Goal: Task Accomplishment & Management: Manage account settings

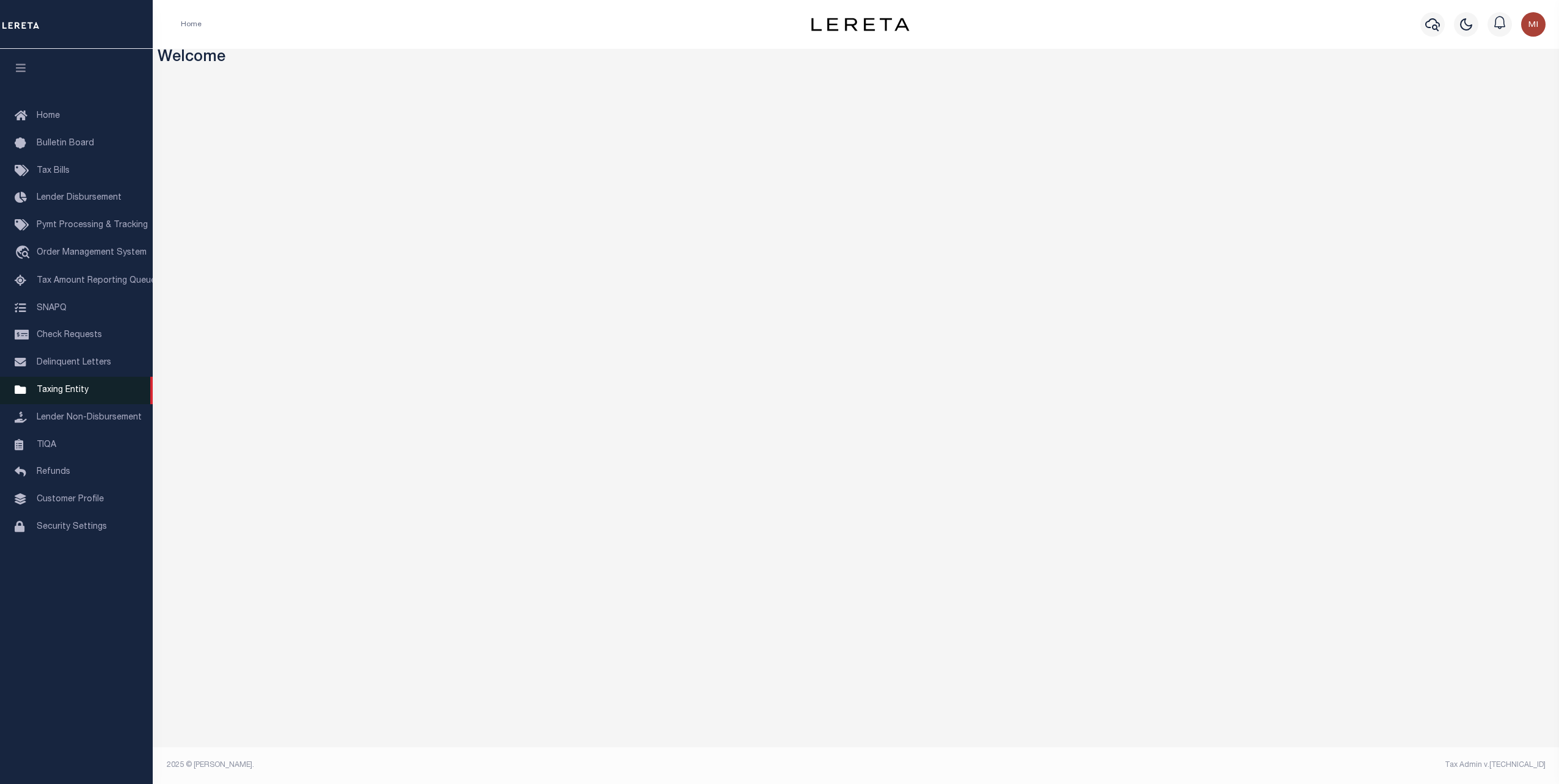
click at [46, 395] on span "Taxing Entity" at bounding box center [62, 391] width 52 height 9
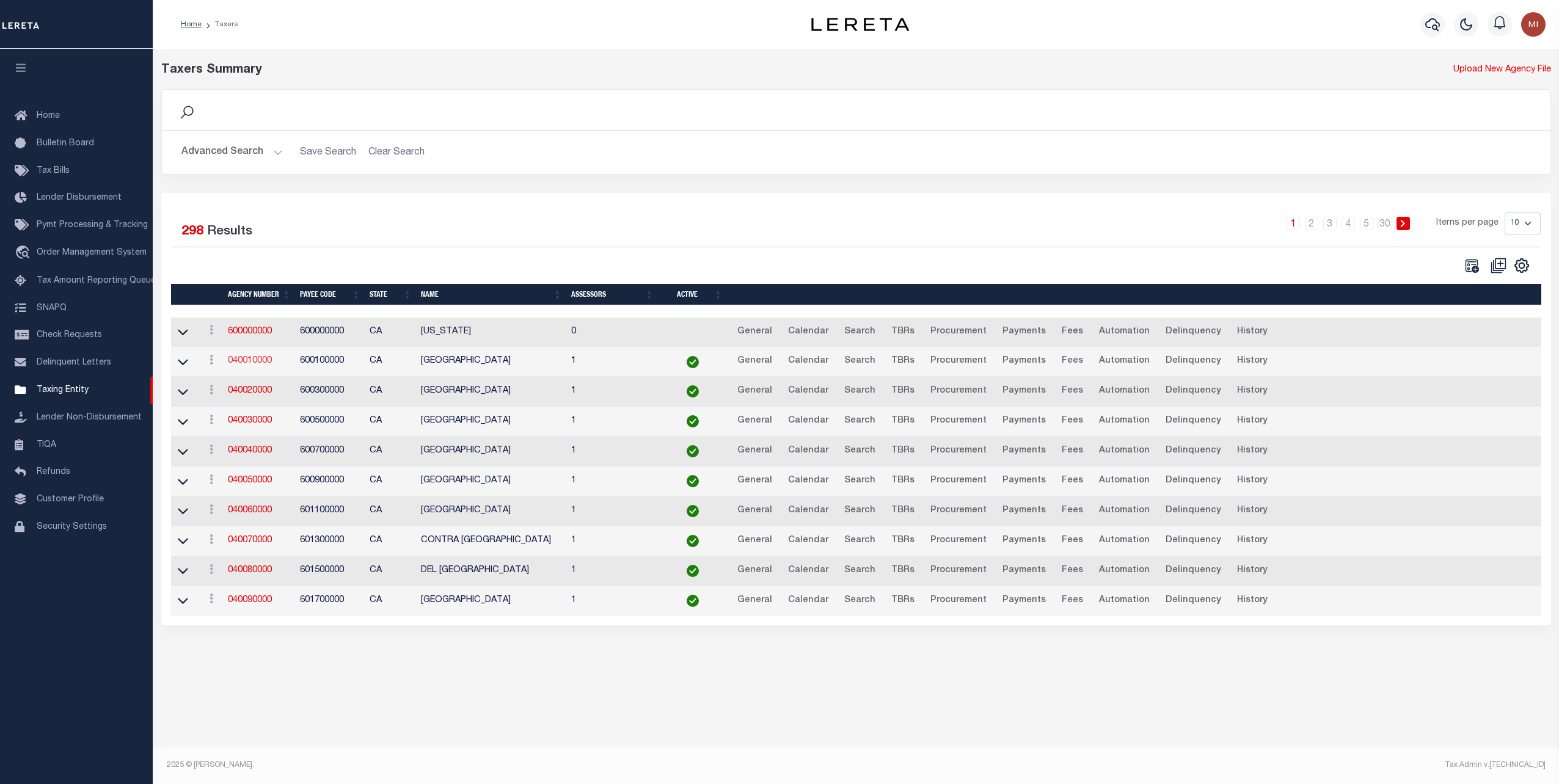
drag, startPoint x: 249, startPoint y: 359, endPoint x: 264, endPoint y: 361, distance: 15.1
click at [249, 359] on link "040010000" at bounding box center [250, 361] width 44 height 9
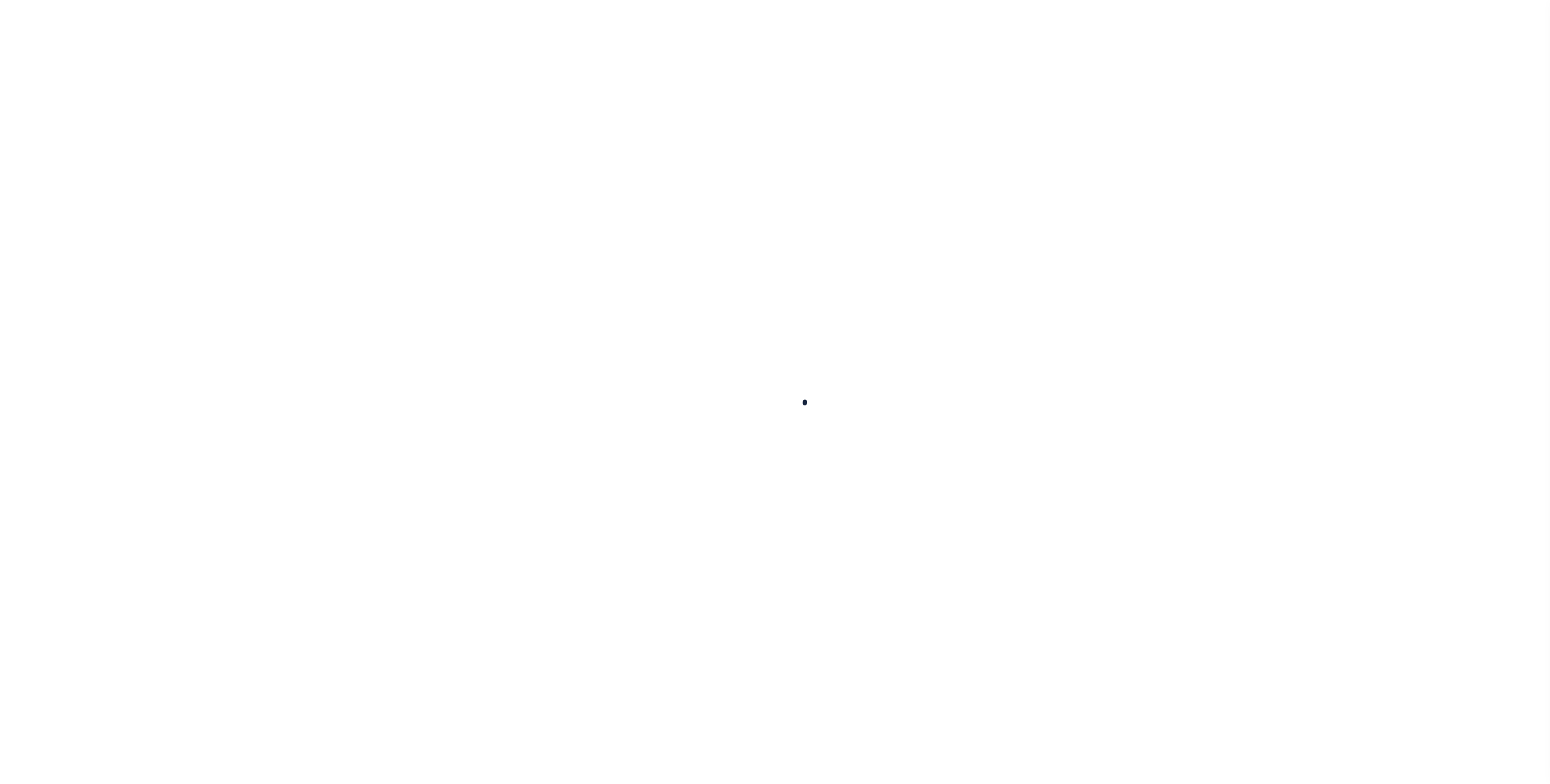
select select
checkbox input "false"
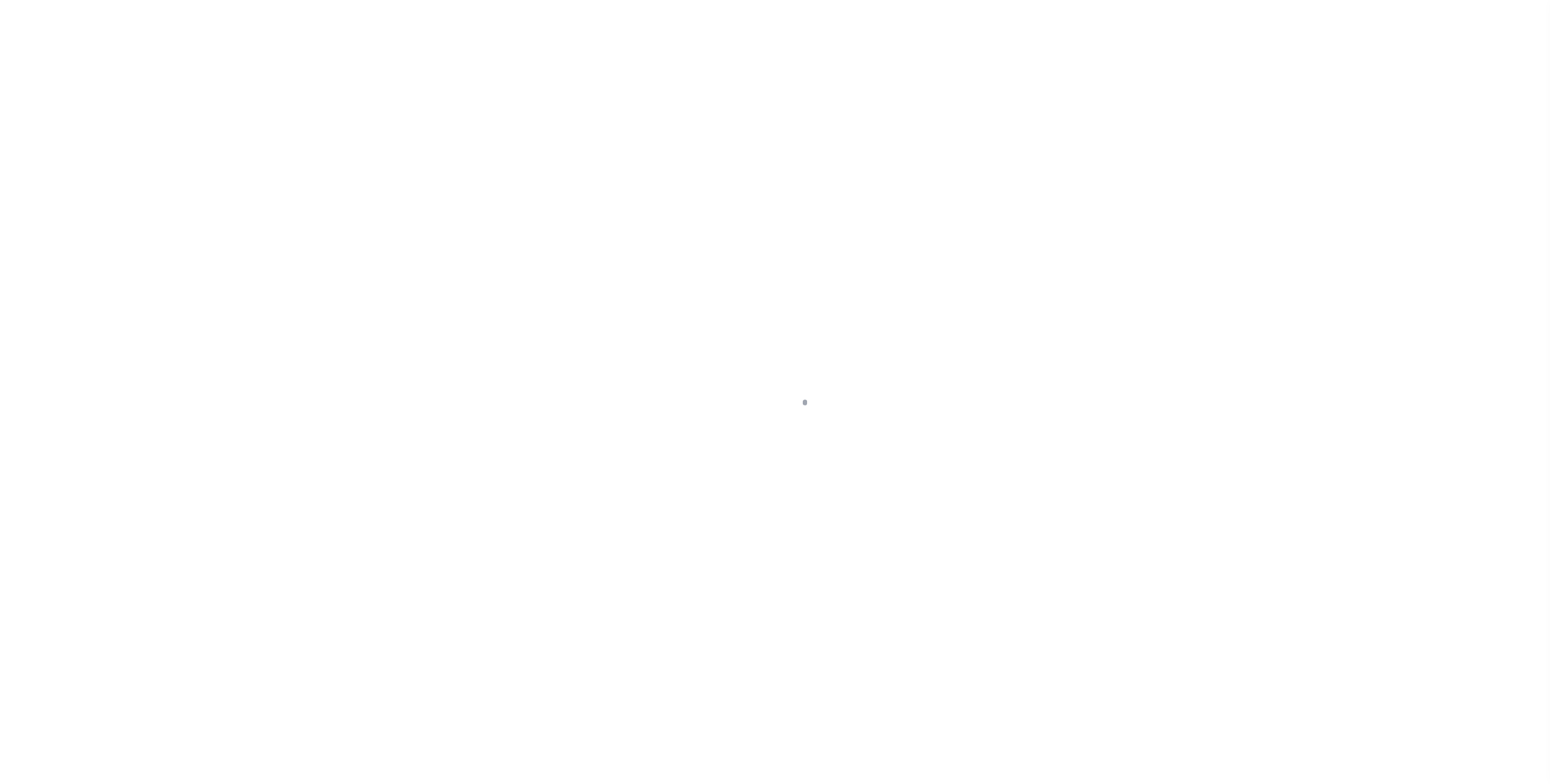
checkbox input "false"
type input "600100000"
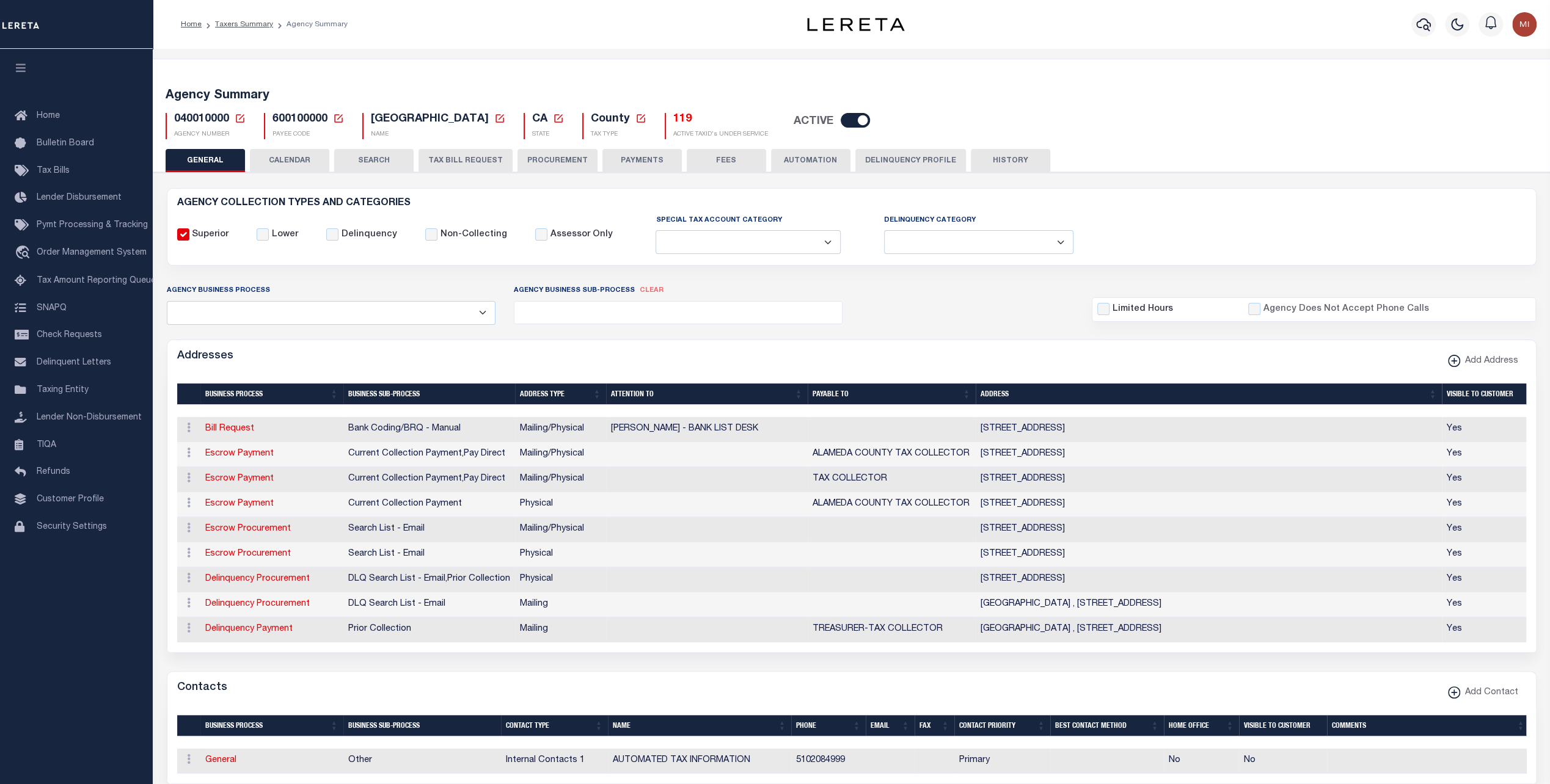
click at [239, 16] on ol "Home Taxers Summary Agency Summary" at bounding box center [264, 24] width 186 height 26
click at [234, 33] on ol "Home Taxers Summary Agency Summary" at bounding box center [264, 24] width 186 height 26
click at [238, 17] on ol "Home Taxers Summary Agency Summary" at bounding box center [264, 24] width 186 height 26
click at [236, 24] on link "Taxers Summary" at bounding box center [244, 24] width 58 height 7
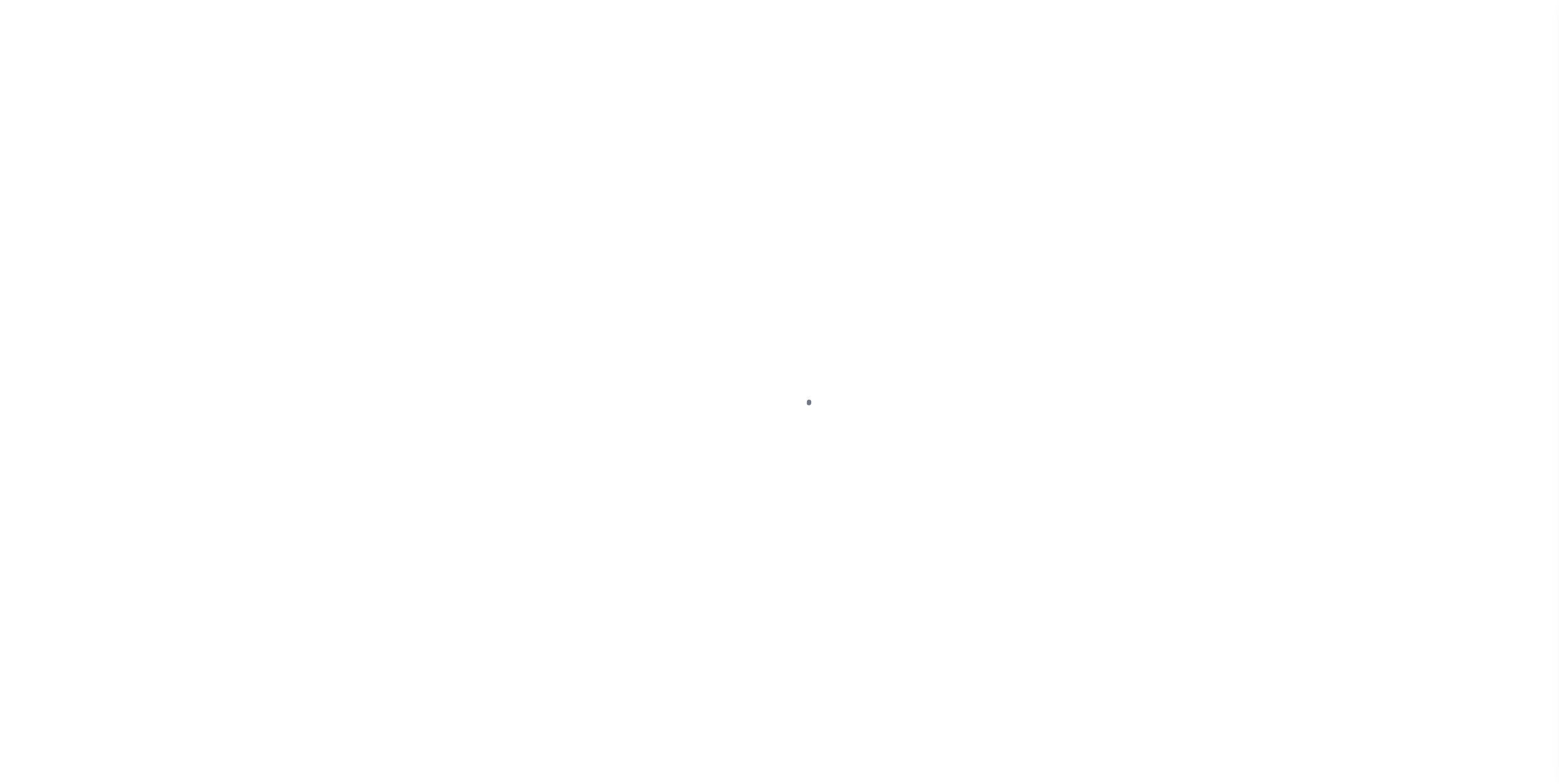
select select "CA"
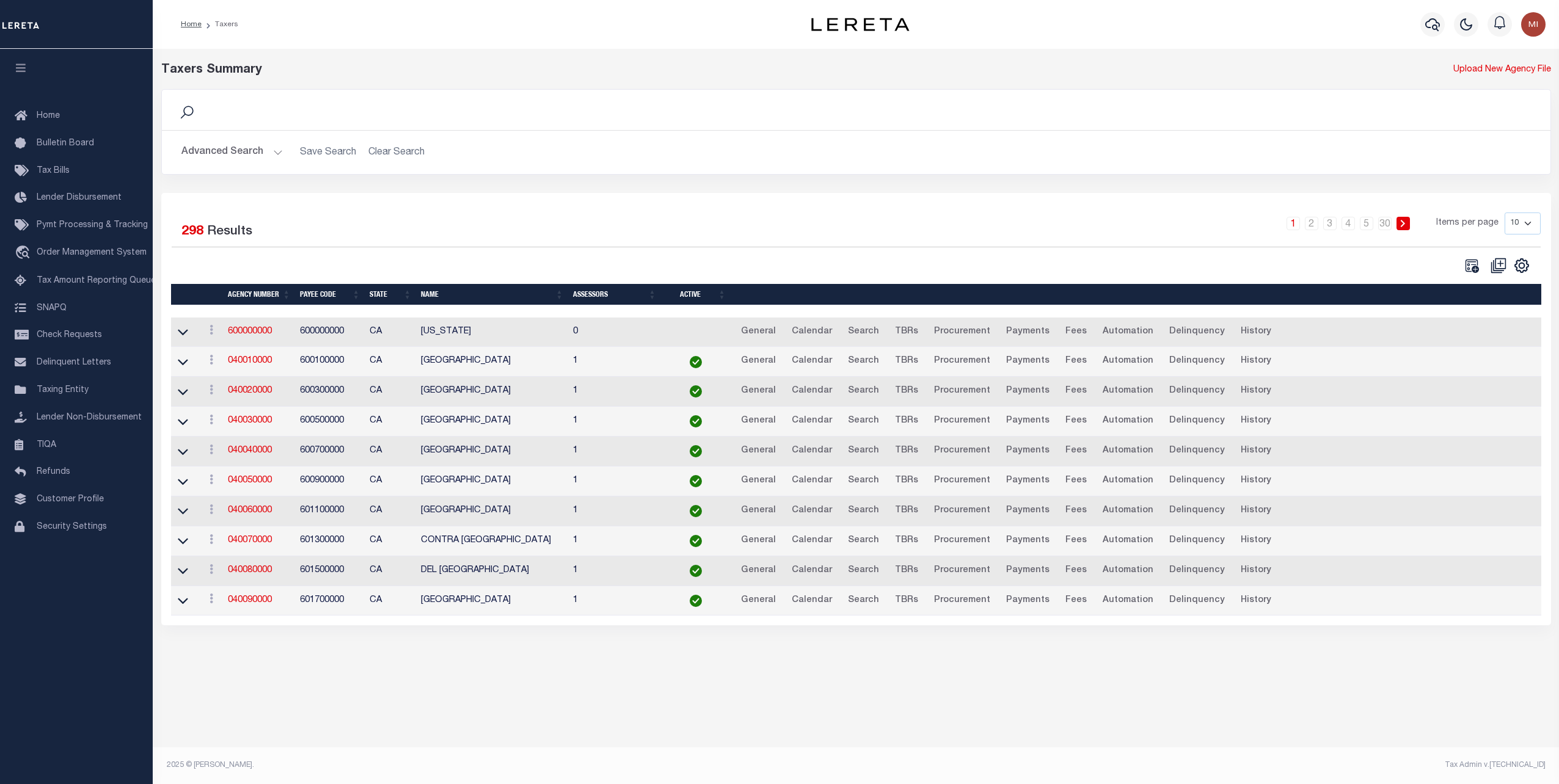
click at [261, 141] on button "Advanced Search" at bounding box center [232, 152] width 101 height 24
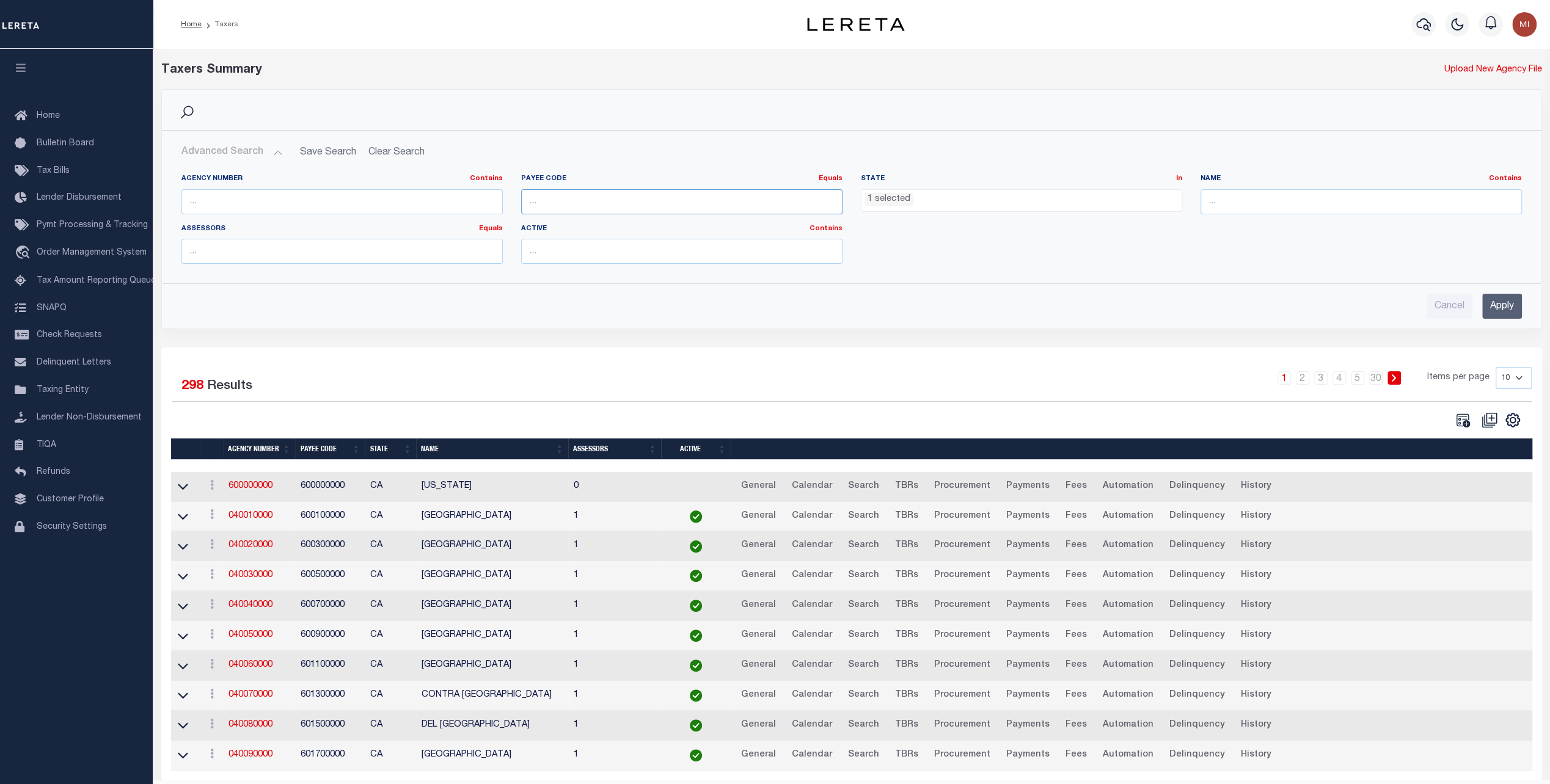
click at [568, 195] on input "number" at bounding box center [682, 201] width 321 height 25
paste input "4842300000"
type input "4842300000"
click at [1501, 306] on input "Apply" at bounding box center [1502, 306] width 40 height 25
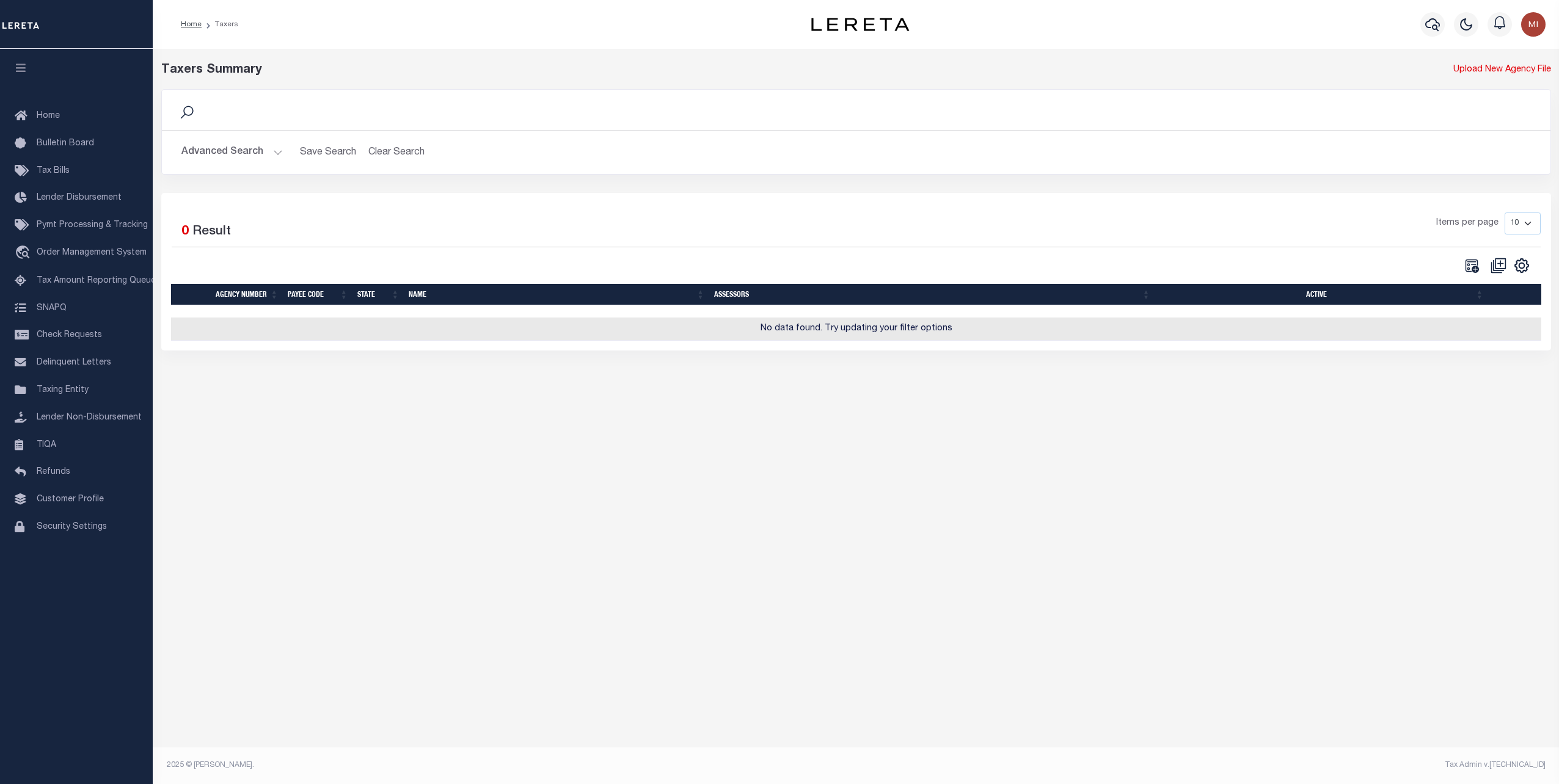
click at [279, 146] on button "Advanced Search" at bounding box center [232, 152] width 101 height 24
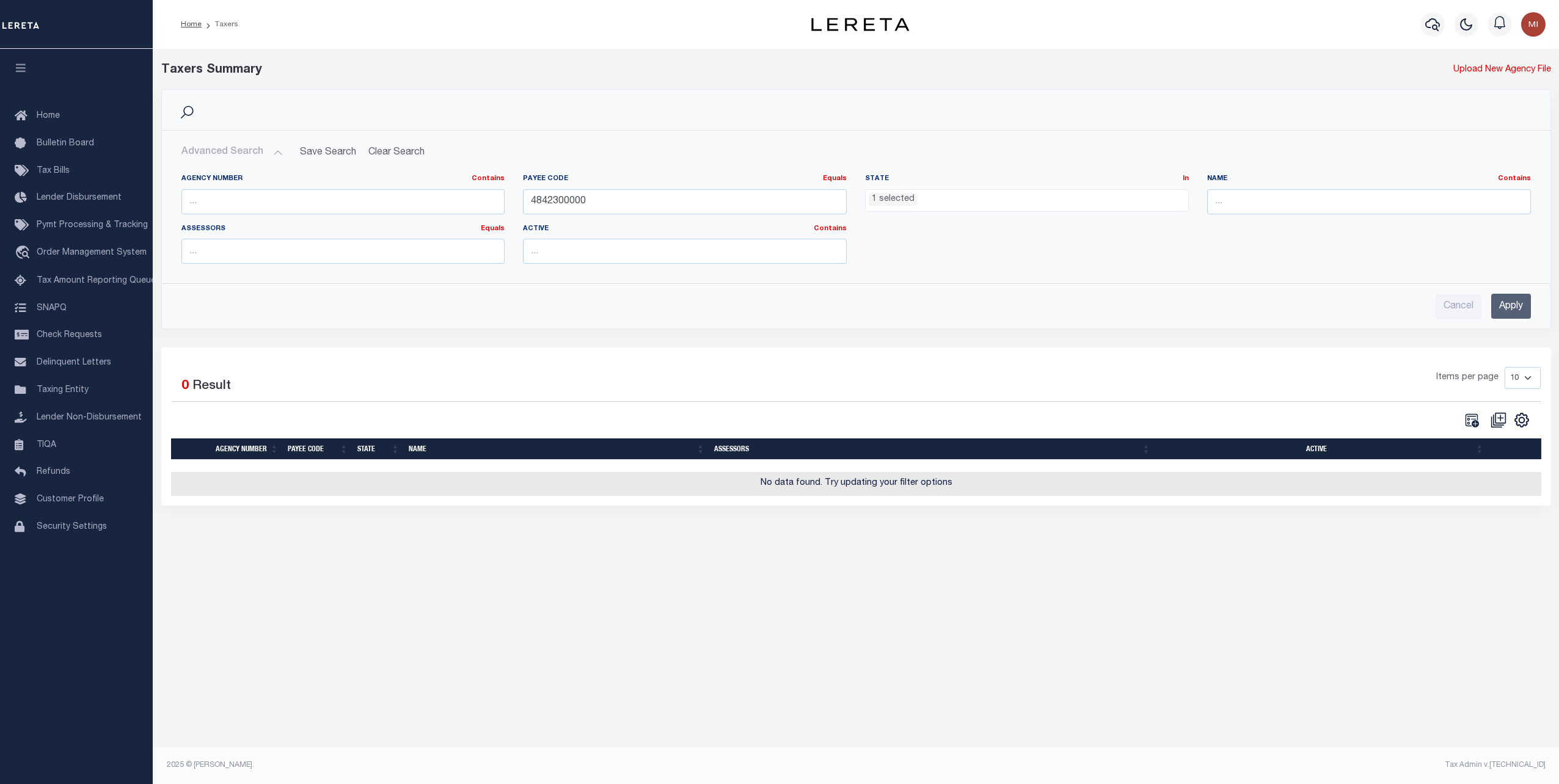
click at [1033, 194] on ul "1 selected" at bounding box center [1027, 198] width 323 height 16
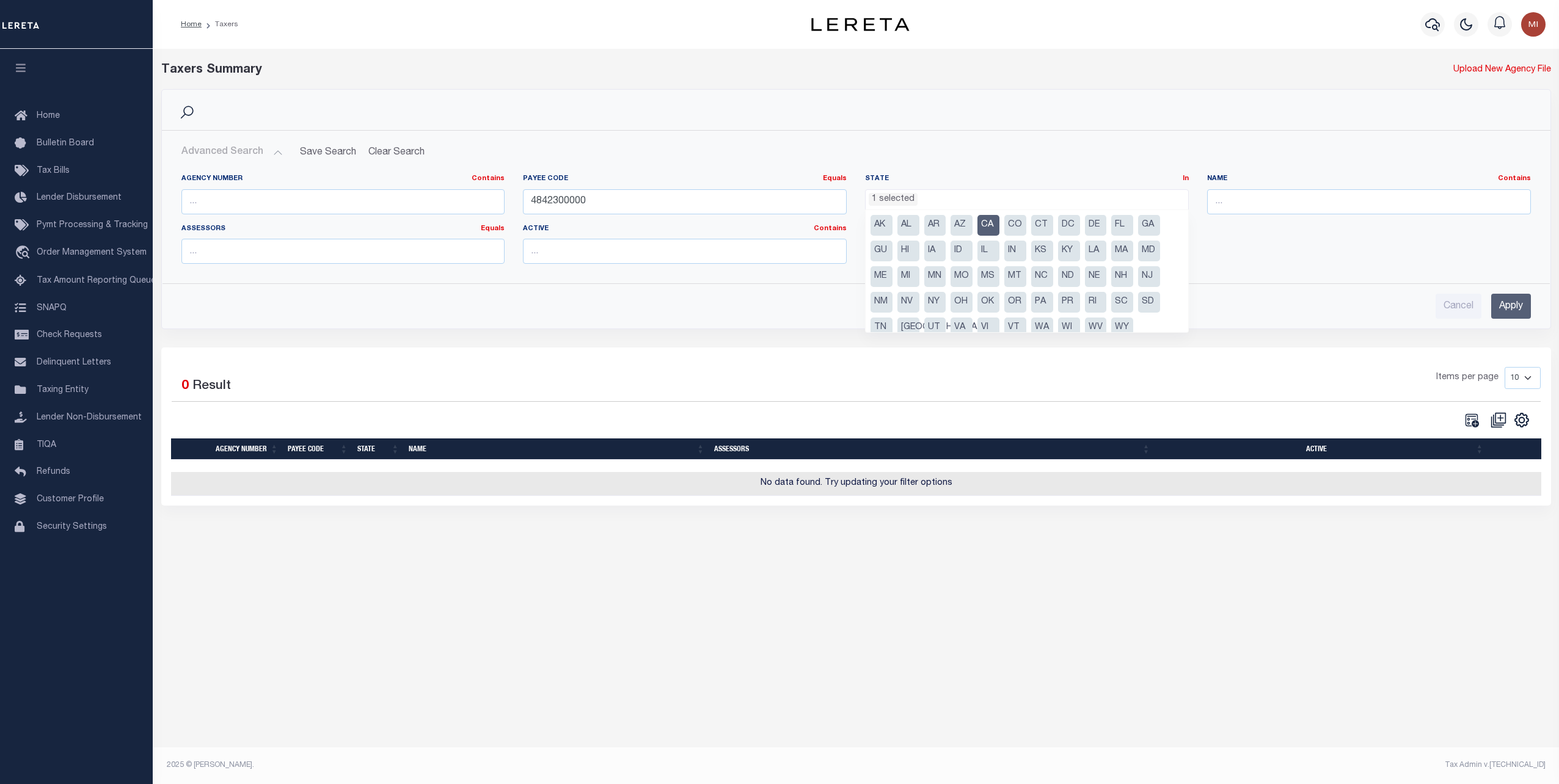
click at [990, 221] on li "CA" at bounding box center [988, 225] width 22 height 21
select select
click at [1526, 297] on input "Apply" at bounding box center [1511, 306] width 40 height 25
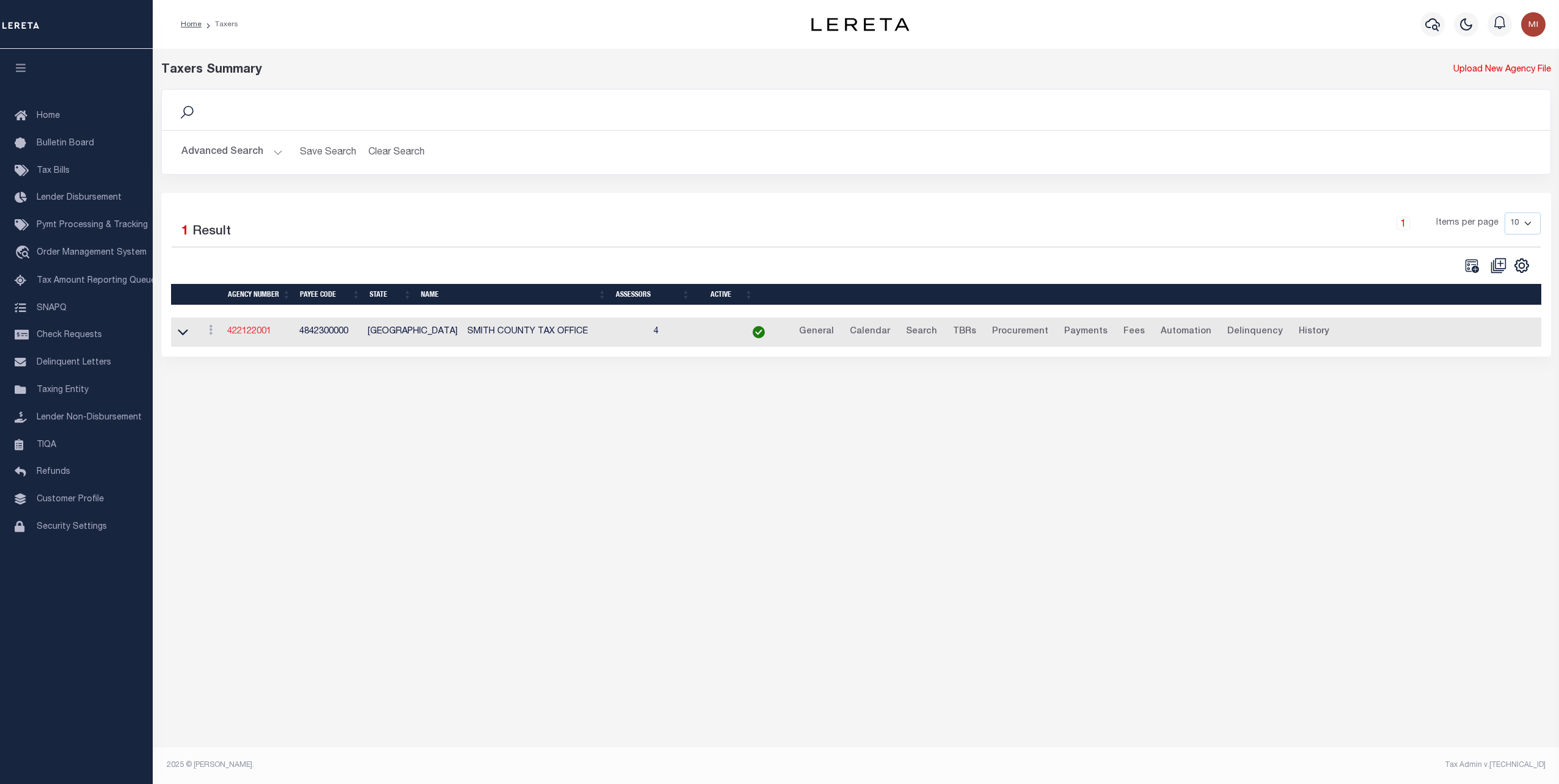
click at [256, 330] on link "422122001" at bounding box center [249, 331] width 44 height 9
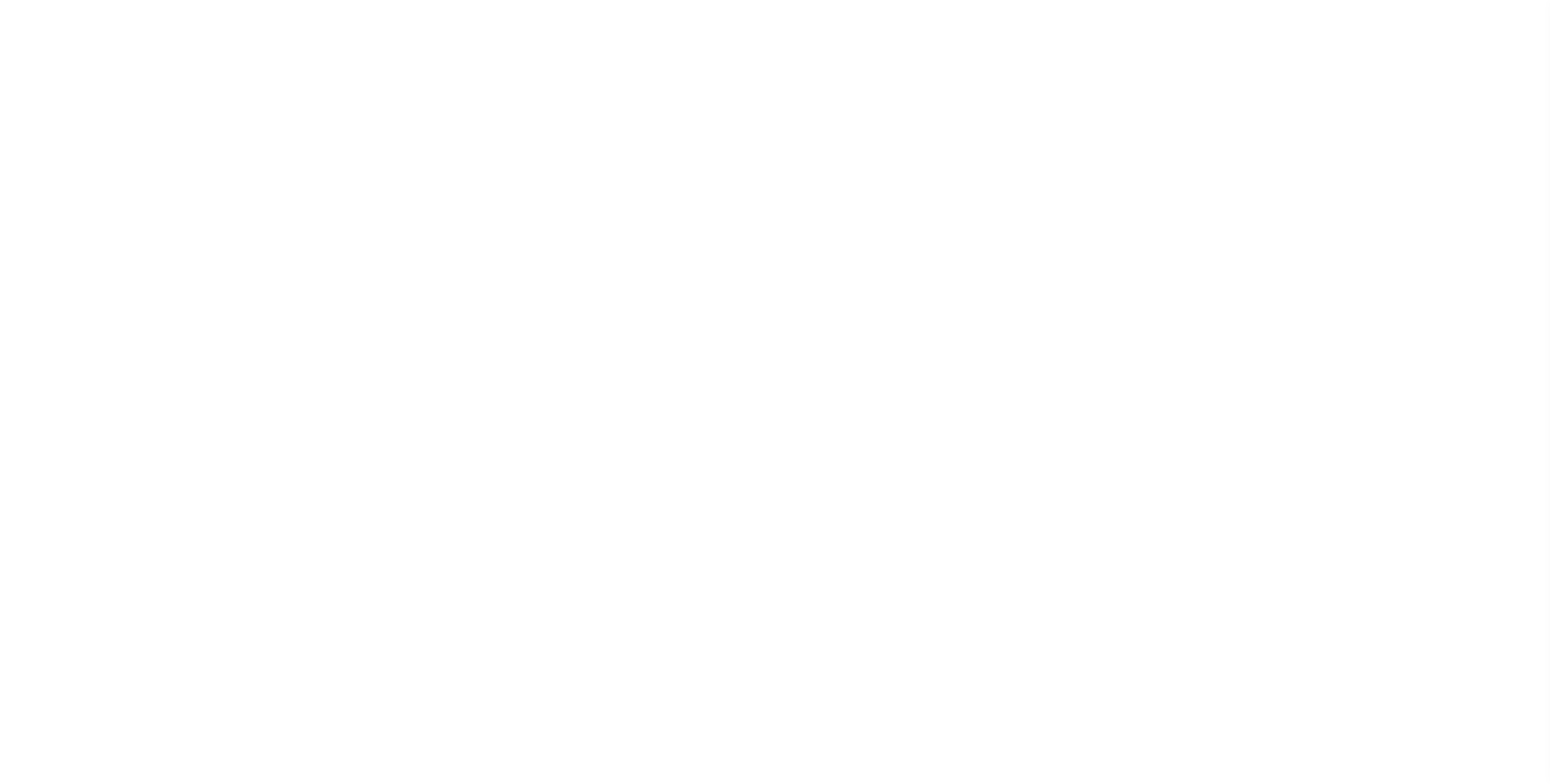
select select
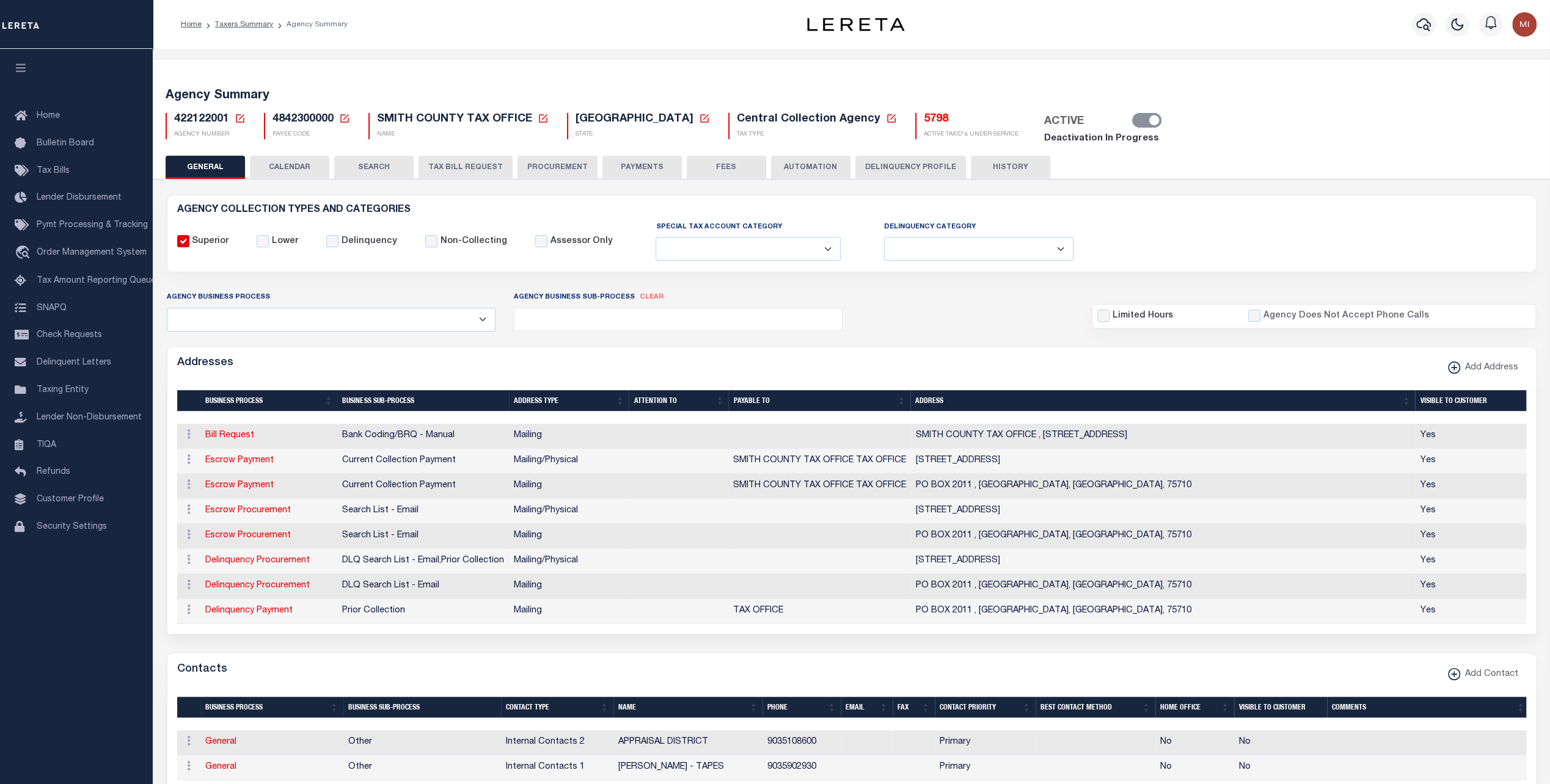
click at [241, 29] on li "Taxers Summary" at bounding box center [237, 24] width 71 height 11
click at [243, 24] on link "Taxers Summary" at bounding box center [244, 24] width 58 height 7
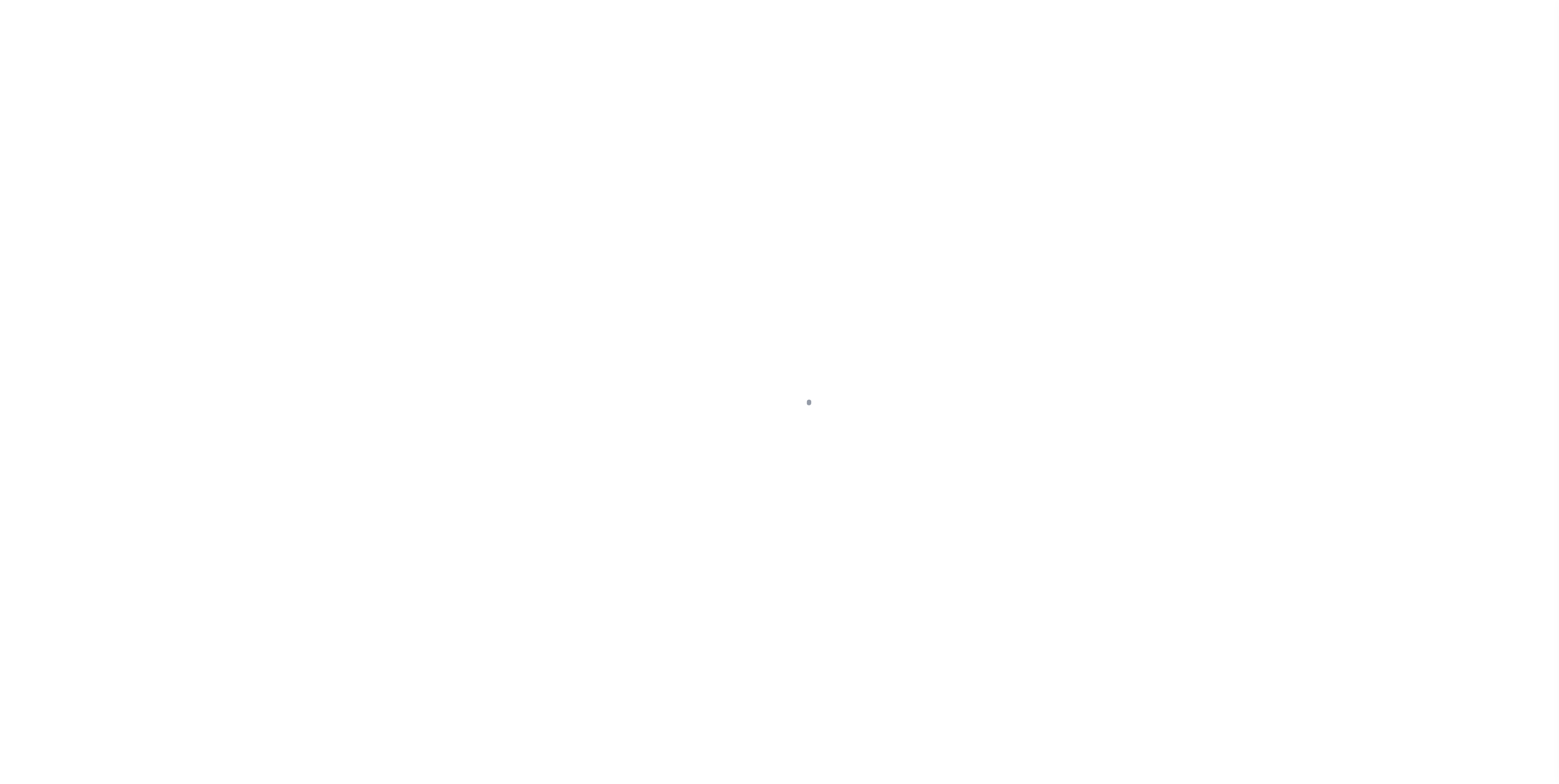
select select
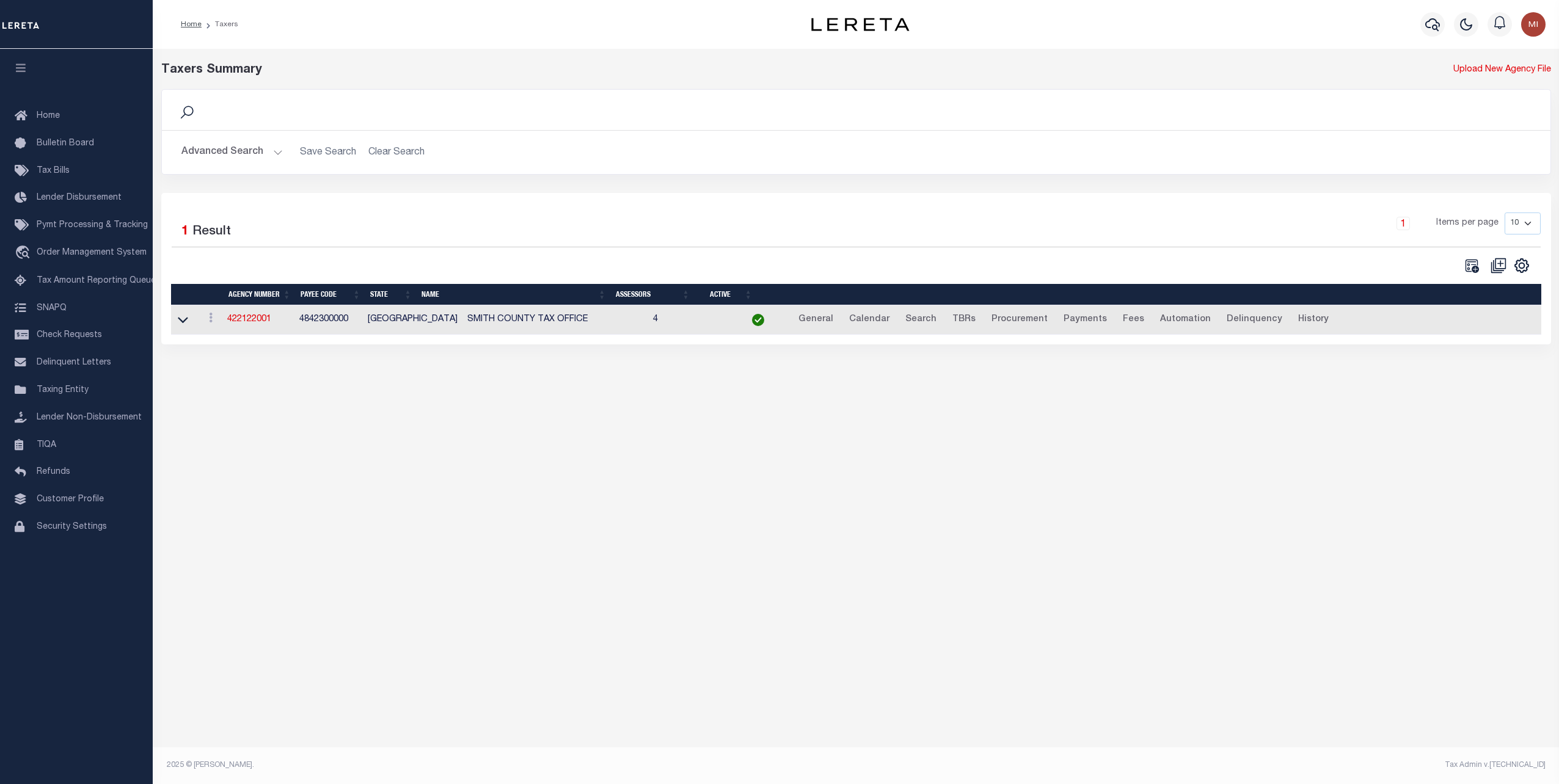
click at [243, 155] on button "Advanced Search" at bounding box center [232, 152] width 101 height 24
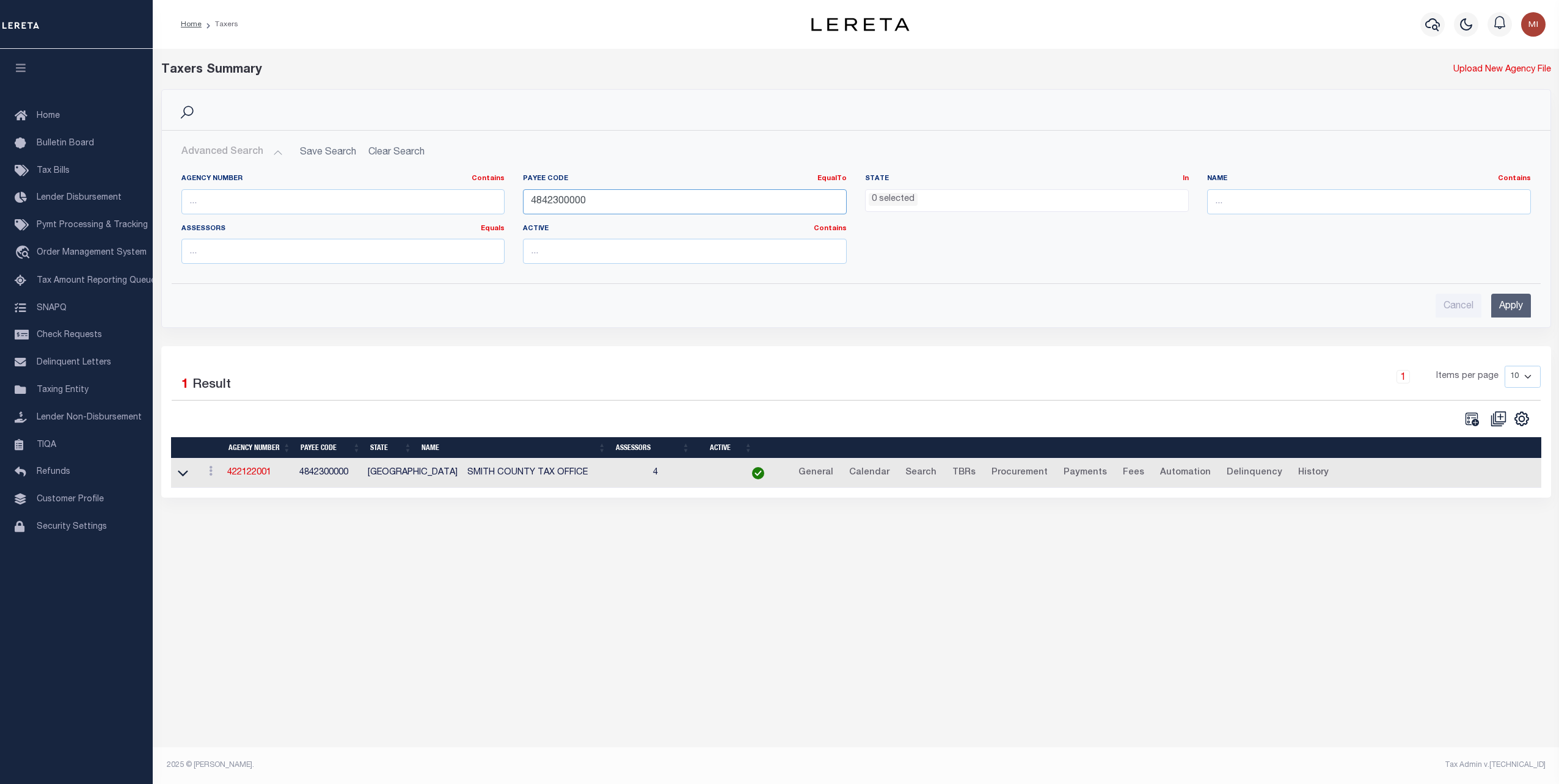
drag, startPoint x: 535, startPoint y: 201, endPoint x: 479, endPoint y: 211, distance: 56.9
click at [451, 203] on div "Agency Number Contains Contains Is Payee Code EqualTo Equals Is Not Equal To Is…" at bounding box center [856, 223] width 1368 height 99
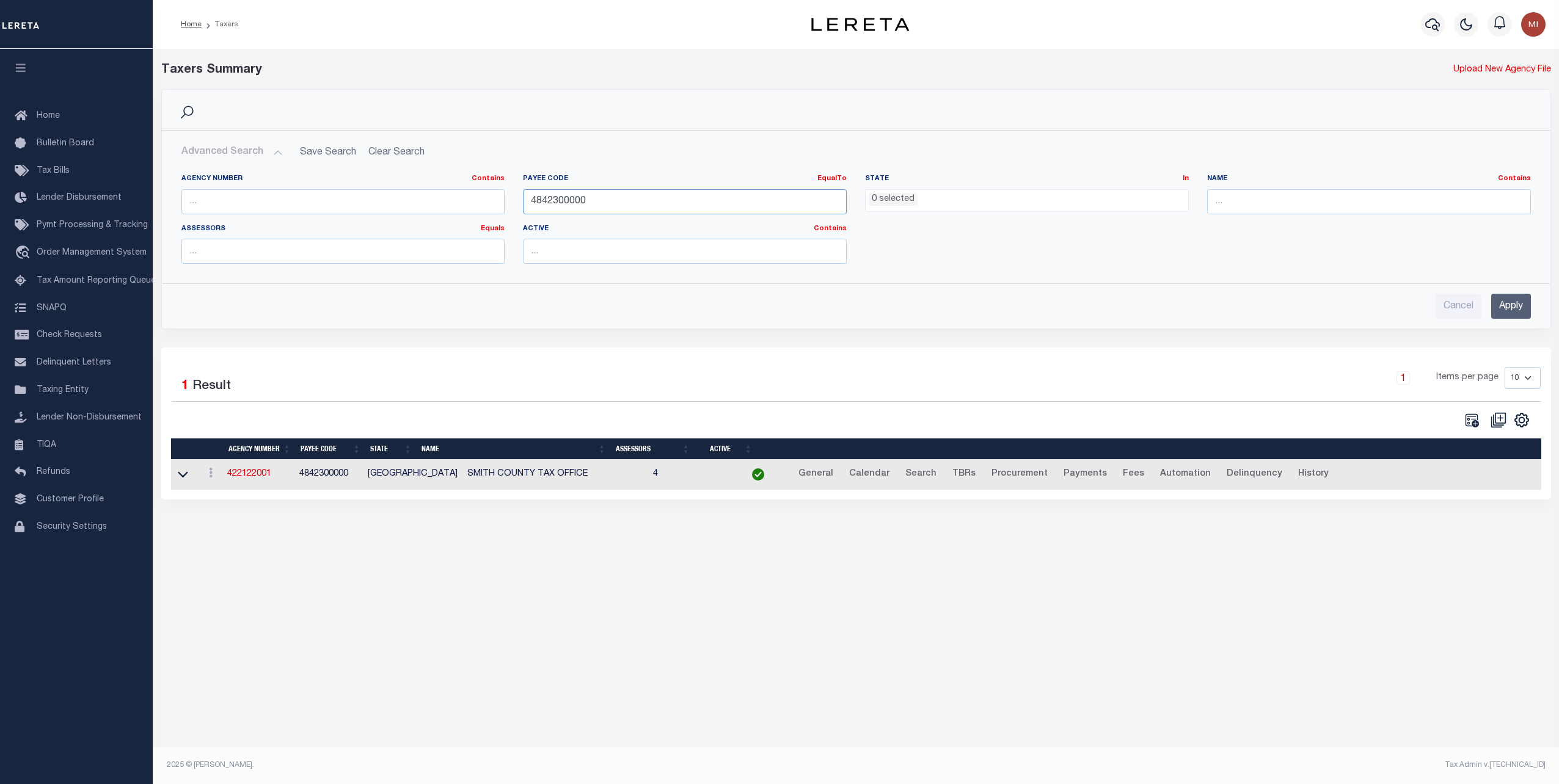
paste input "5"
type input "4845300000"
click at [1516, 313] on input "Apply" at bounding box center [1511, 306] width 40 height 25
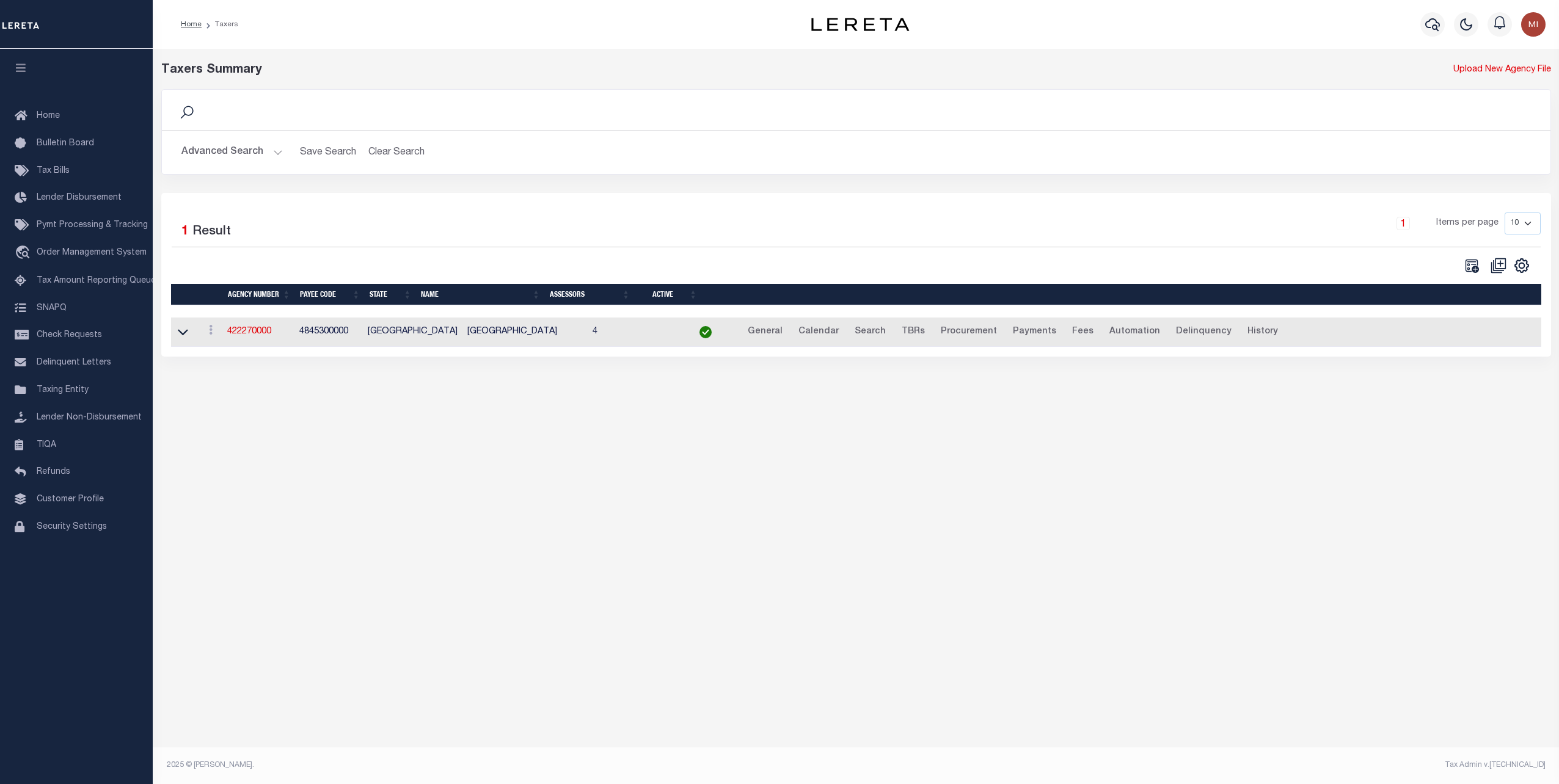
drag, startPoint x: 239, startPoint y: 331, endPoint x: 275, endPoint y: 341, distance: 37.4
click at [240, 331] on link "422270000" at bounding box center [249, 331] width 44 height 9
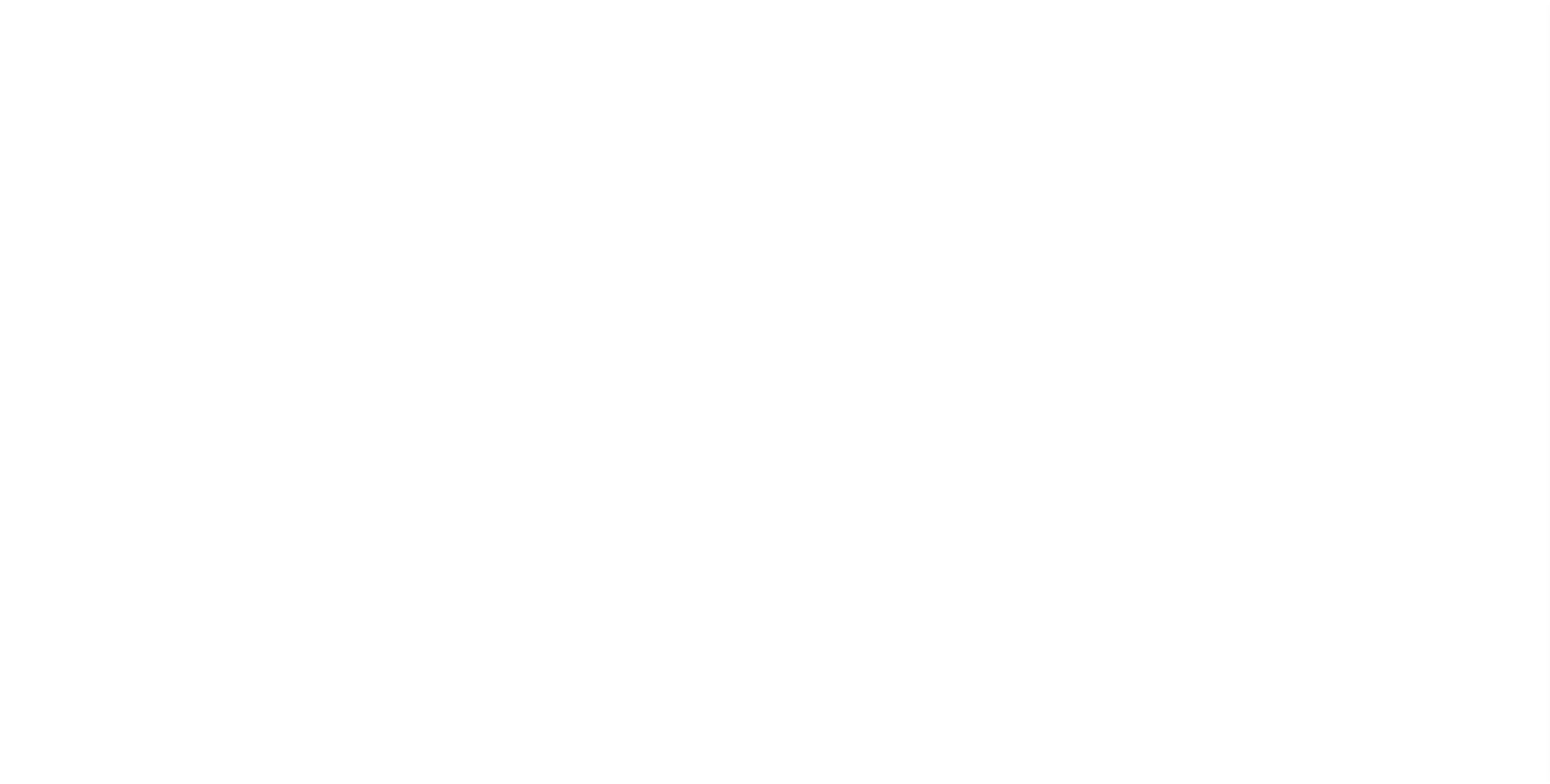
select select
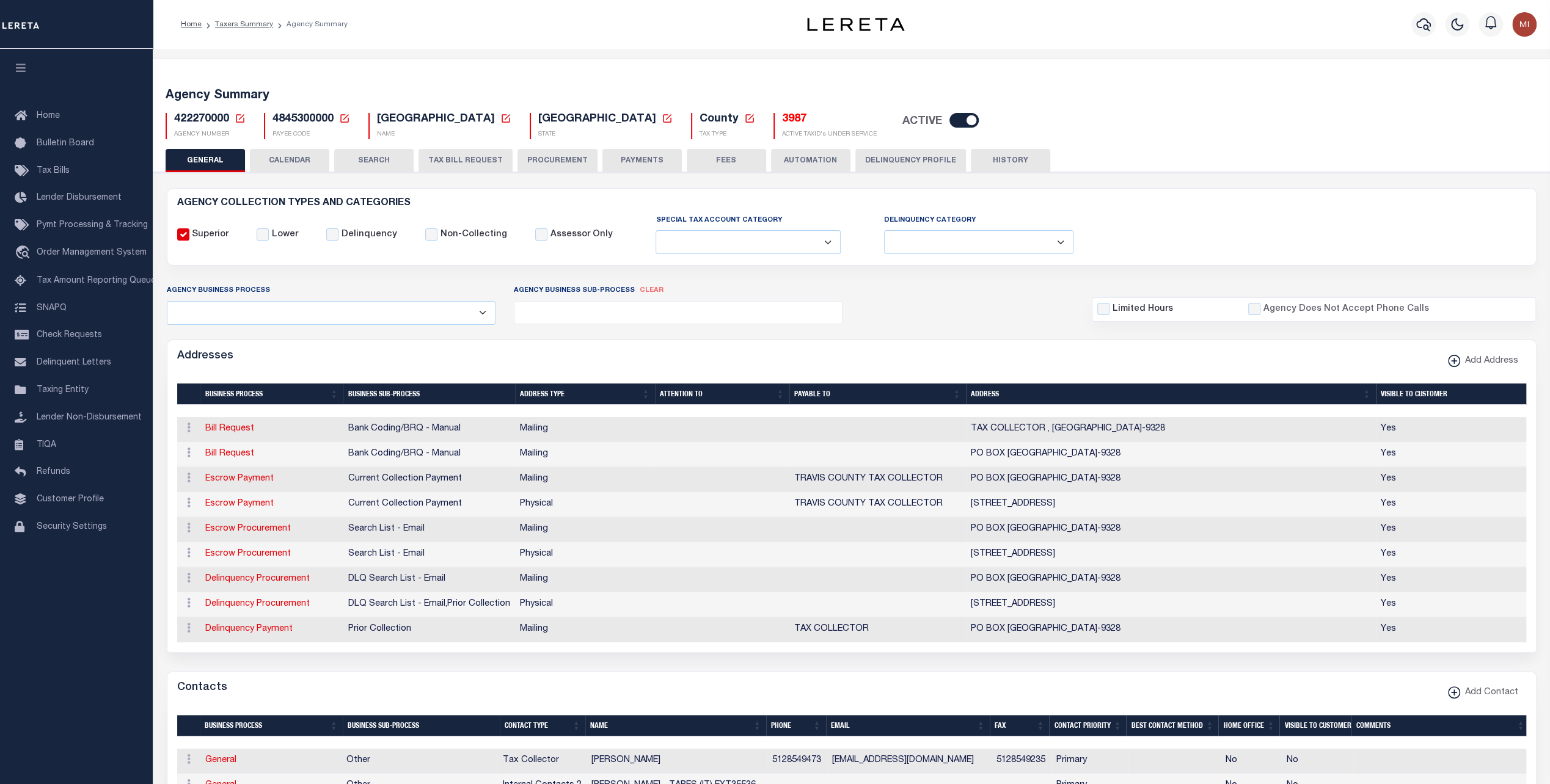
click at [298, 119] on span "4845300000" at bounding box center [303, 119] width 61 height 11
copy h5 "4845300000"
click at [251, 24] on link "Taxers Summary" at bounding box center [244, 24] width 58 height 7
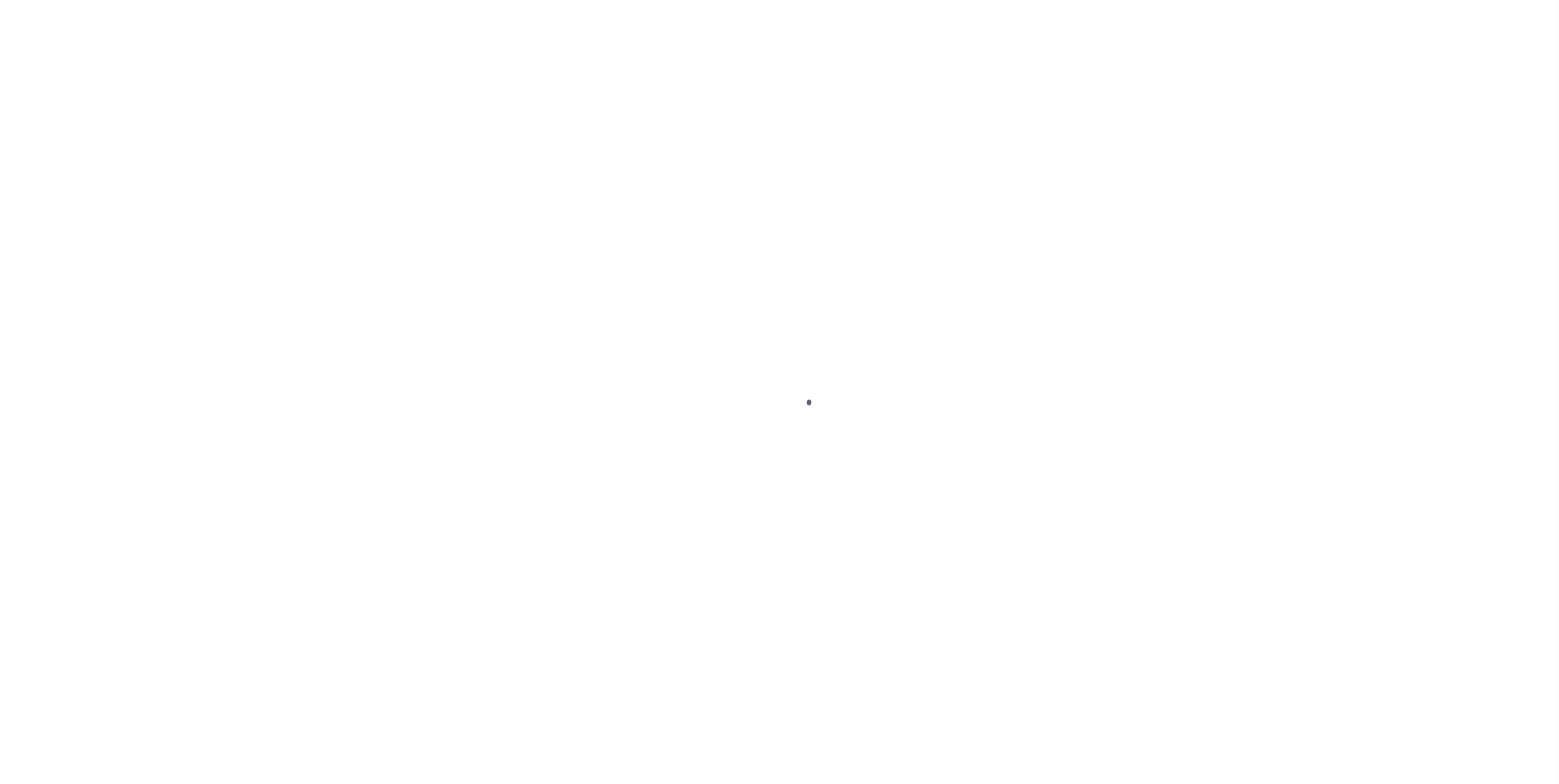
select select
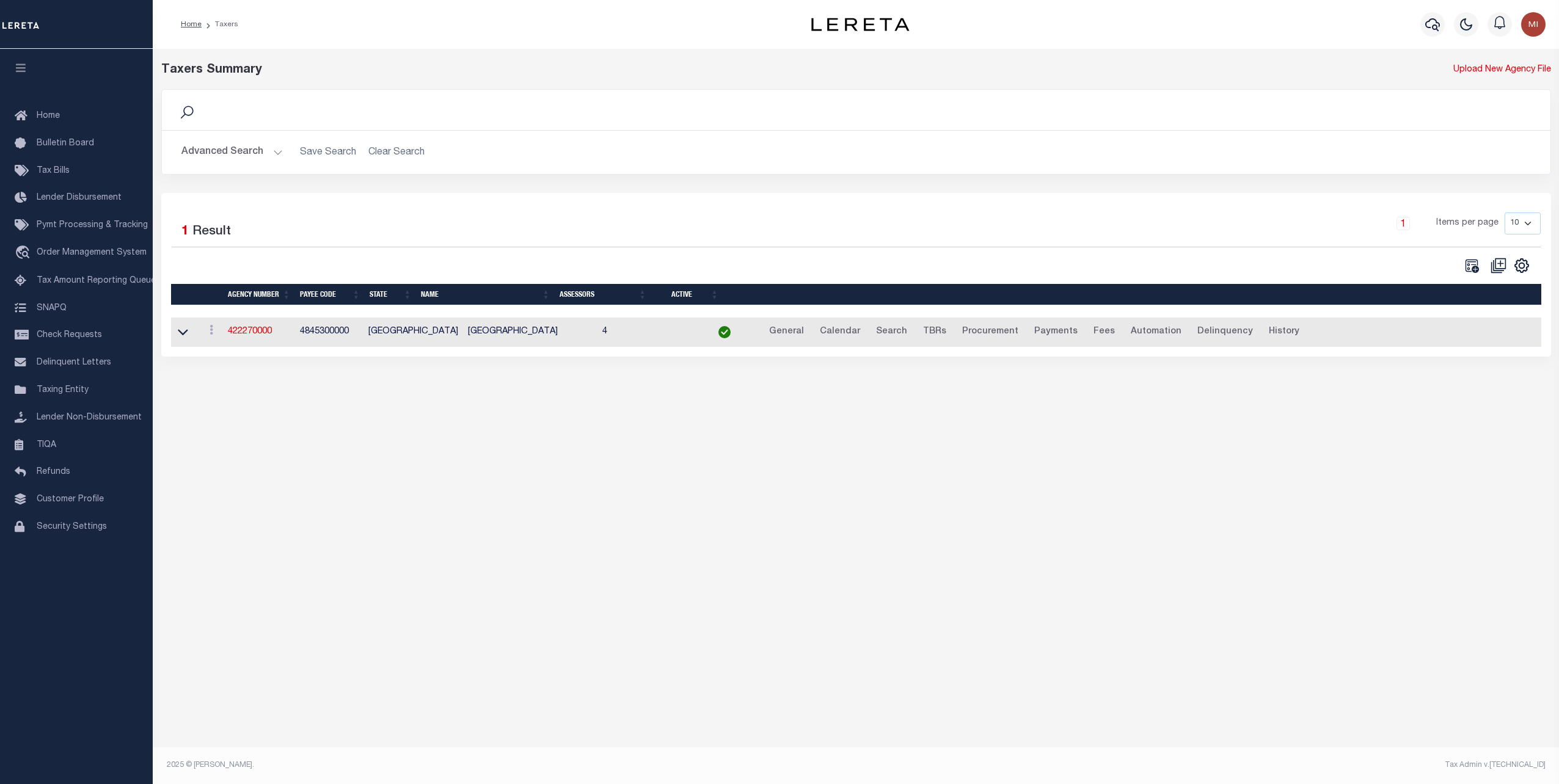
click at [255, 153] on button "Advanced Search" at bounding box center [232, 152] width 101 height 24
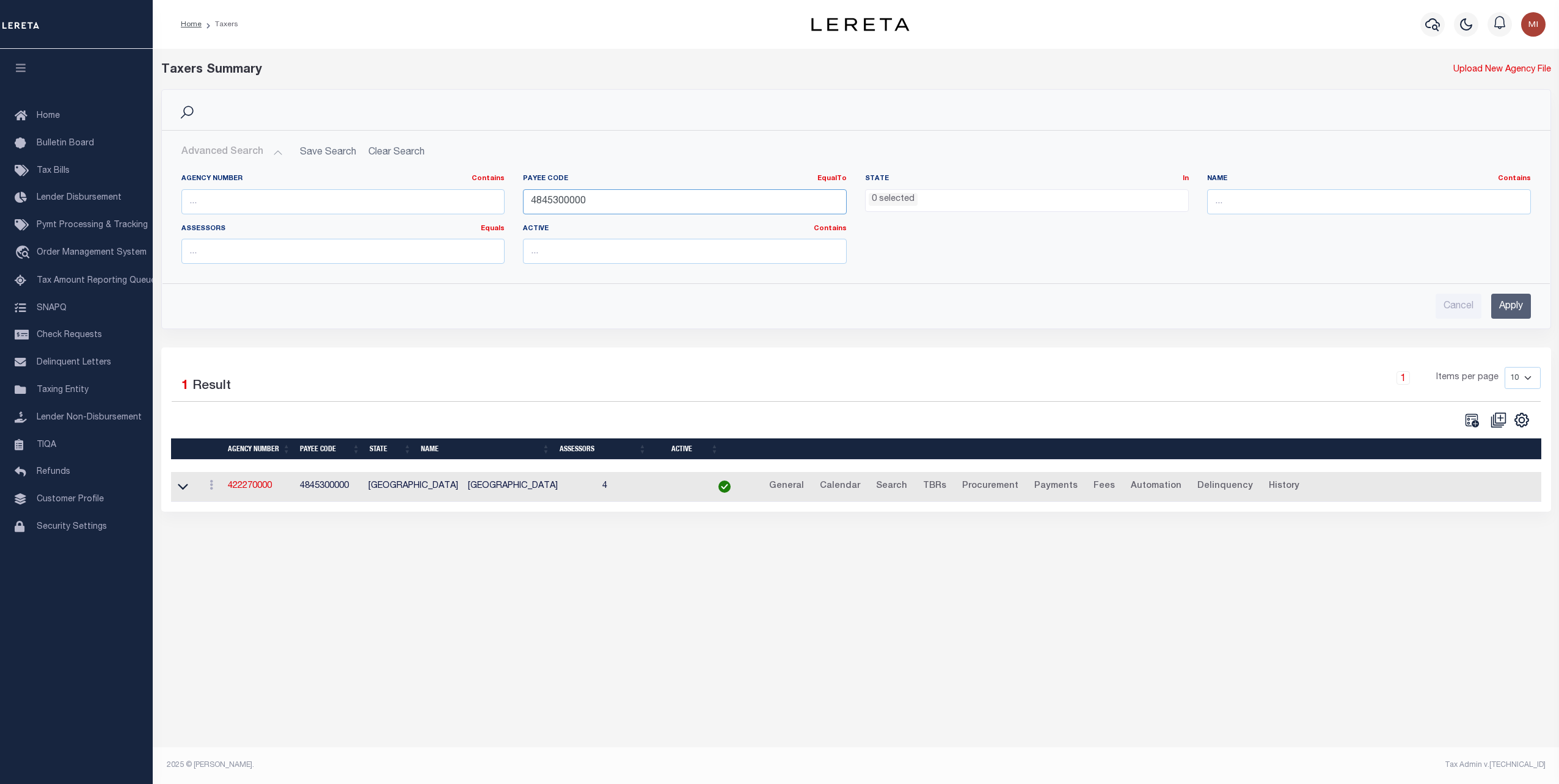
drag, startPoint x: 600, startPoint y: 203, endPoint x: 395, endPoint y: 194, distance: 205.2
click at [395, 194] on div "Agency Number Contains Contains Is Payee Code EqualTo Equals Is Not Equal To Is…" at bounding box center [856, 223] width 1368 height 99
paste input "200"
type input "4200300000"
drag, startPoint x: 1517, startPoint y: 306, endPoint x: 1468, endPoint y: 304, distance: 49.0
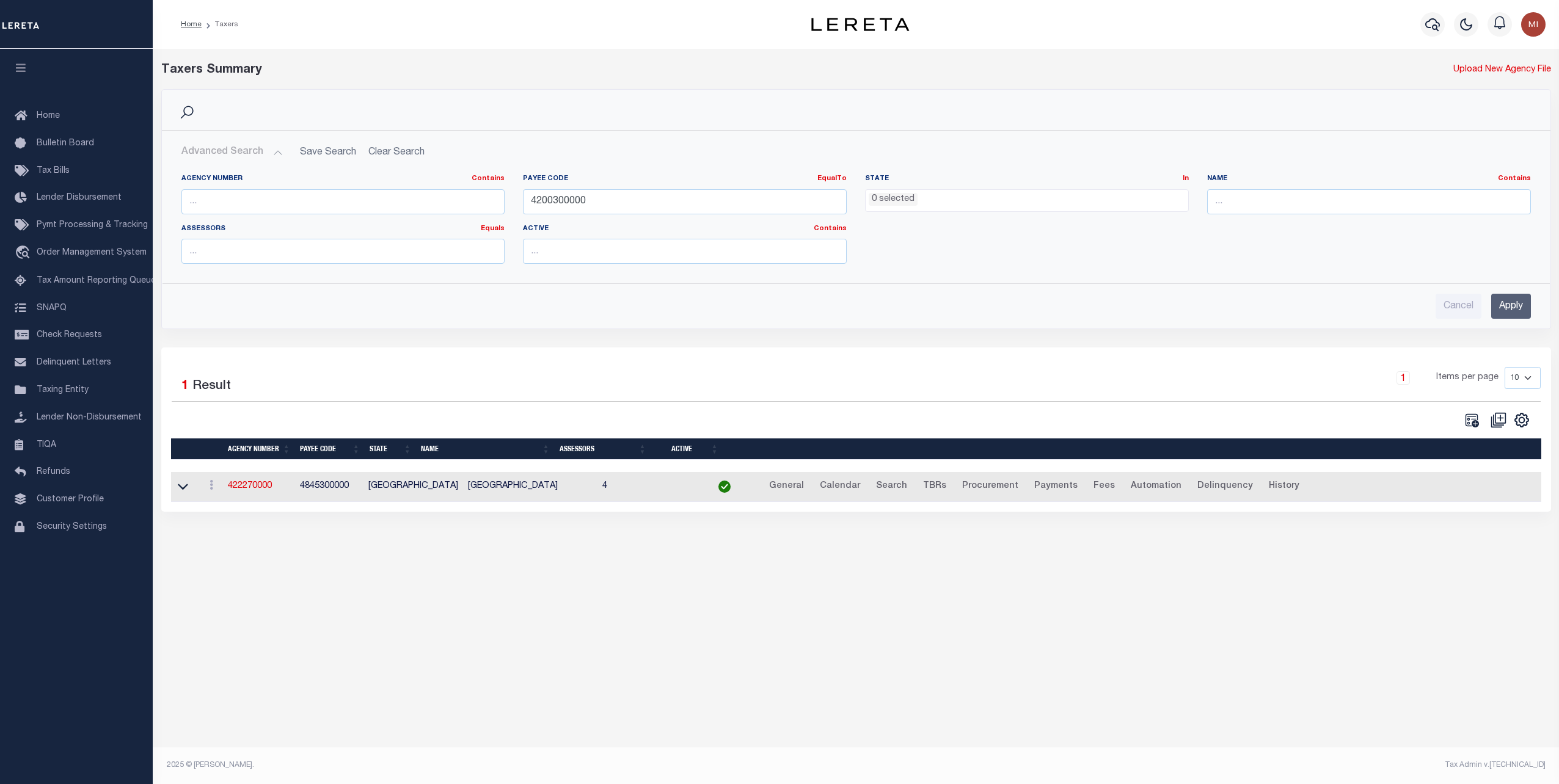
click at [1513, 303] on input "Apply" at bounding box center [1511, 306] width 40 height 25
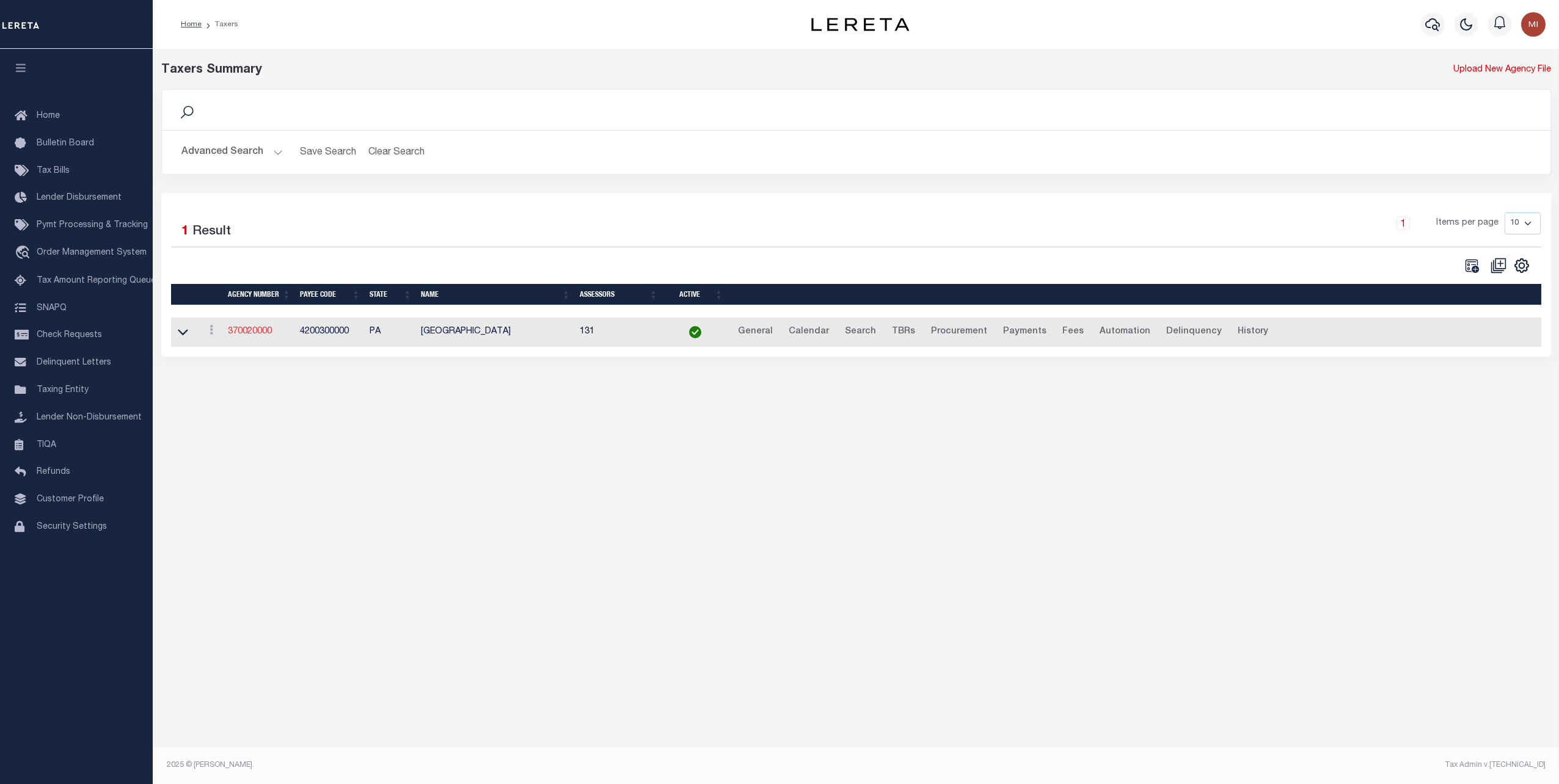
click at [264, 329] on link "370020000" at bounding box center [250, 331] width 44 height 9
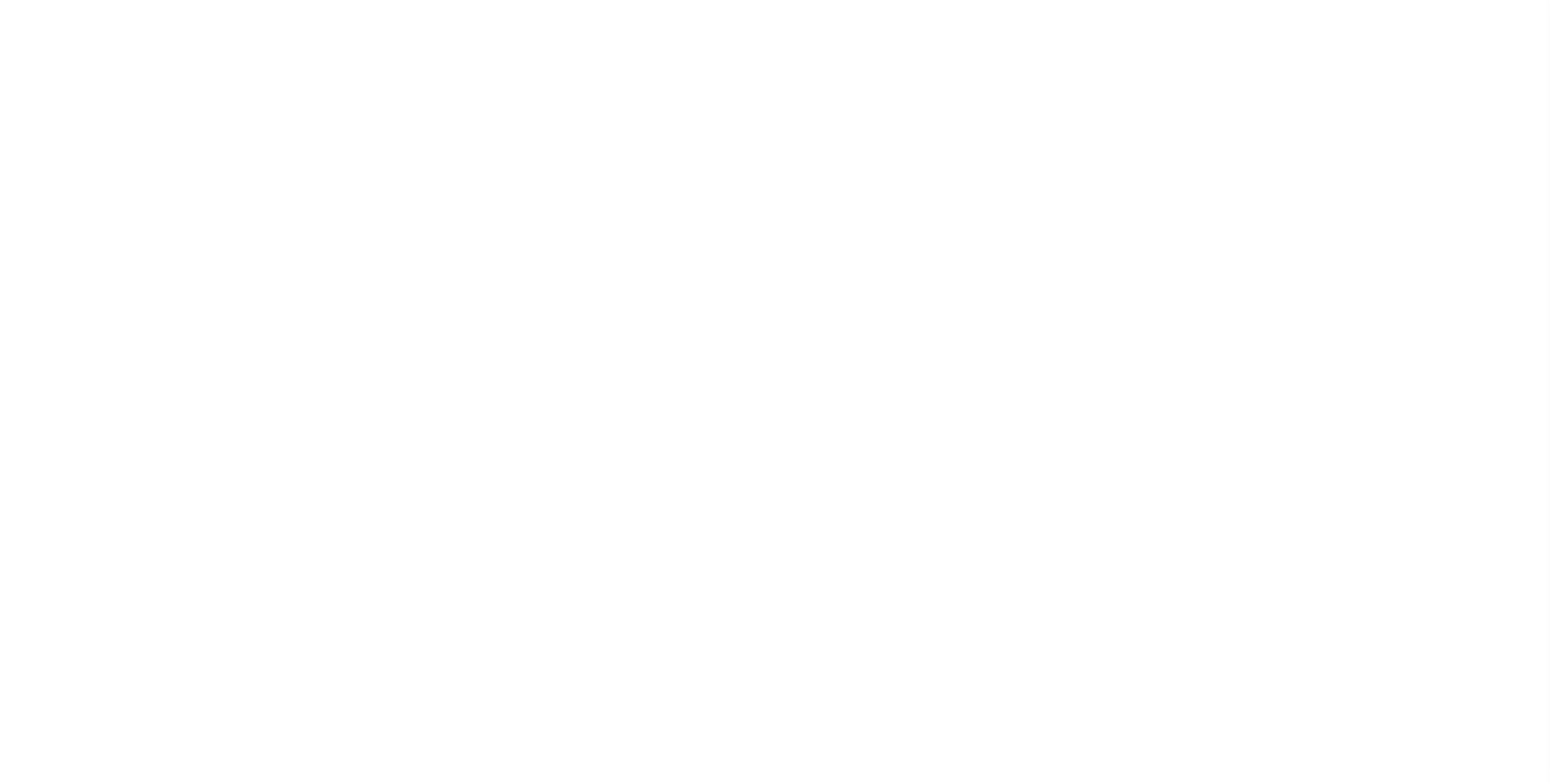
select select
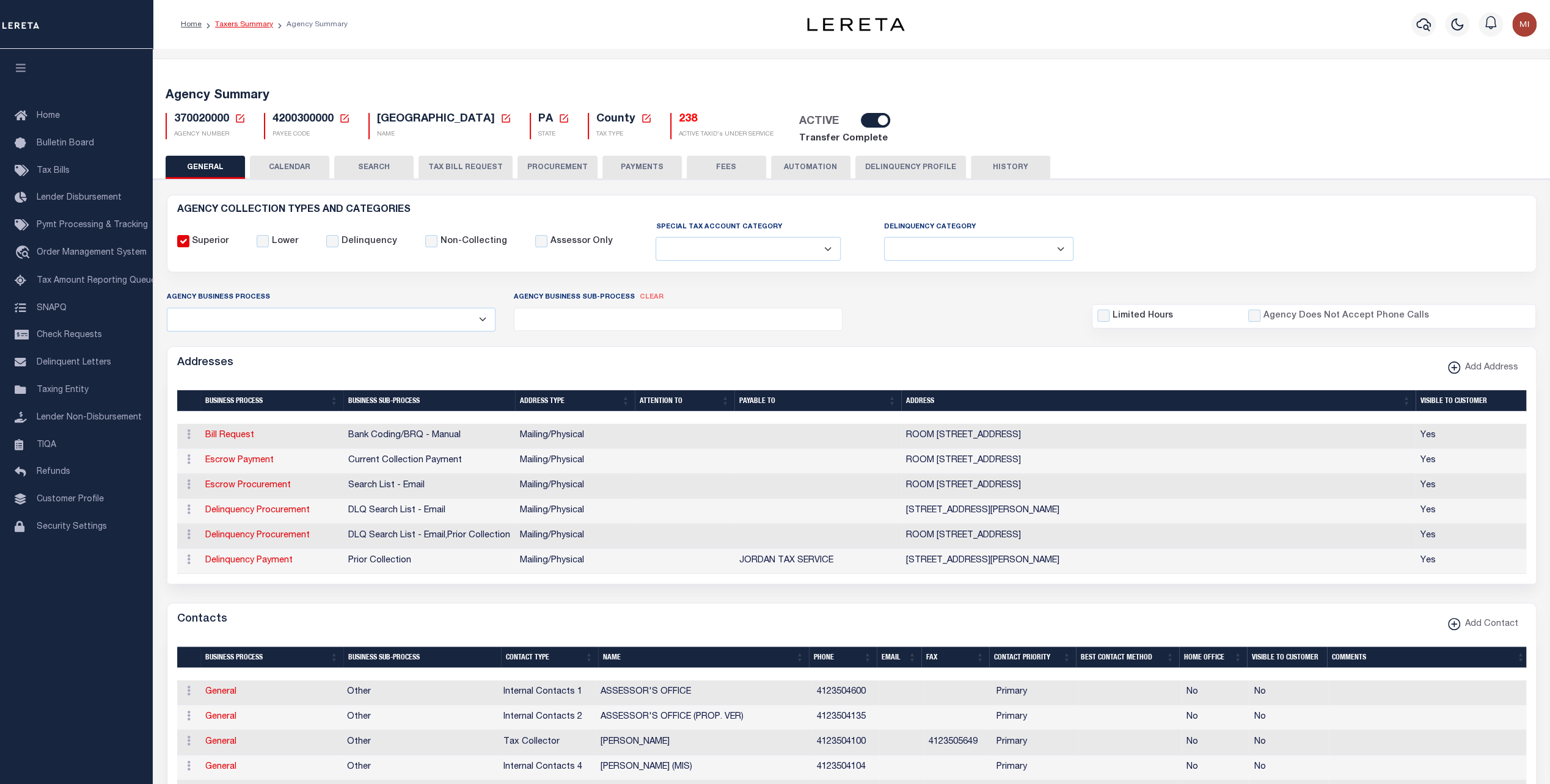
click at [234, 24] on link "Taxers Summary" at bounding box center [244, 24] width 58 height 7
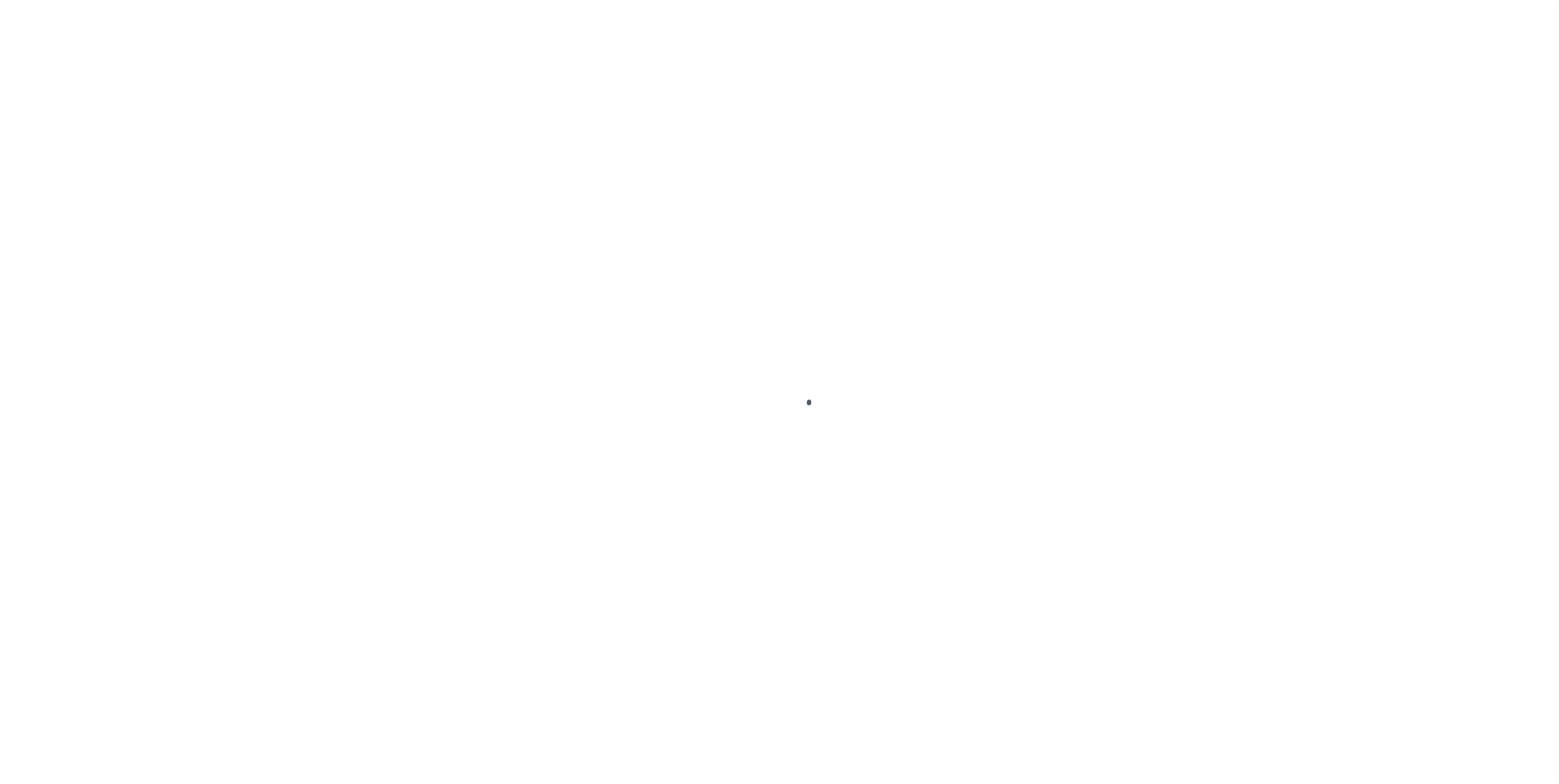
select select
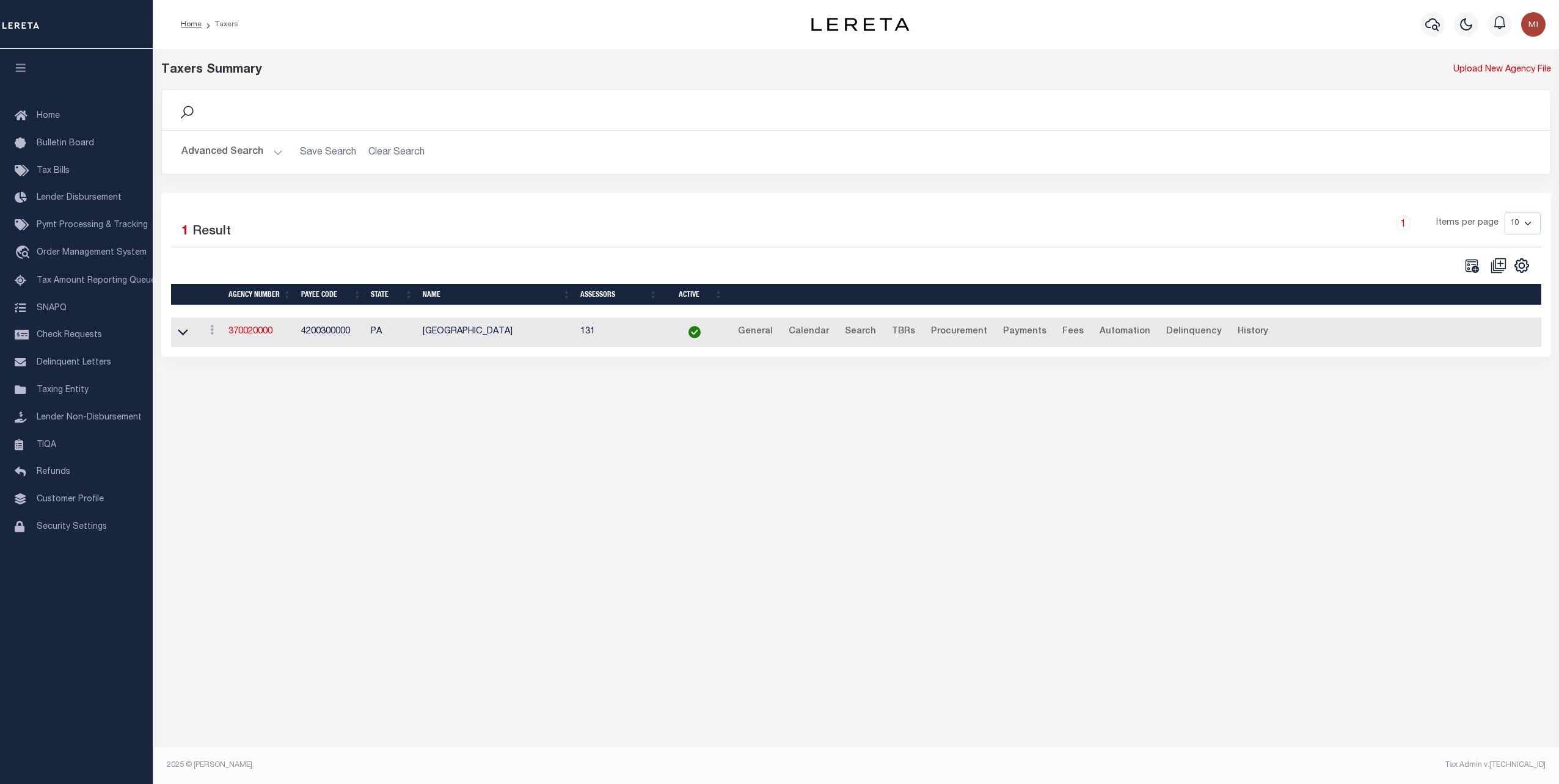
click at [254, 148] on button "Advanced Search" at bounding box center [232, 152] width 101 height 24
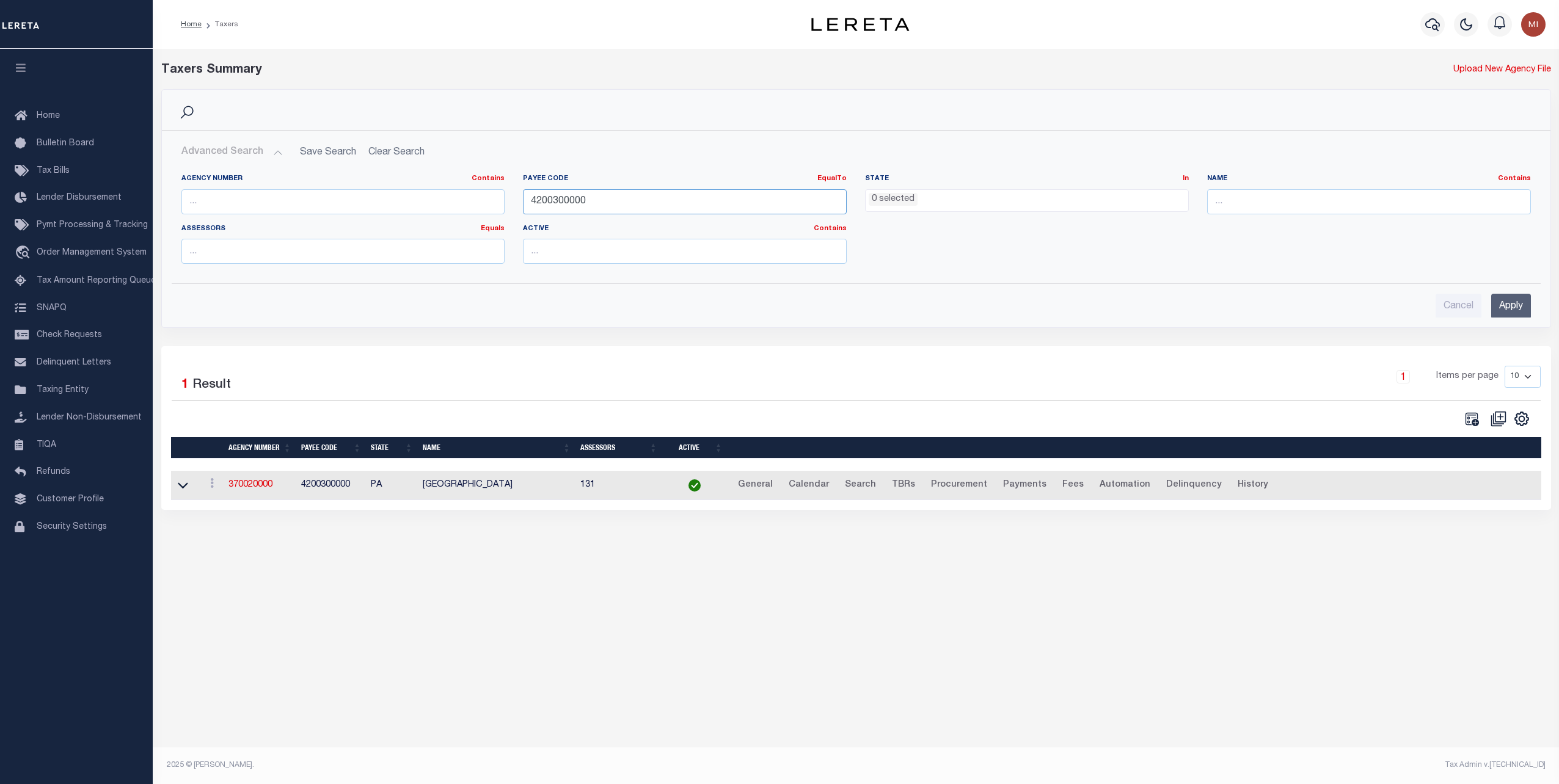
drag, startPoint x: 440, startPoint y: 197, endPoint x: 433, endPoint y: 196, distance: 7.1
click at [434, 196] on div "Agency Number Contains Contains Is Payee Code EqualTo Equals Is Not Equal To Is…" at bounding box center [856, 223] width 1368 height 99
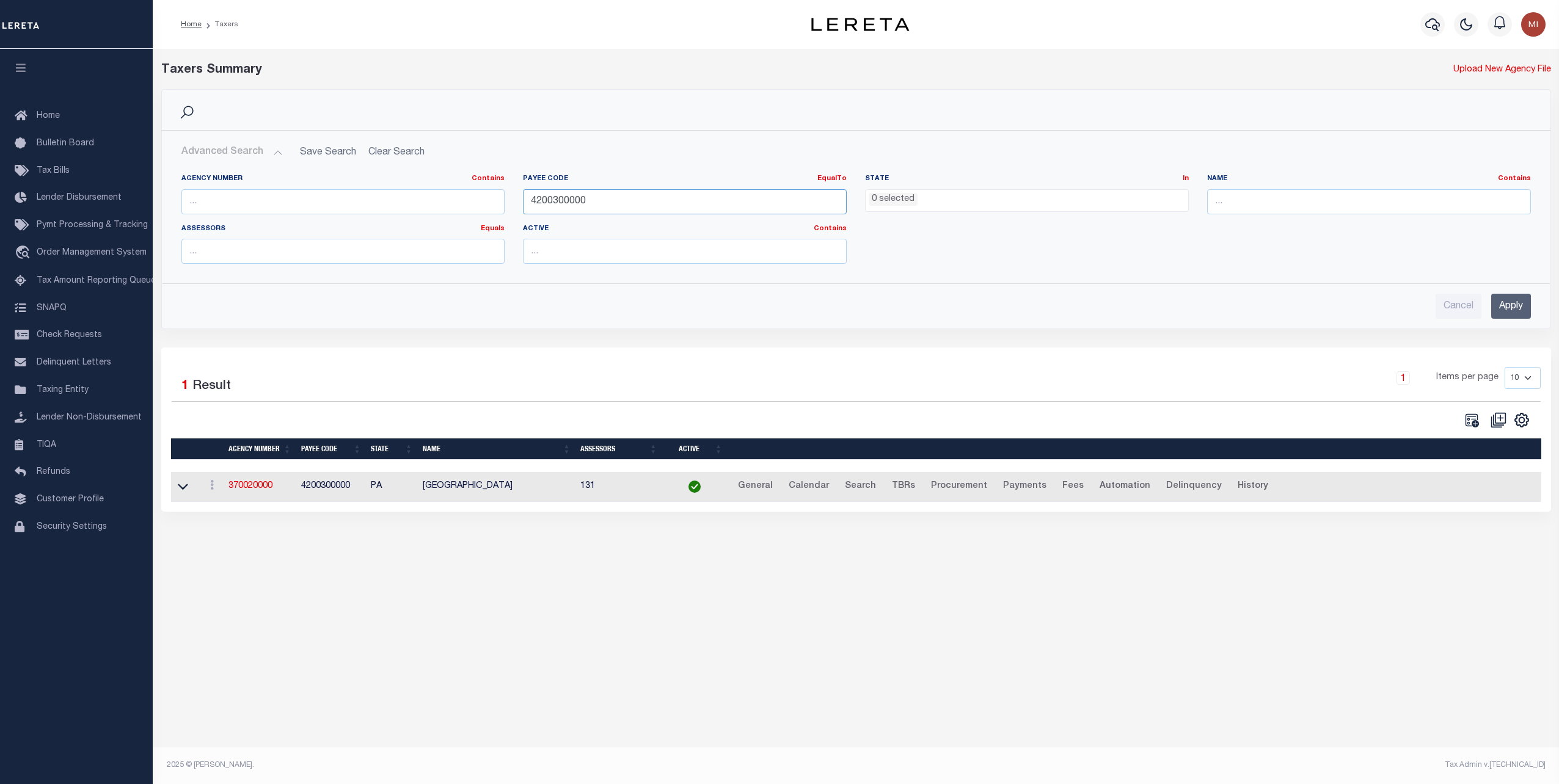
paste input "83038"
type input "4830380000"
click at [1500, 311] on input "Apply" at bounding box center [1511, 306] width 40 height 25
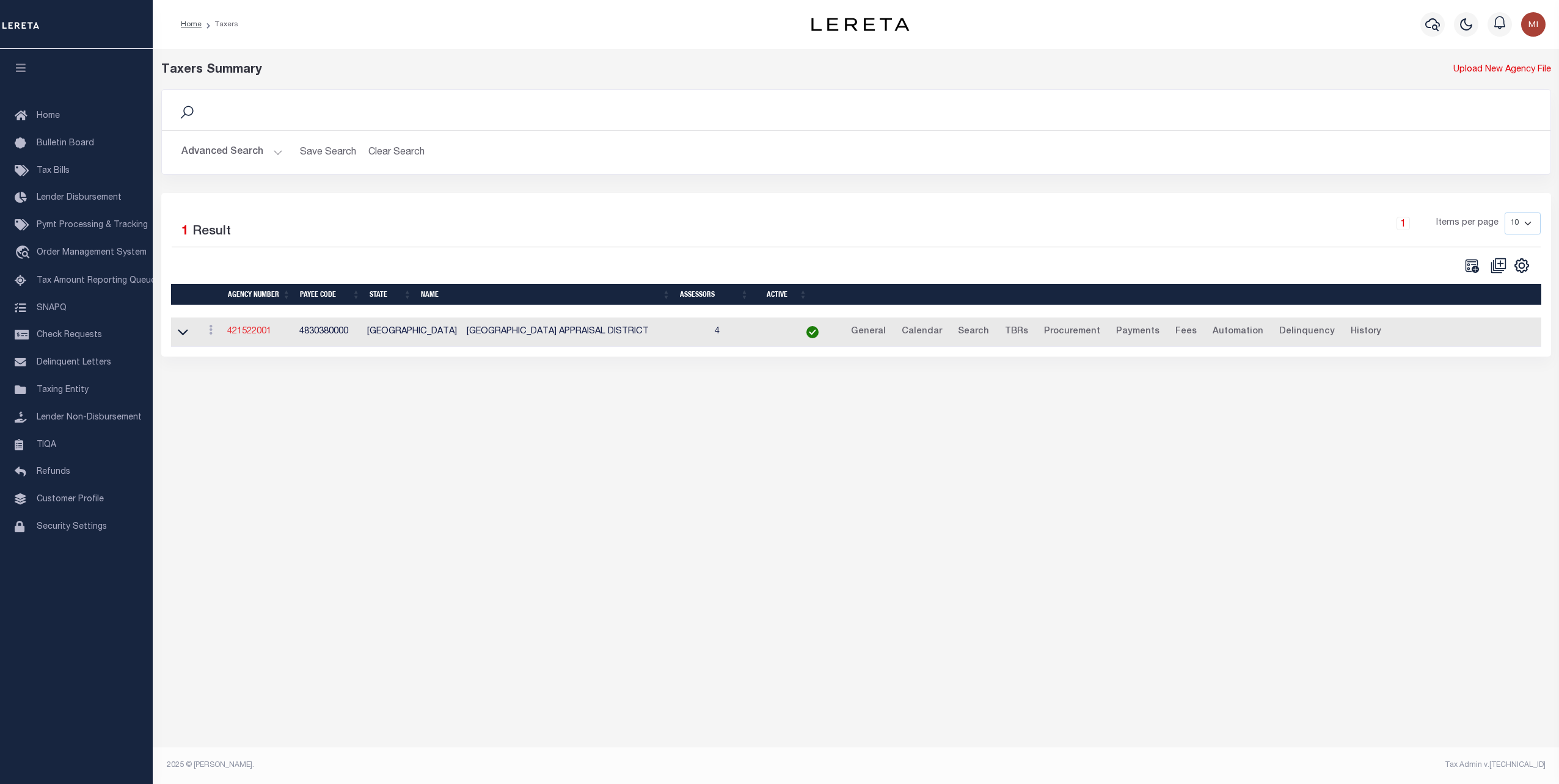
click at [256, 329] on link "421522001" at bounding box center [249, 331] width 44 height 9
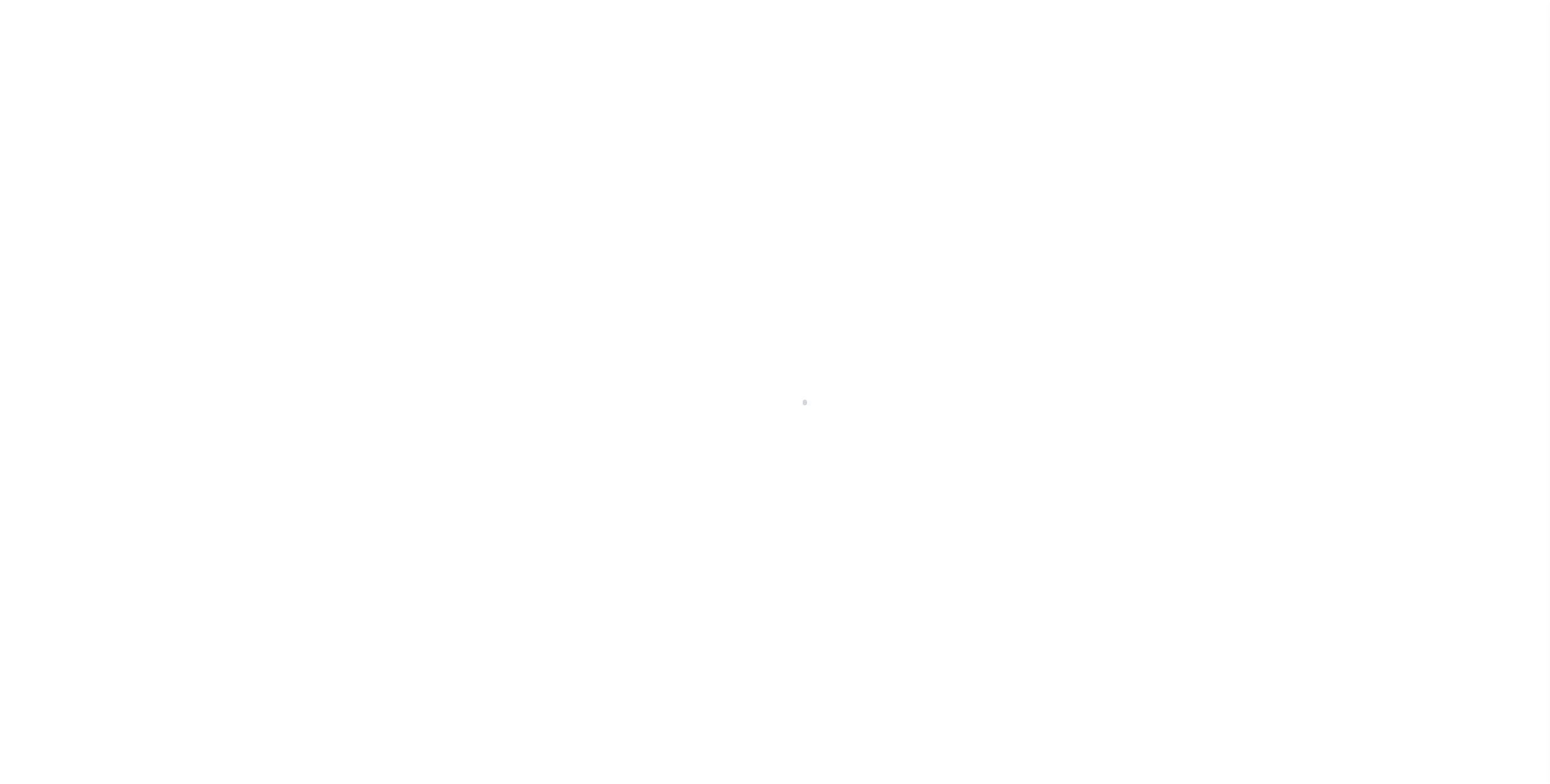
select select
checkbox input "false"
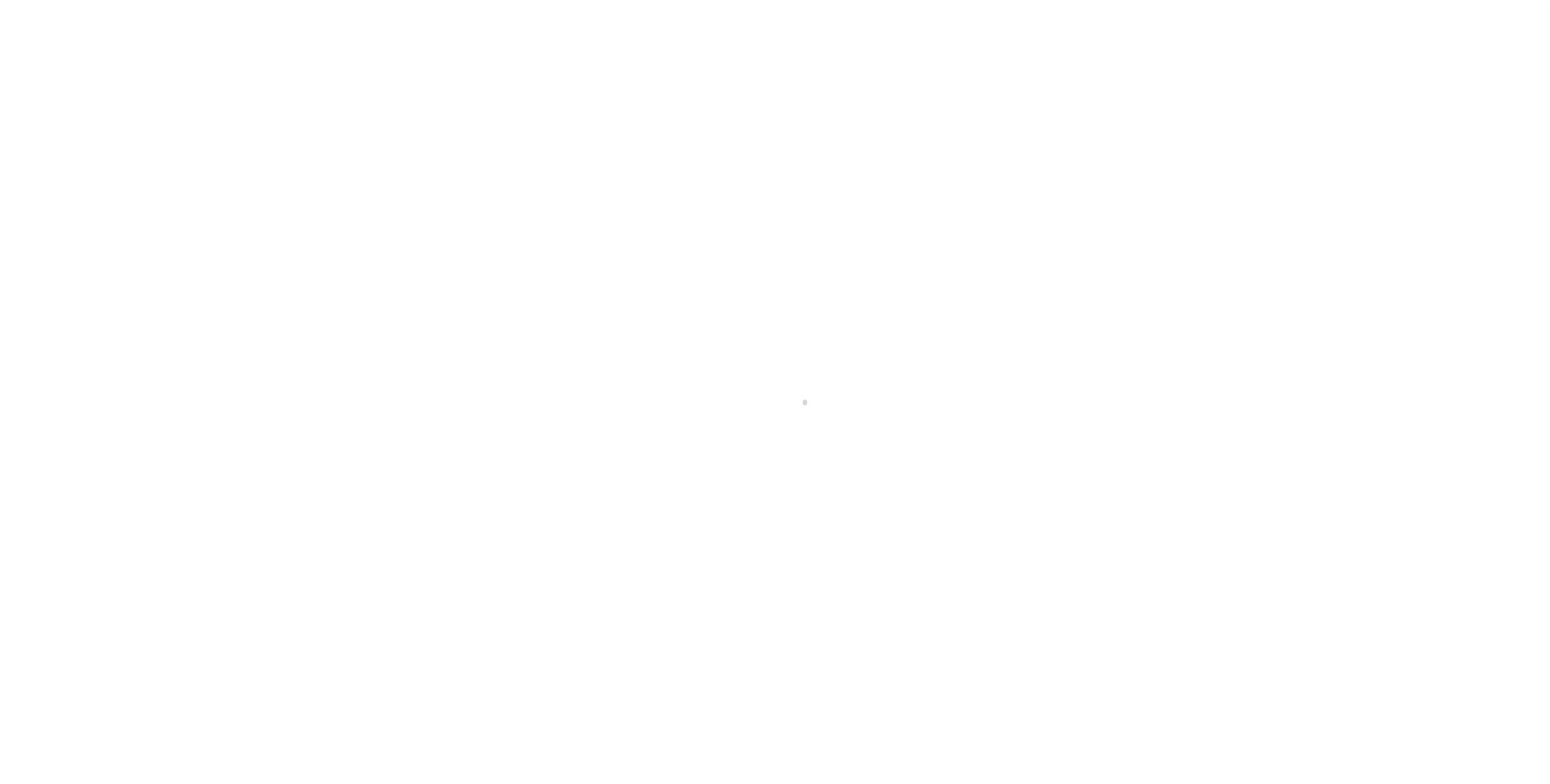
checkbox input "false"
type input "4830380000"
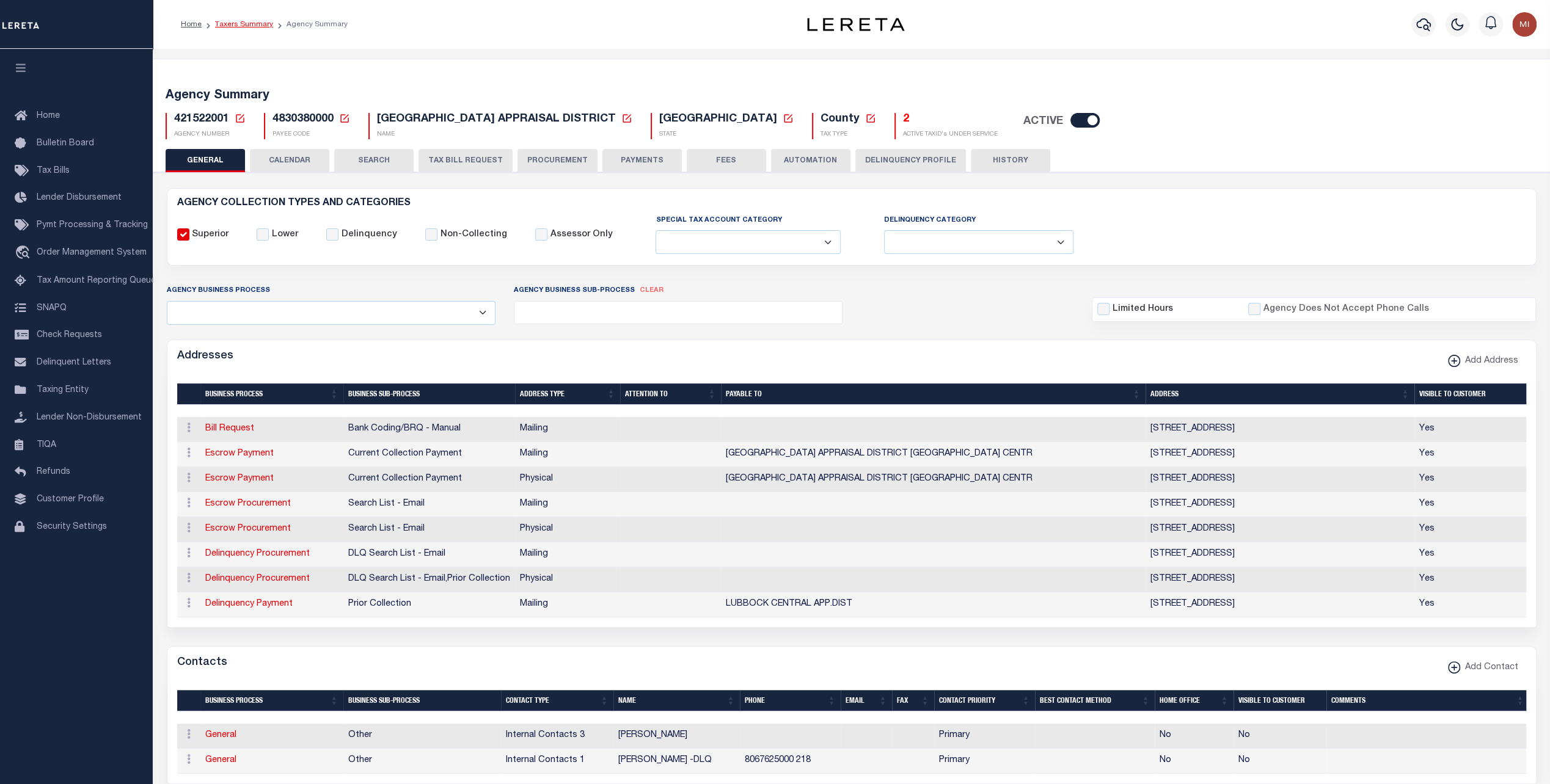
click at [236, 28] on link "Taxers Summary" at bounding box center [244, 24] width 58 height 7
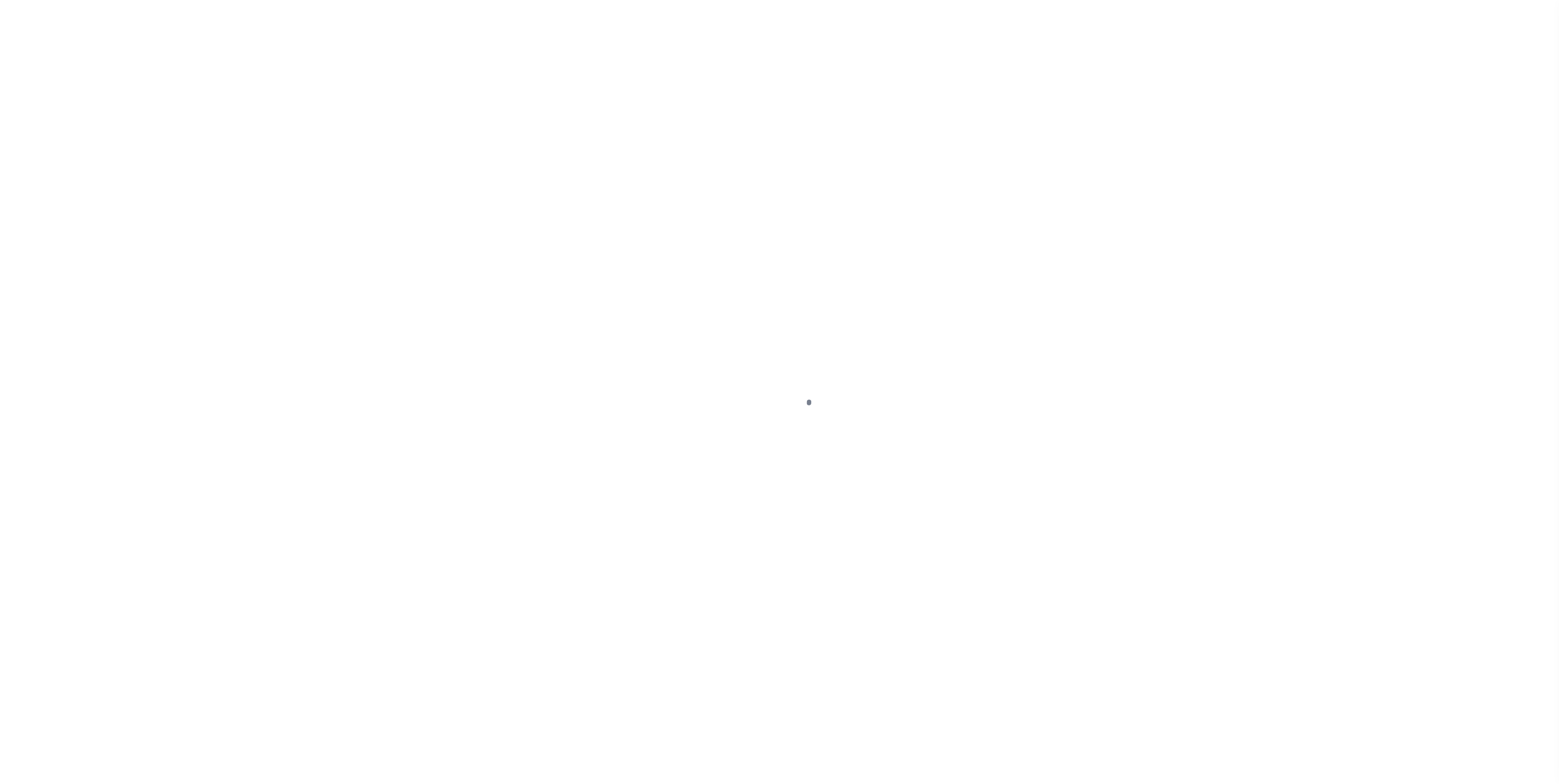
select select
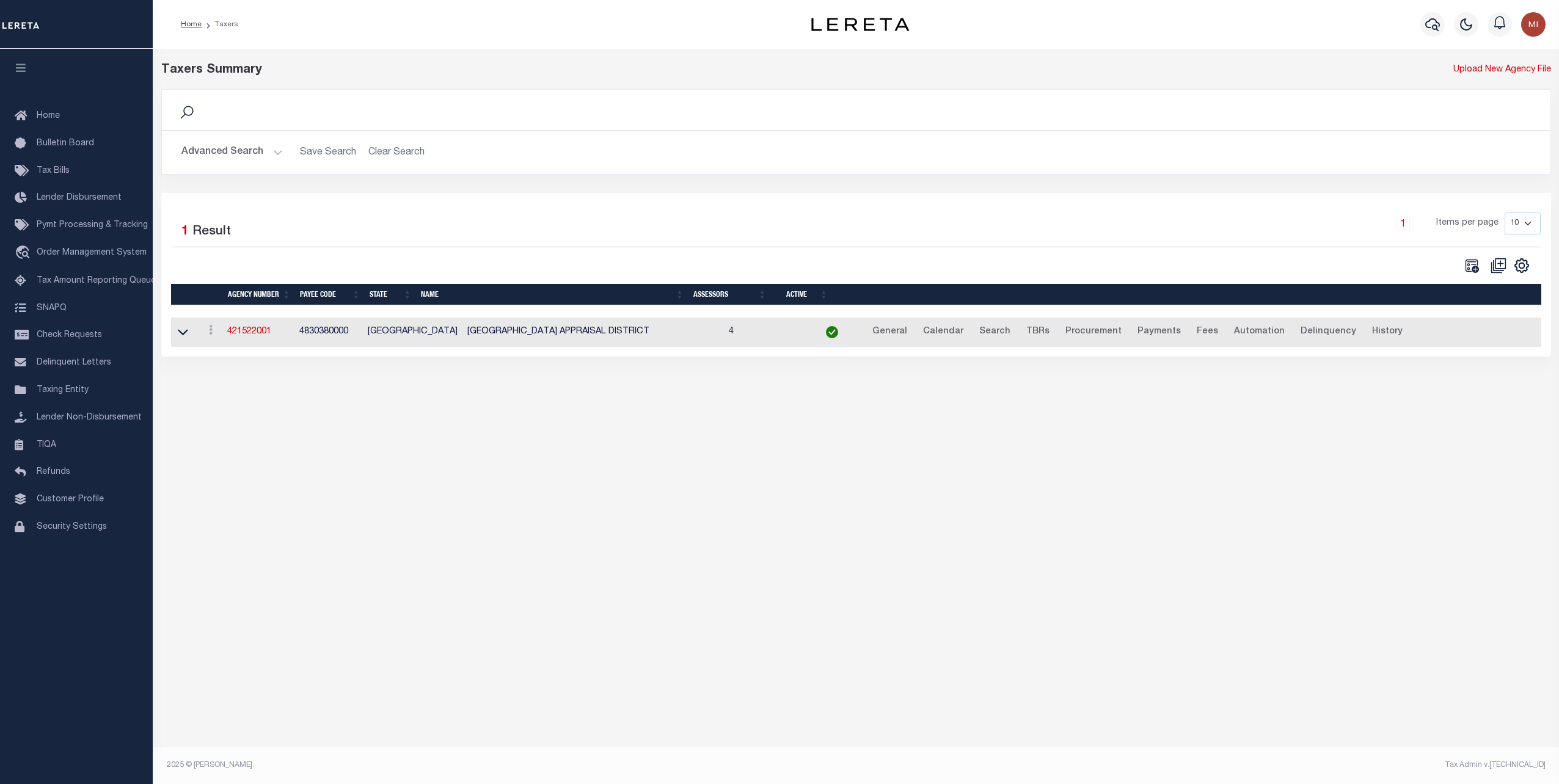
click at [239, 152] on button "Advanced Search" at bounding box center [232, 152] width 101 height 24
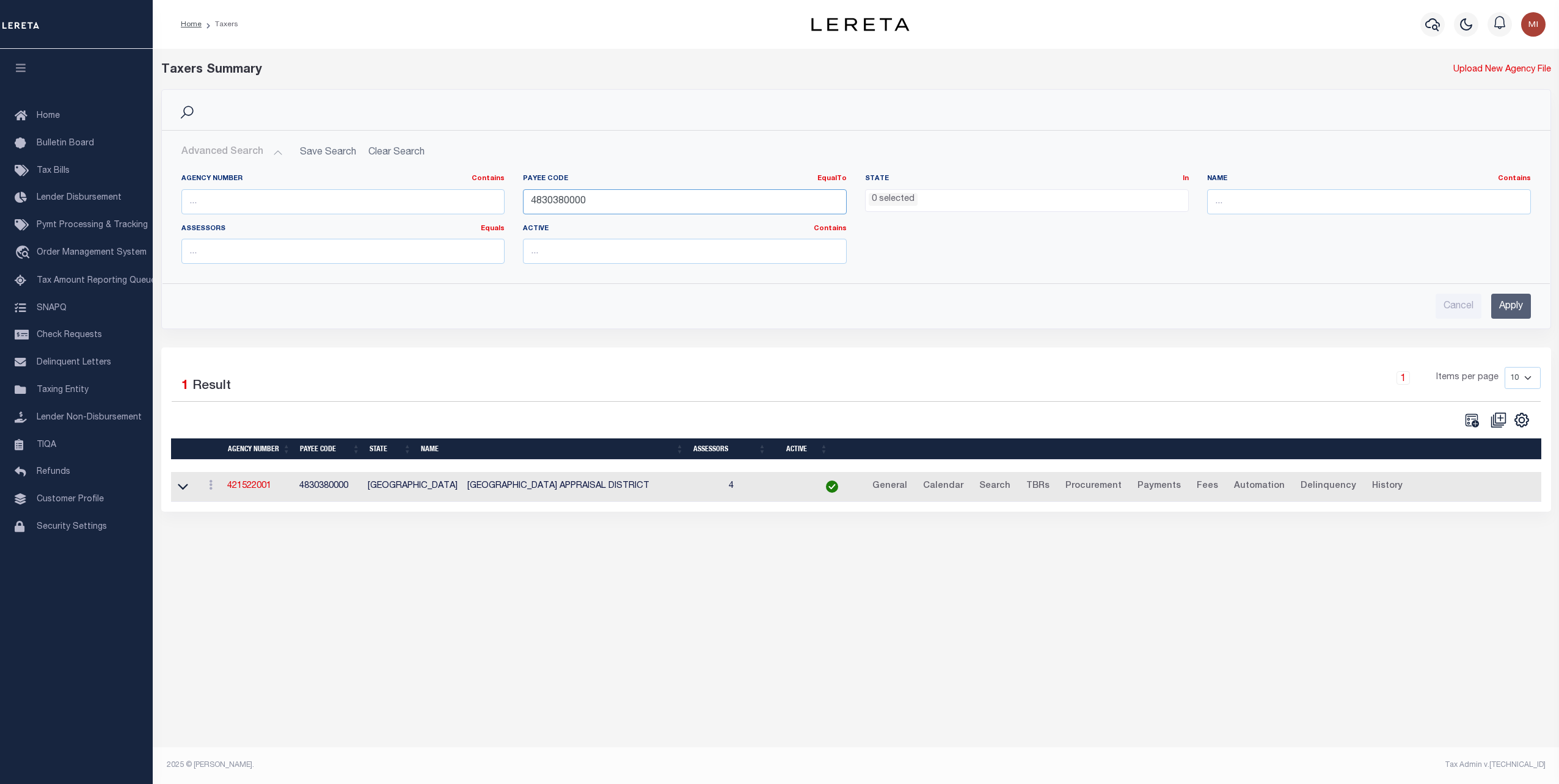
drag, startPoint x: 593, startPoint y: 200, endPoint x: 443, endPoint y: 198, distance: 150.0
click at [443, 198] on div "Agency Number Contains Contains Is Payee Code EqualTo Equals Is Not Equal To Is…" at bounding box center [856, 223] width 1368 height 99
paste input "200304"
type input "4200304000"
click at [1496, 299] on input "Apply" at bounding box center [1511, 306] width 40 height 25
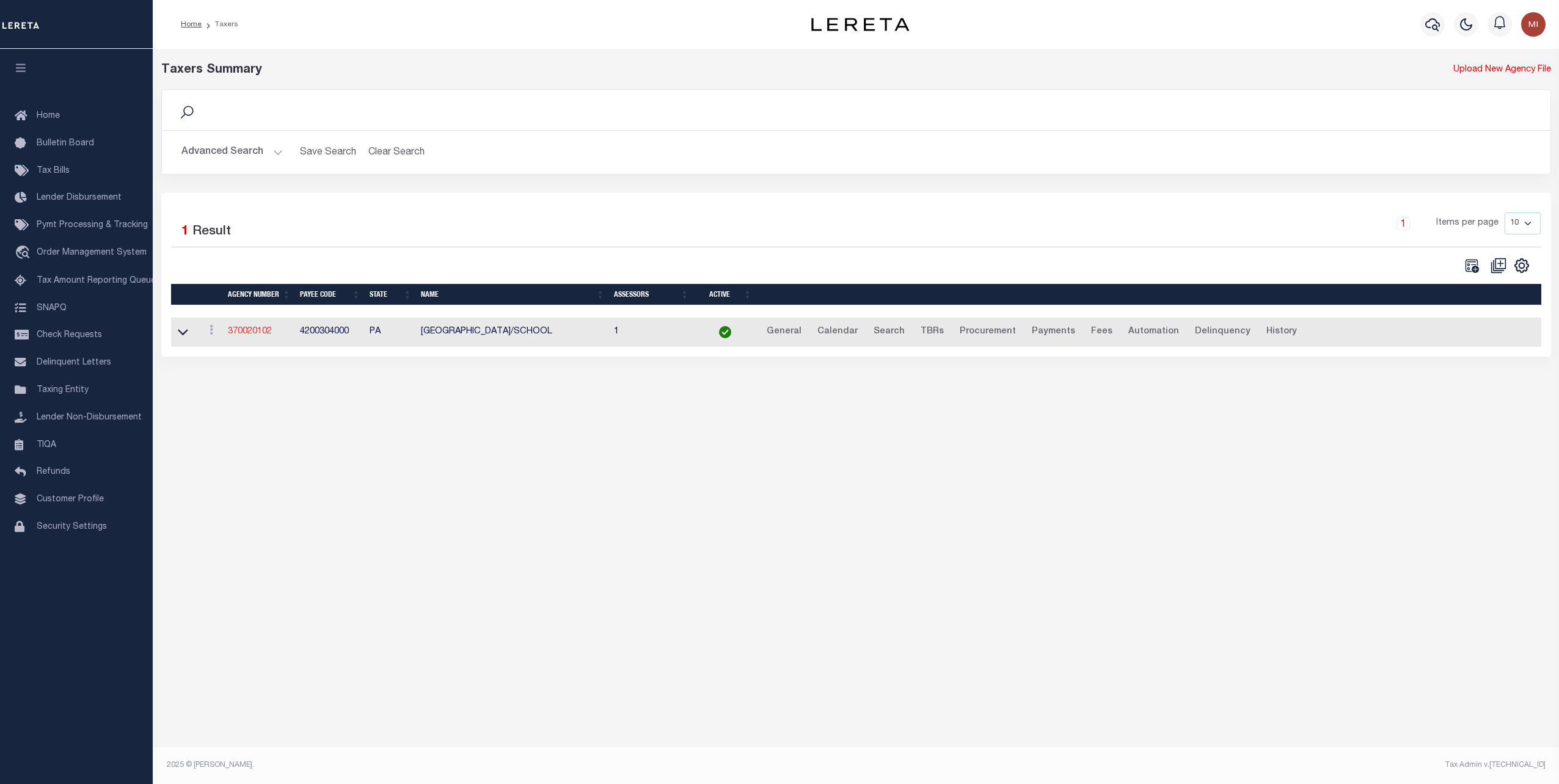
click at [256, 328] on link "370020102" at bounding box center [250, 331] width 44 height 9
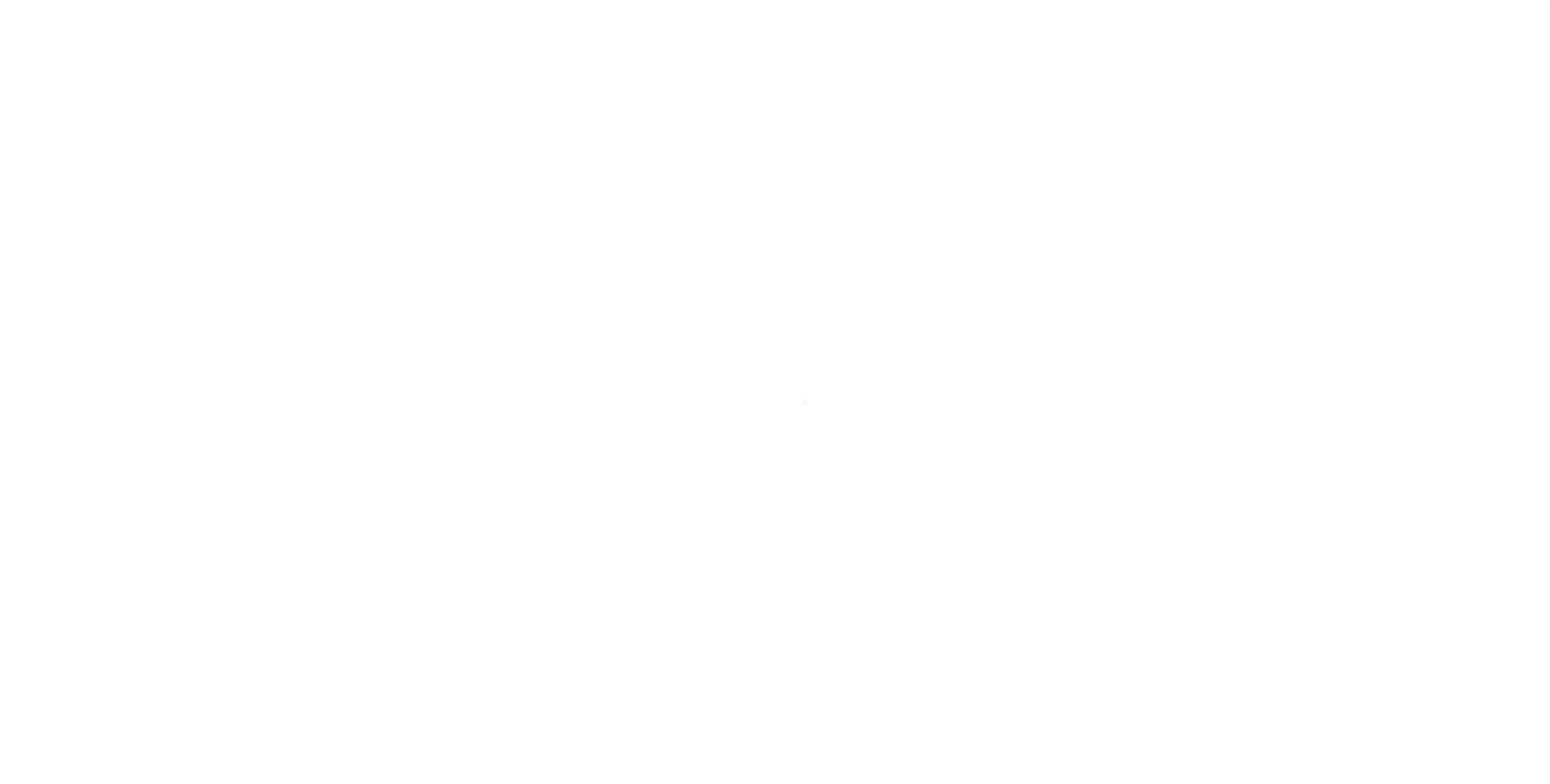
select select
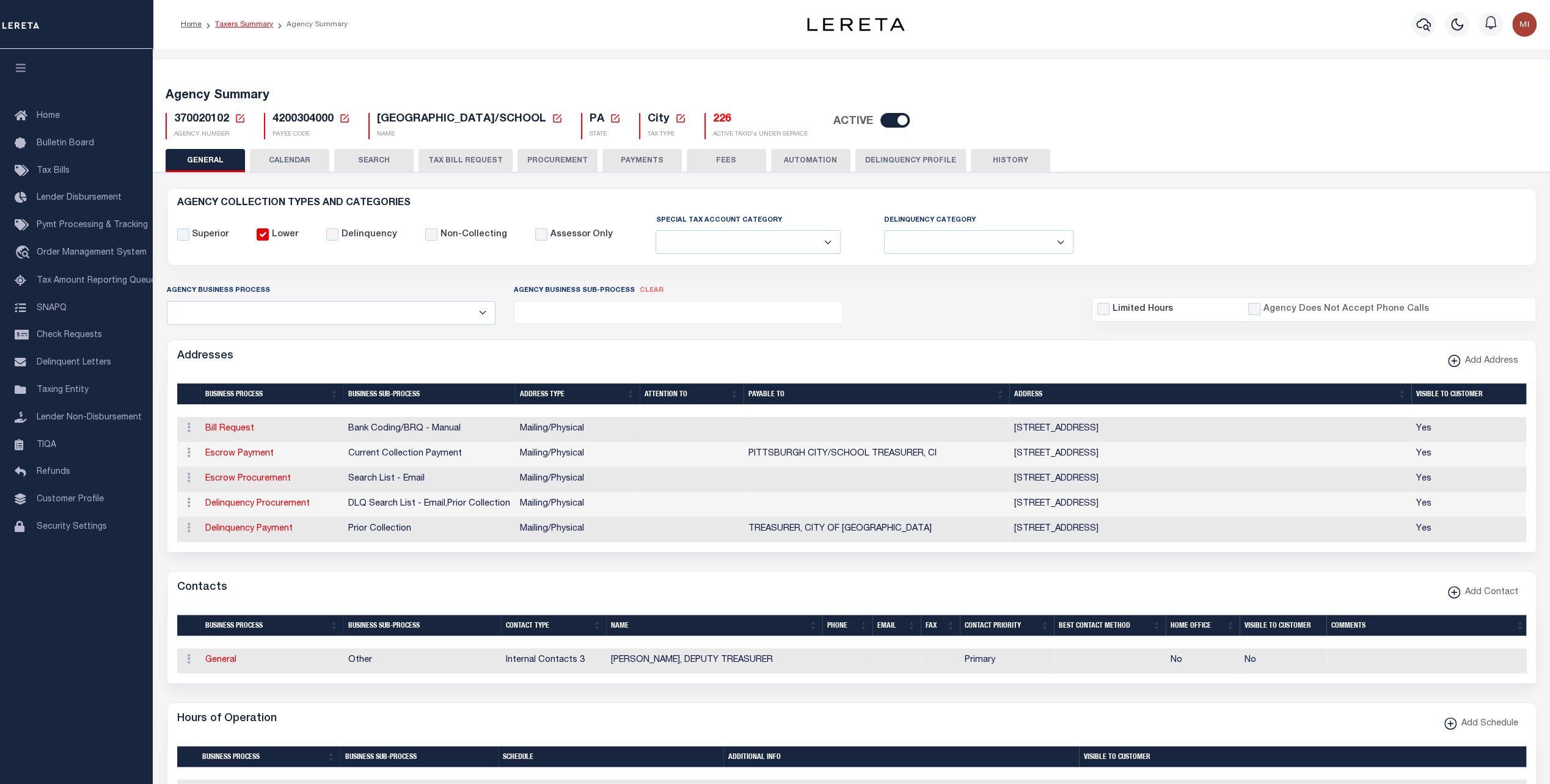
click at [239, 24] on link "Taxers Summary" at bounding box center [244, 24] width 58 height 7
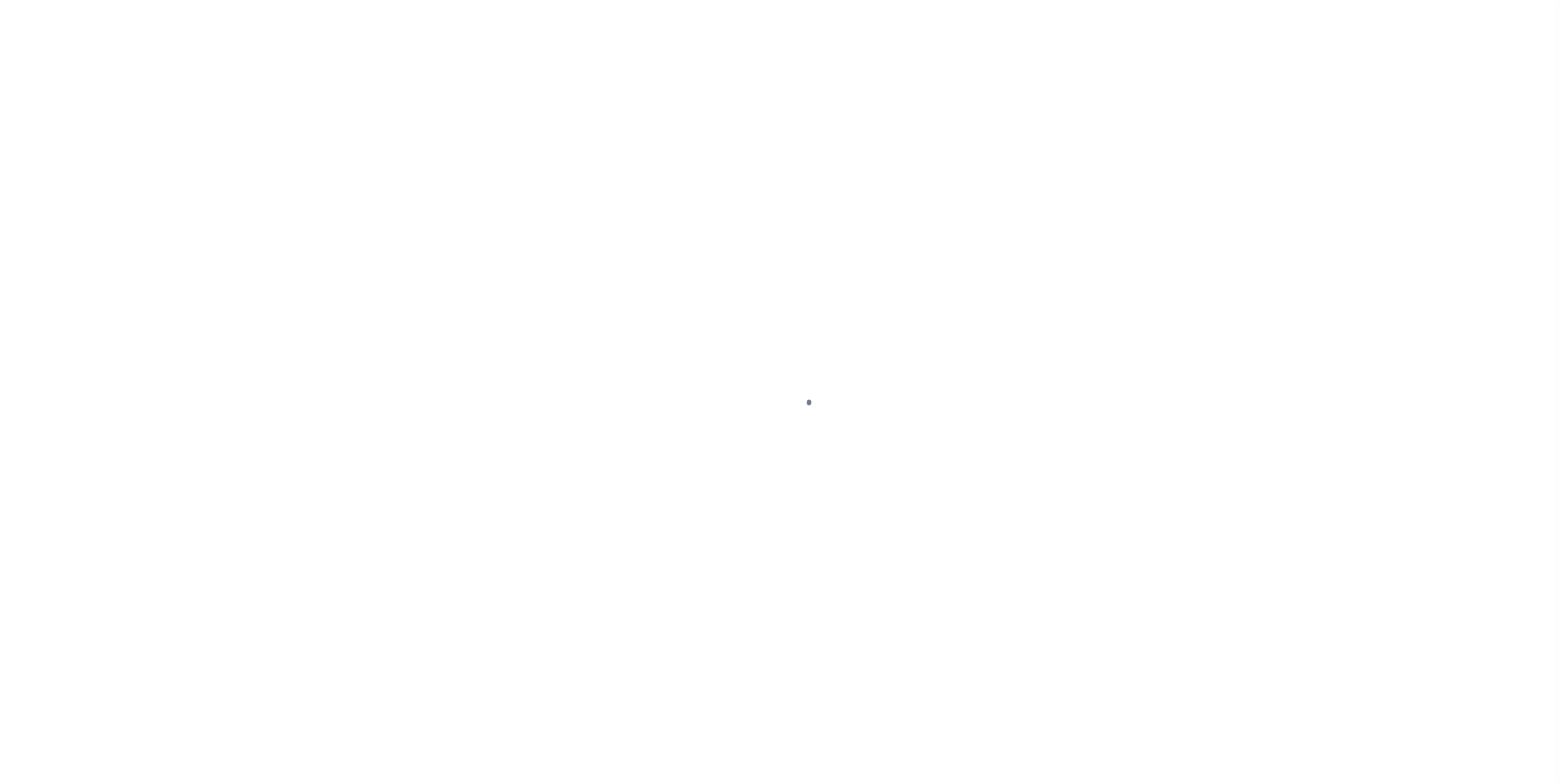
select select
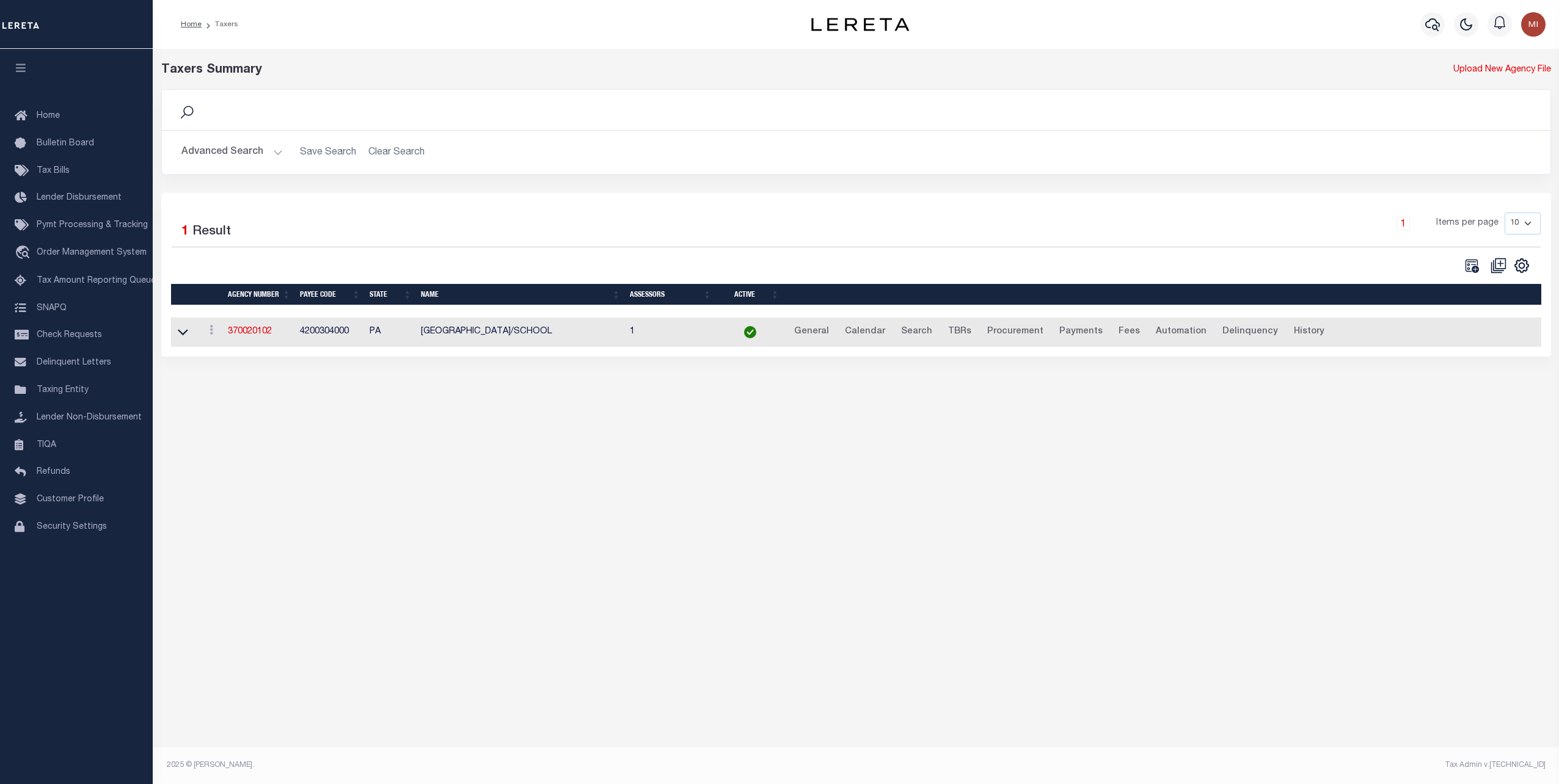
click at [249, 146] on button "Advanced Search" at bounding box center [232, 152] width 101 height 24
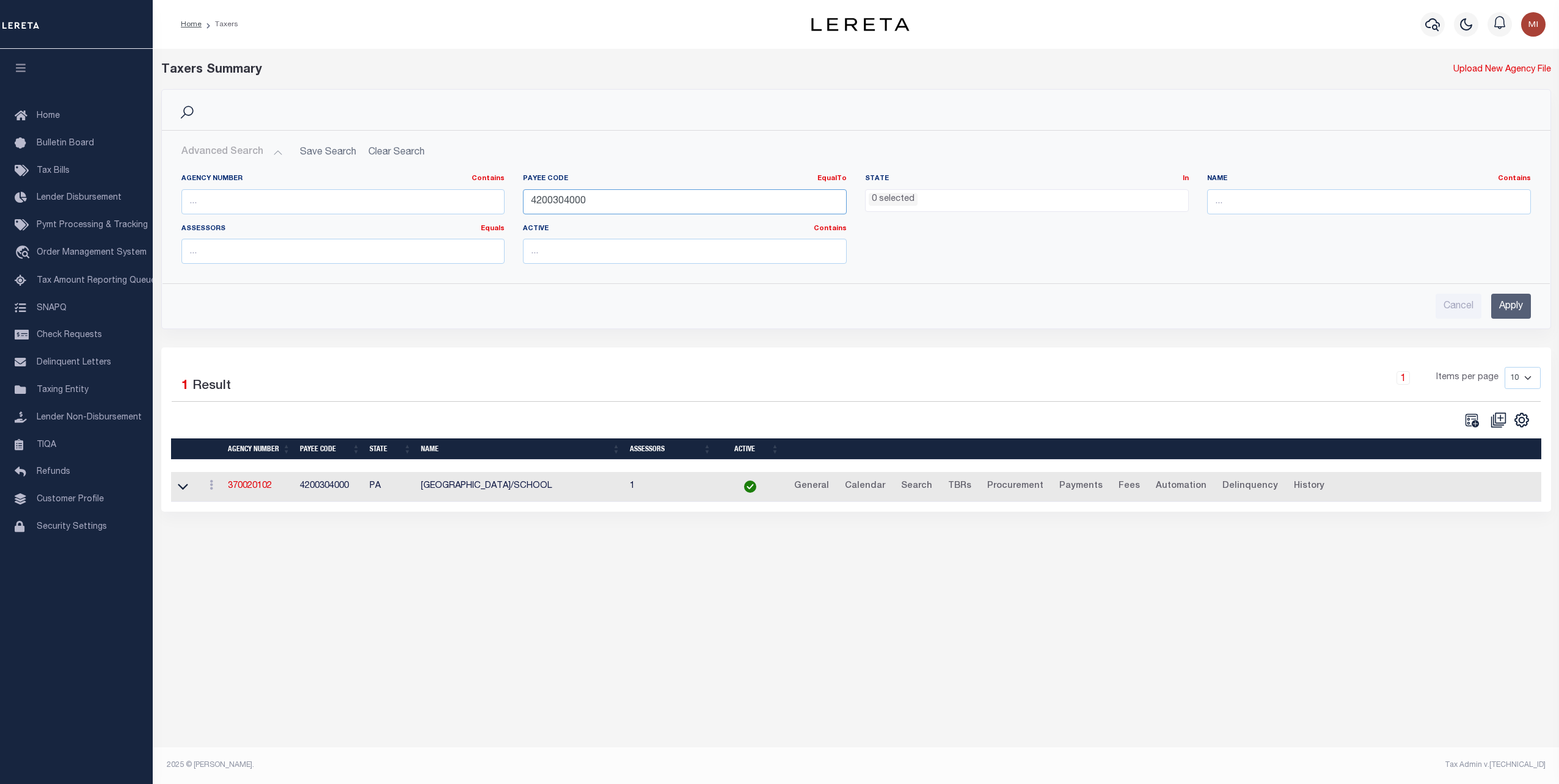
drag, startPoint x: 604, startPoint y: 205, endPoint x: 471, endPoint y: 201, distance: 133.1
click at [471, 201] on div "Agency Number Contains Contains Is Payee Code EqualTo Equals Is Not Equal To Is…" at bounding box center [856, 223] width 1368 height 99
paste input "0"
type input "4200300000"
click at [1515, 302] on input "Apply" at bounding box center [1511, 306] width 40 height 25
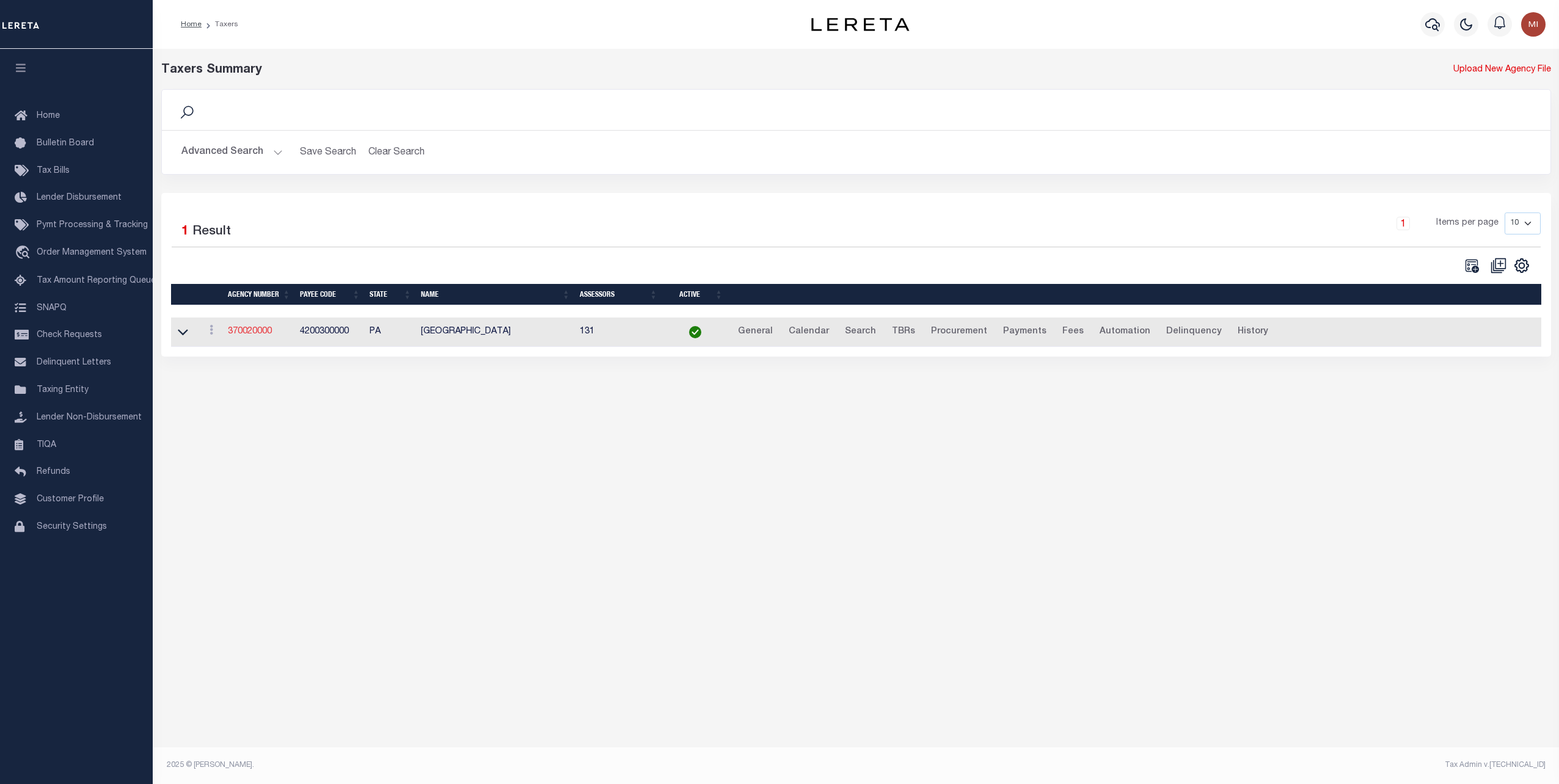
click at [251, 332] on link "370020000" at bounding box center [250, 331] width 44 height 9
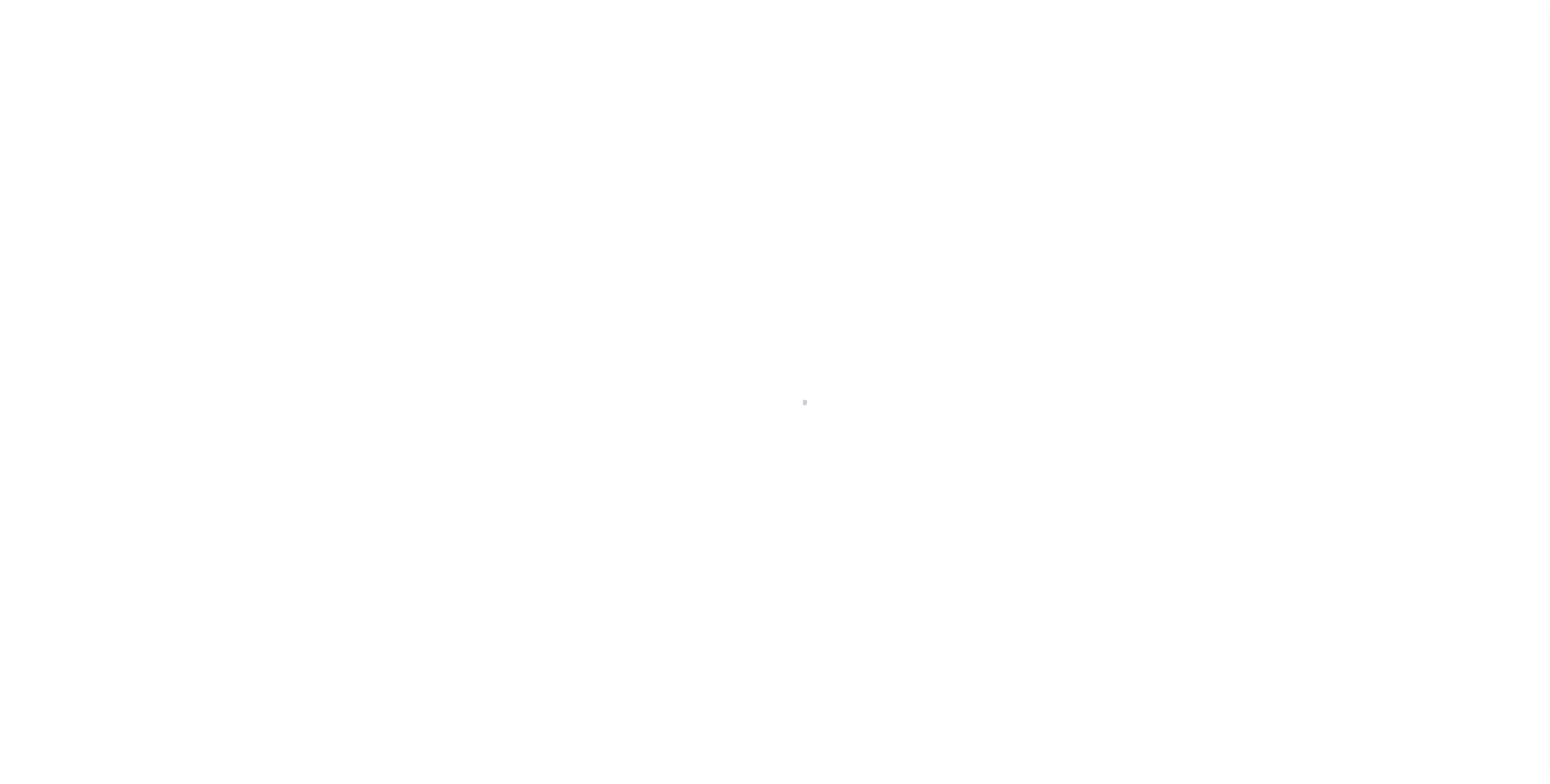
select select
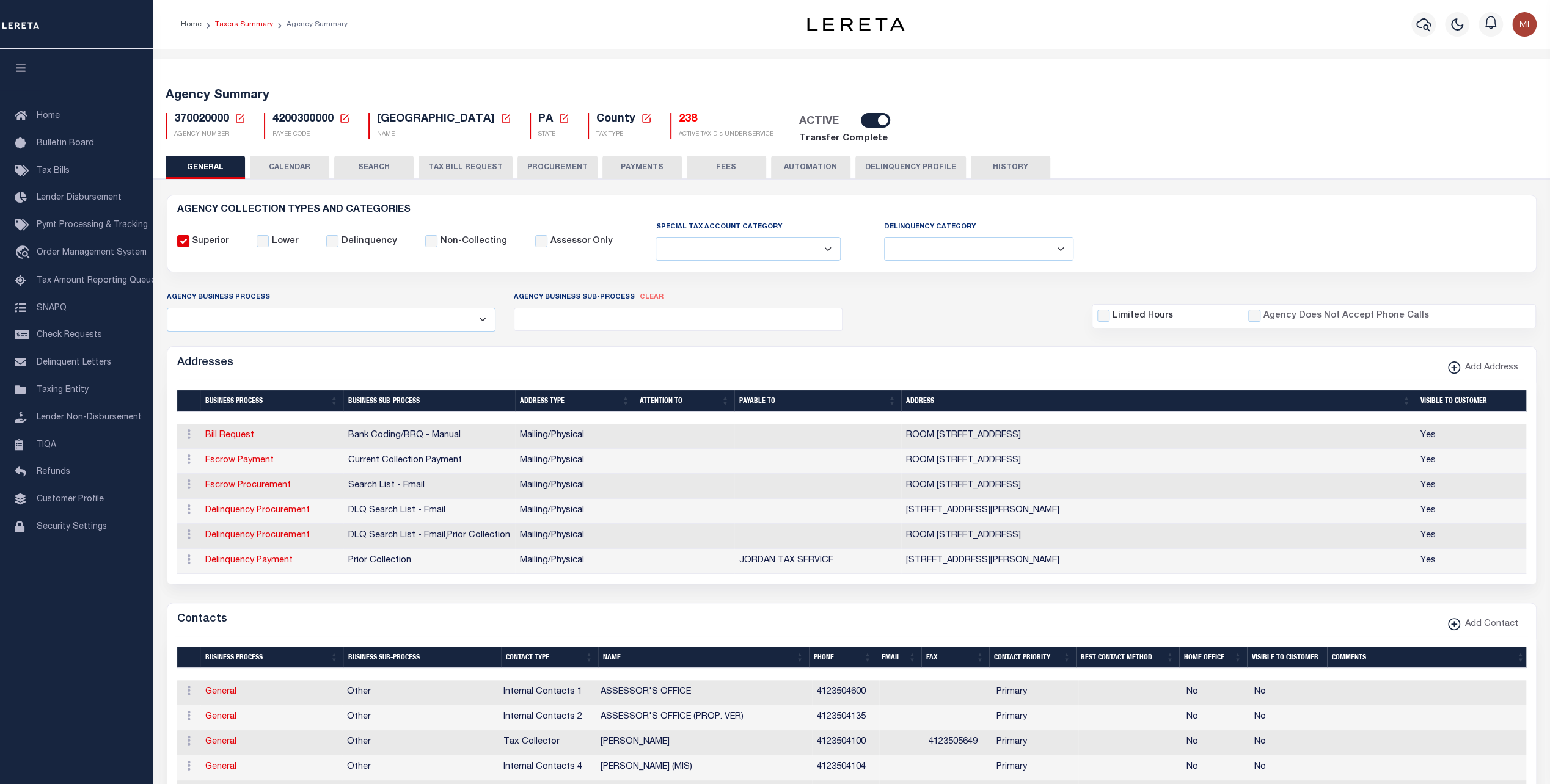
click at [238, 26] on link "Taxers Summary" at bounding box center [244, 24] width 58 height 7
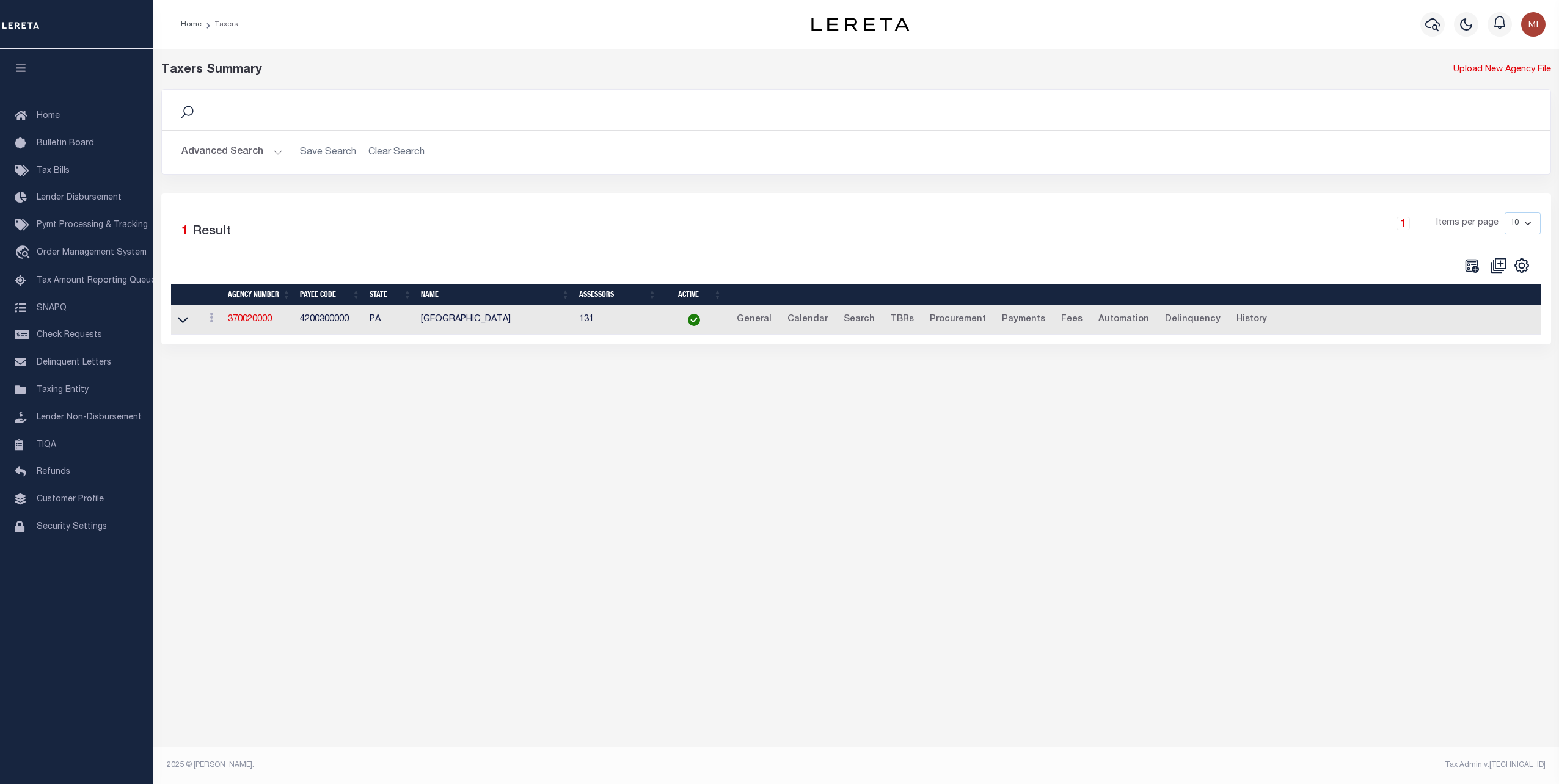
click at [270, 150] on button "Advanced Search" at bounding box center [232, 152] width 101 height 24
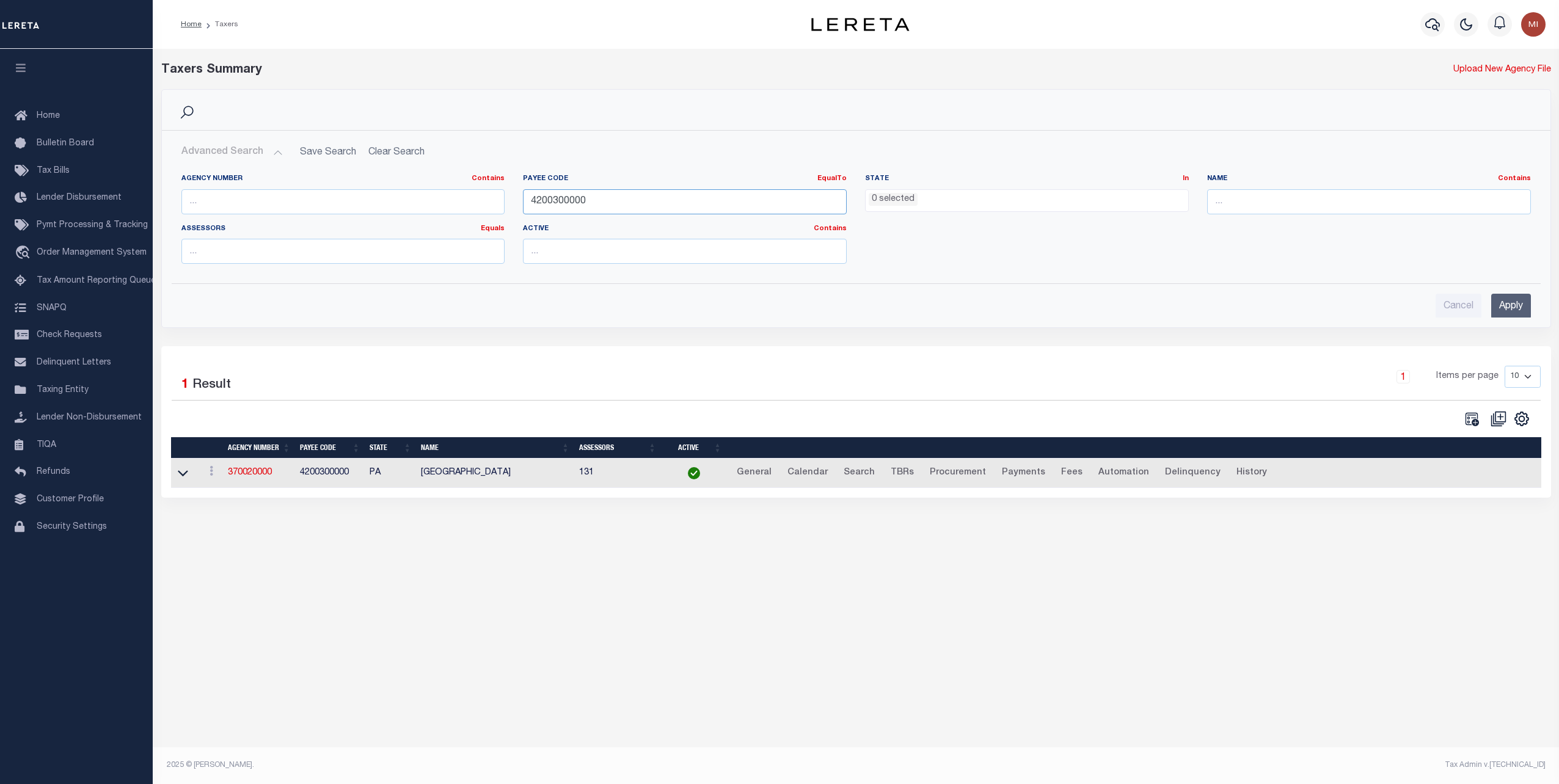
drag, startPoint x: 586, startPoint y: 189, endPoint x: 586, endPoint y: 201, distance: 12.0
click at [586, 189] on input "4200300000" at bounding box center [684, 201] width 324 height 25
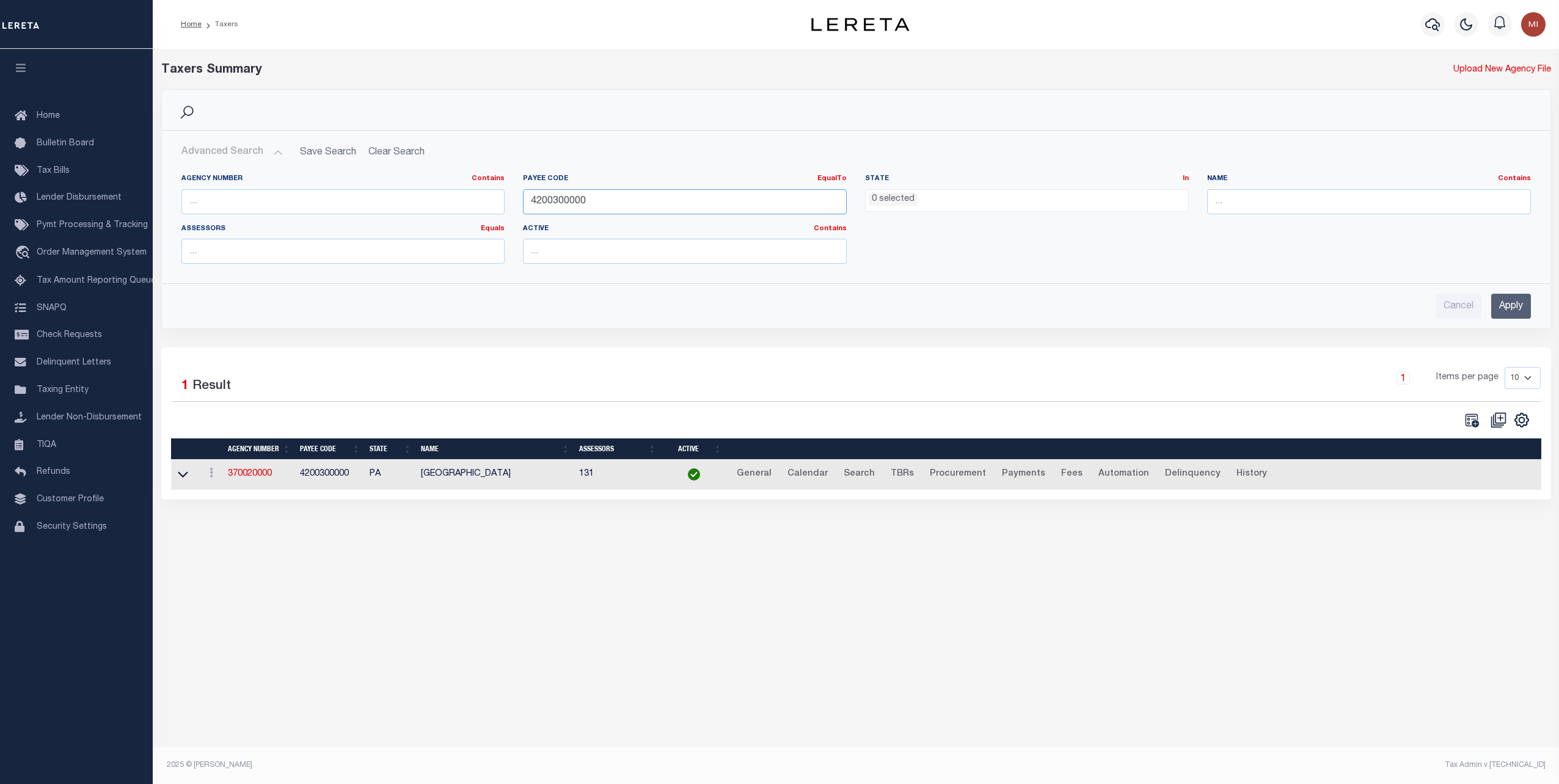
drag, startPoint x: 380, startPoint y: 194, endPoint x: 335, endPoint y: 194, distance: 45.0
click at [335, 194] on div "Agency Number Contains Contains Is Payee Code EqualTo Equals Is Not Equal To Is…" at bounding box center [856, 223] width 1368 height 99
paste input "2203"
click at [1505, 315] on input "Apply" at bounding box center [1511, 306] width 40 height 25
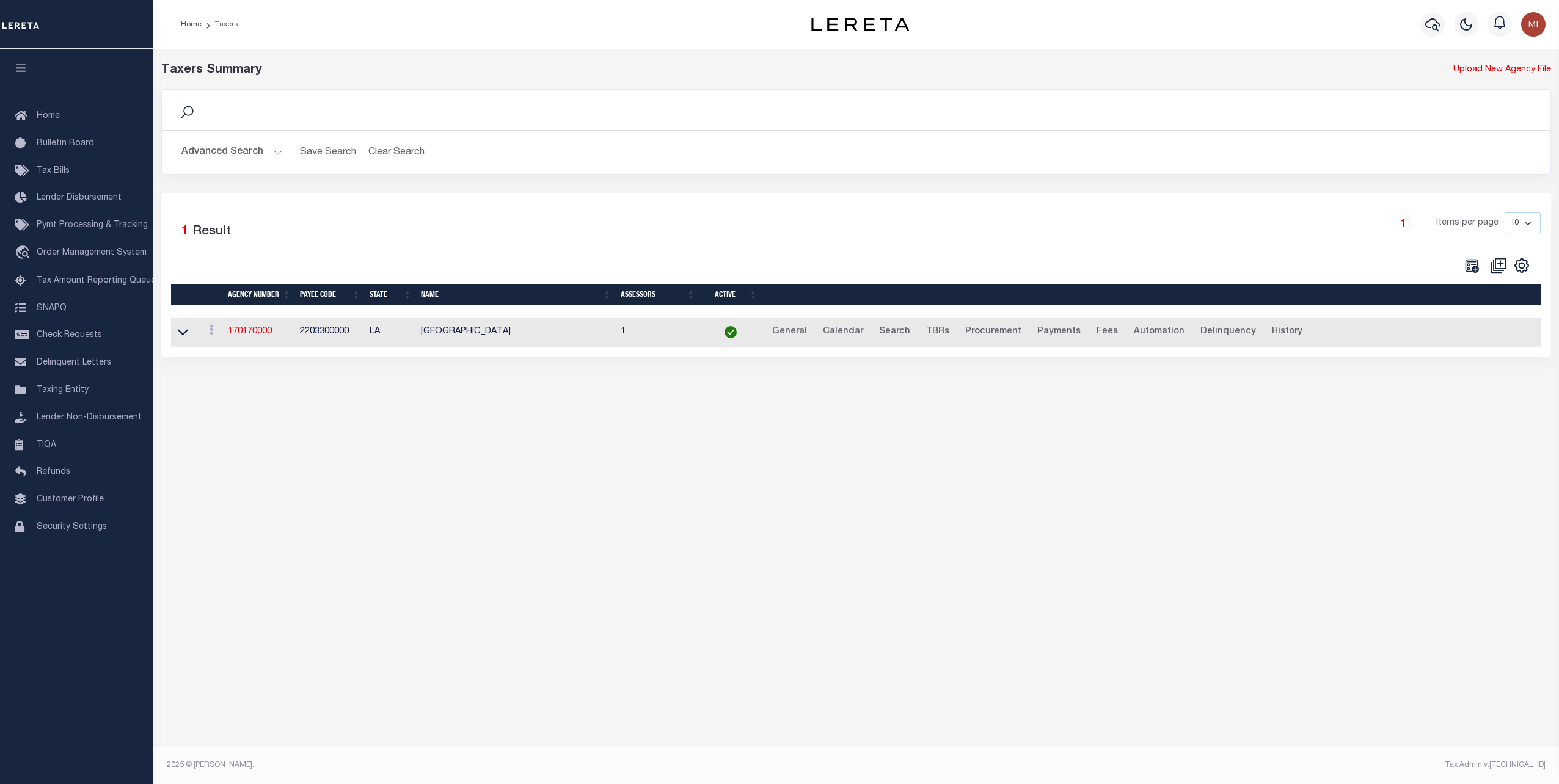
click at [265, 152] on button "Advanced Search" at bounding box center [232, 152] width 101 height 24
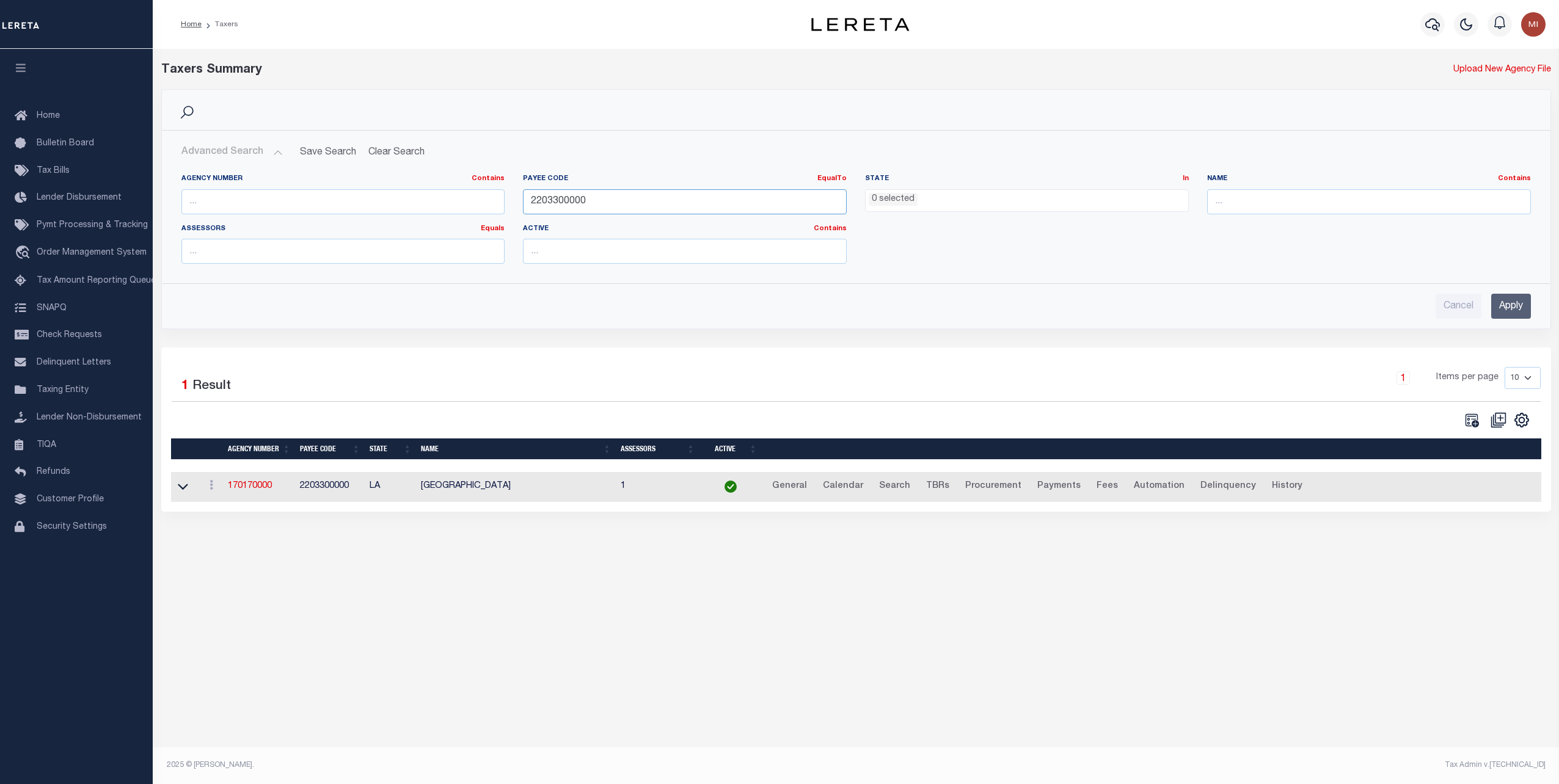
drag, startPoint x: 613, startPoint y: 202, endPoint x: 413, endPoint y: 194, distance: 200.2
click at [413, 194] on div "Agency Number Contains Contains Is Payee Code EqualTo Equals Is Not Equal To Is…" at bounding box center [856, 223] width 1368 height 99
paste input "4200"
type input "4200300000"
click at [1513, 306] on input "Apply" at bounding box center [1511, 306] width 40 height 25
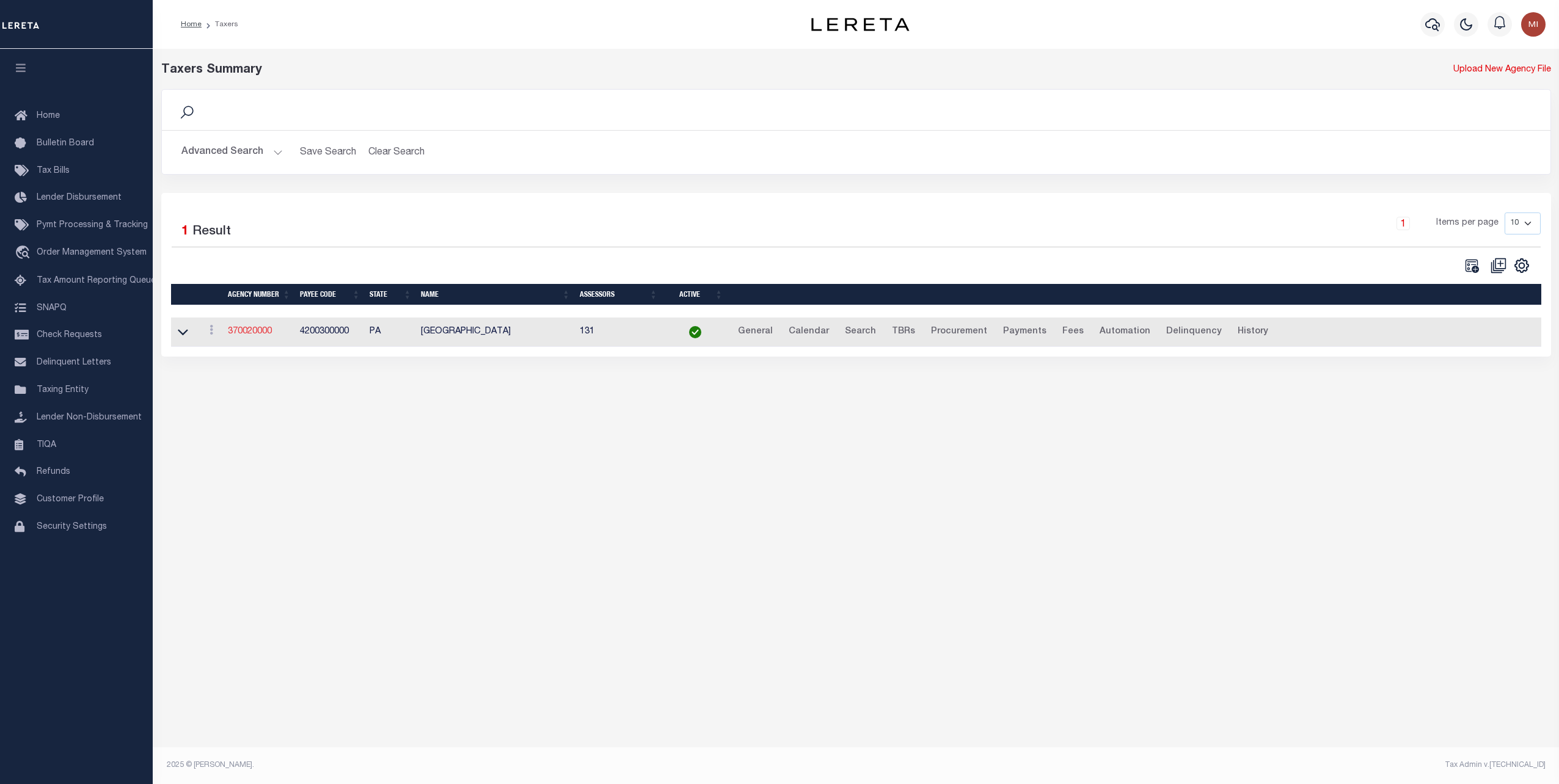
click at [238, 331] on link "370020000" at bounding box center [250, 331] width 44 height 9
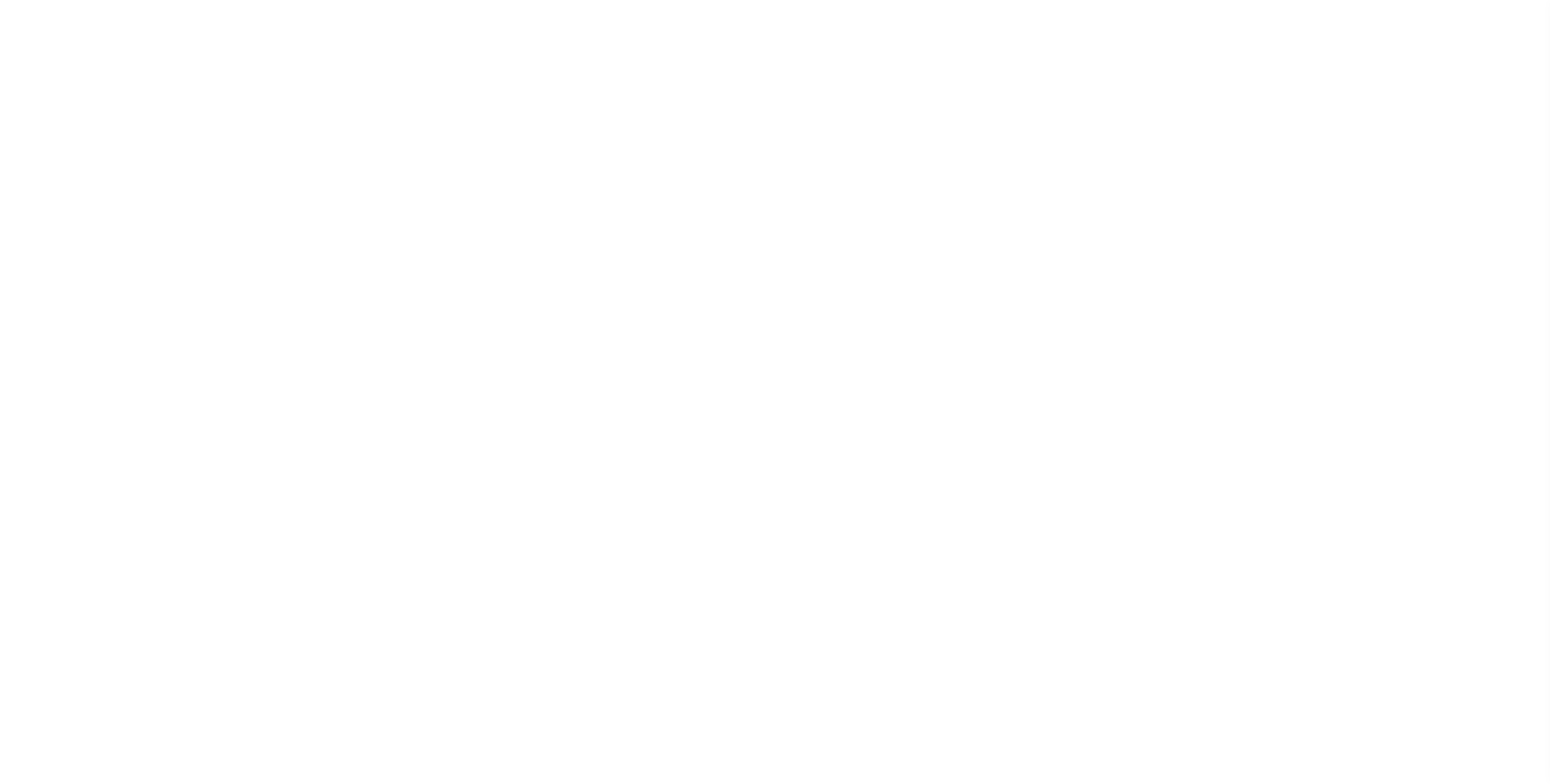
select select
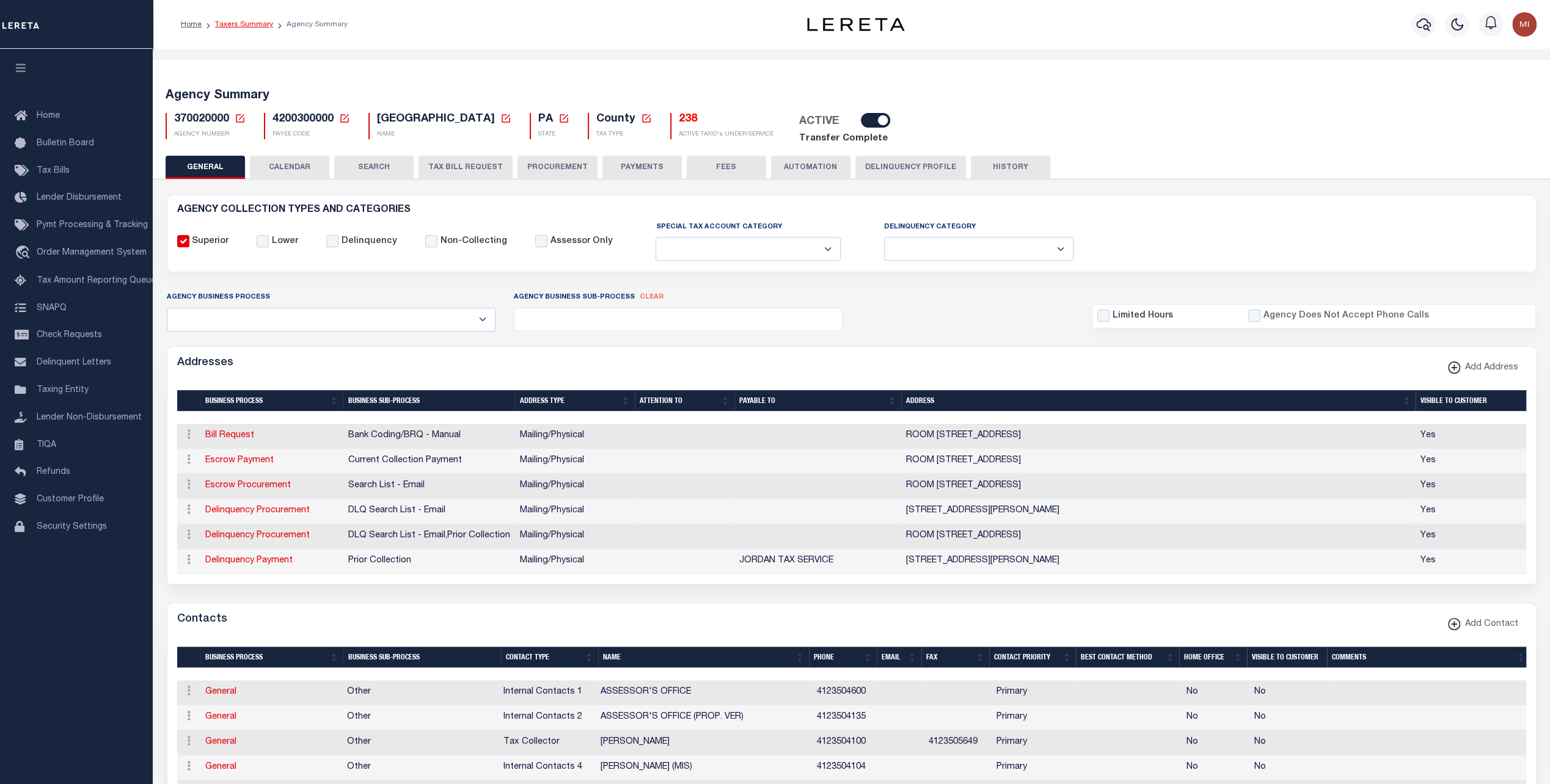
click at [226, 26] on link "Taxers Summary" at bounding box center [244, 24] width 58 height 7
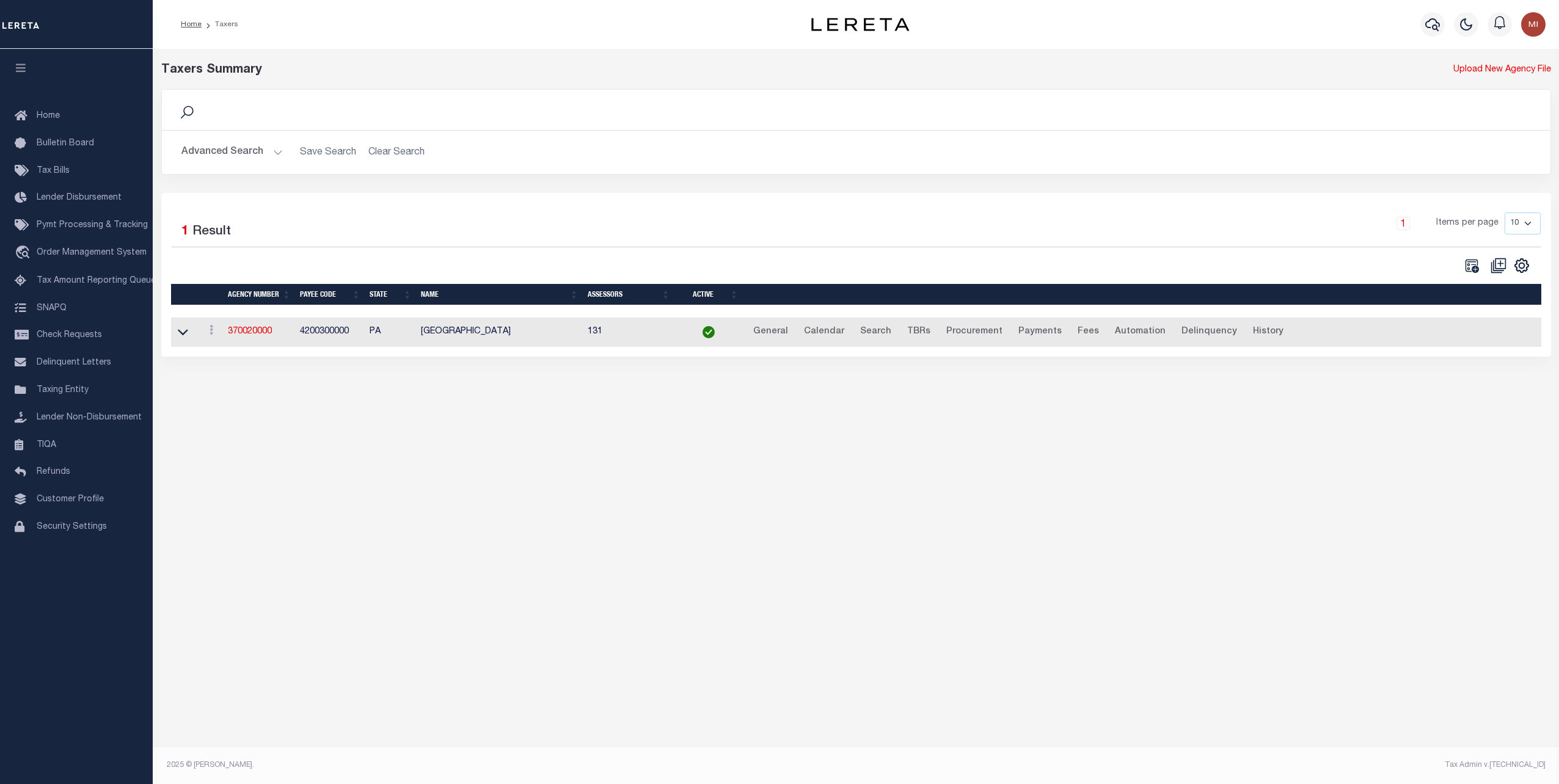
click at [204, 150] on button "Advanced Search" at bounding box center [232, 152] width 101 height 24
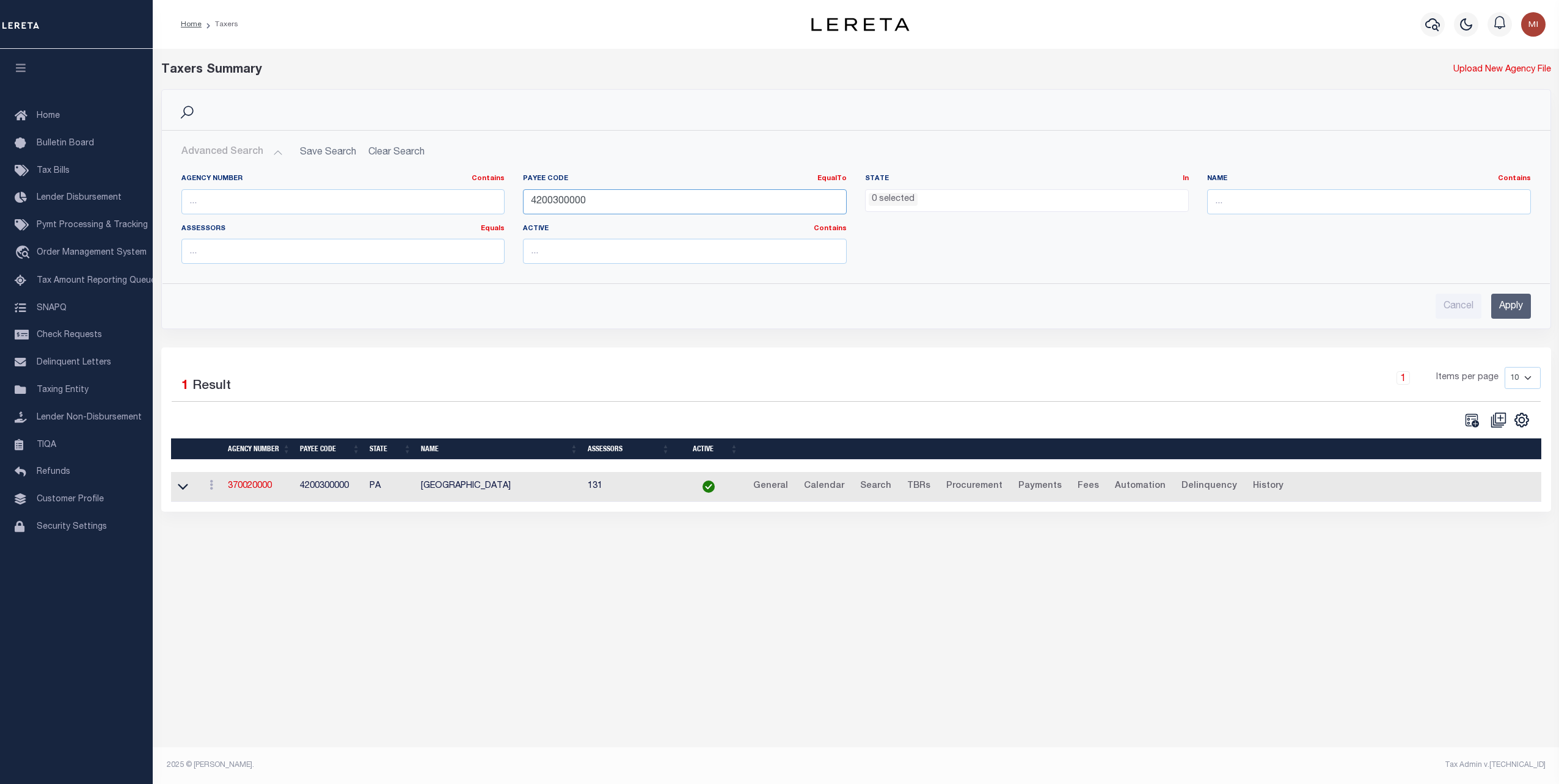
drag, startPoint x: 598, startPoint y: 206, endPoint x: 438, endPoint y: 204, distance: 160.0
click at [440, 204] on div "Agency Number Contains Contains Is Payee Code EqualTo Equals Is Not Equal To Is…" at bounding box center [856, 223] width 1368 height 99
paste input "8439"
type input "4843900000"
click at [1506, 304] on input "Apply" at bounding box center [1511, 306] width 40 height 25
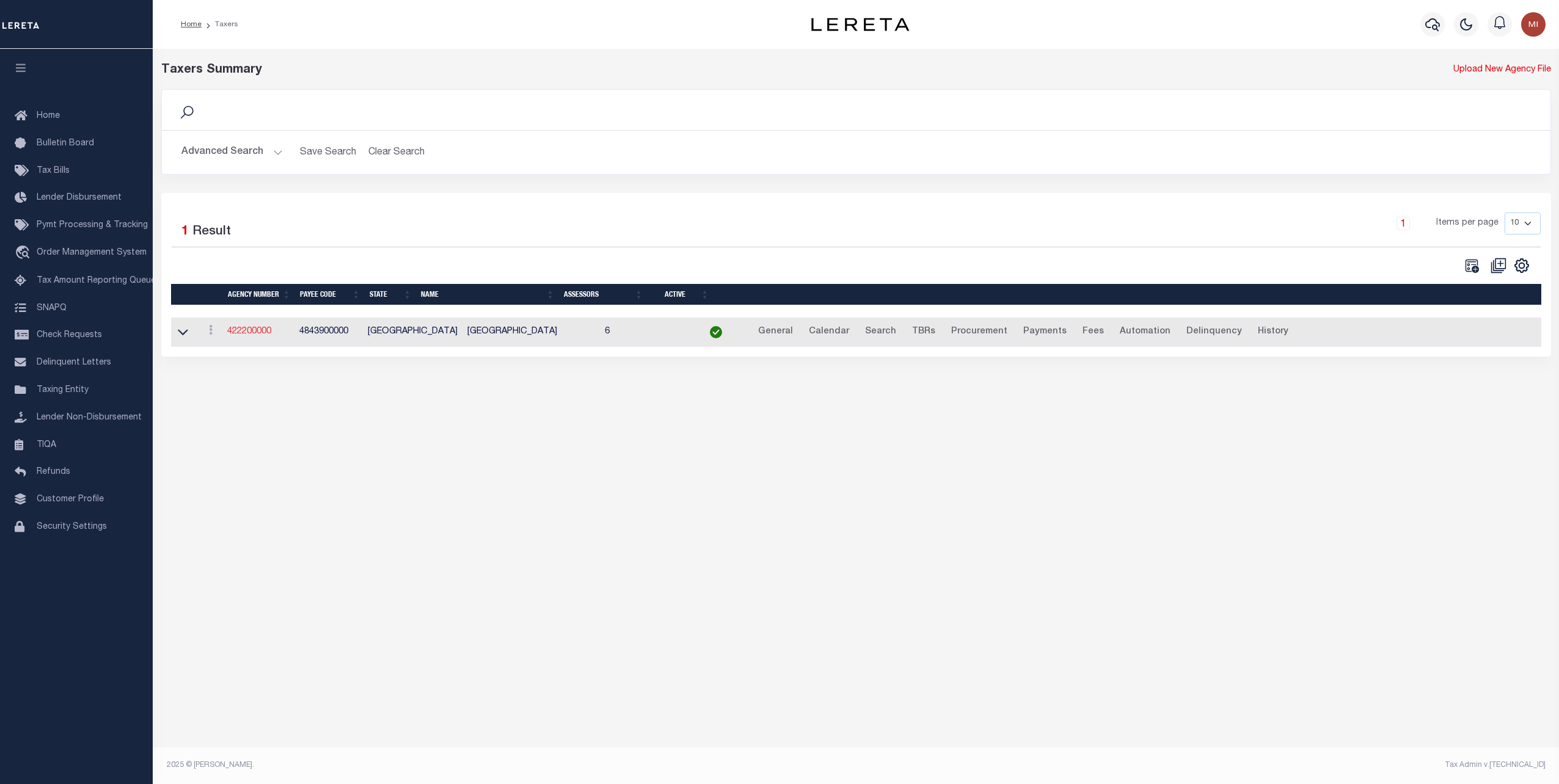
click at [251, 332] on link "422200000" at bounding box center [249, 331] width 44 height 9
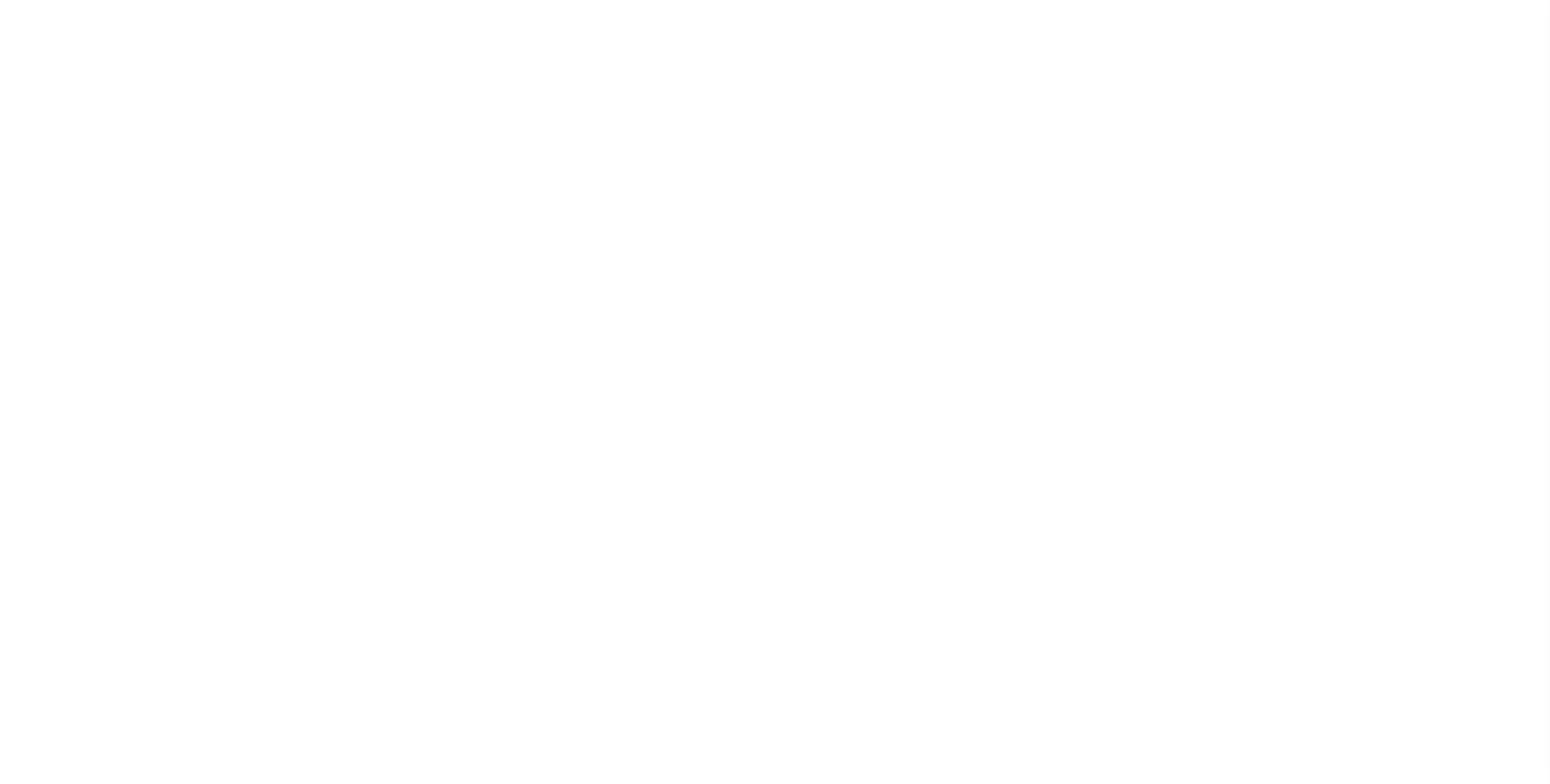
select select
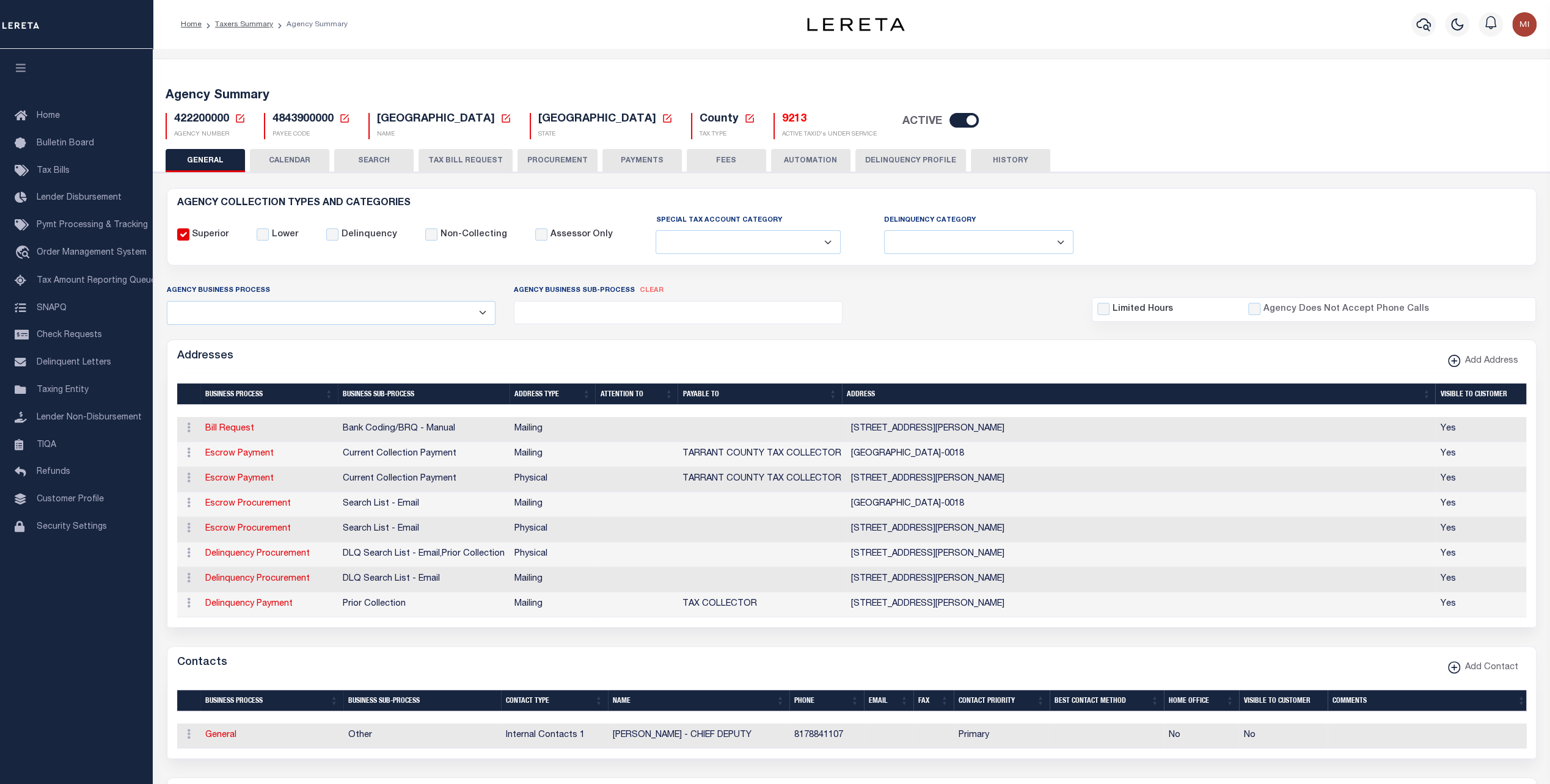
click at [299, 116] on span "4843900000" at bounding box center [303, 119] width 61 height 11
copy h5 "4843900000"
click at [949, 122] on input "checkbox" at bounding box center [964, 120] width 29 height 15
checkbox input "false"
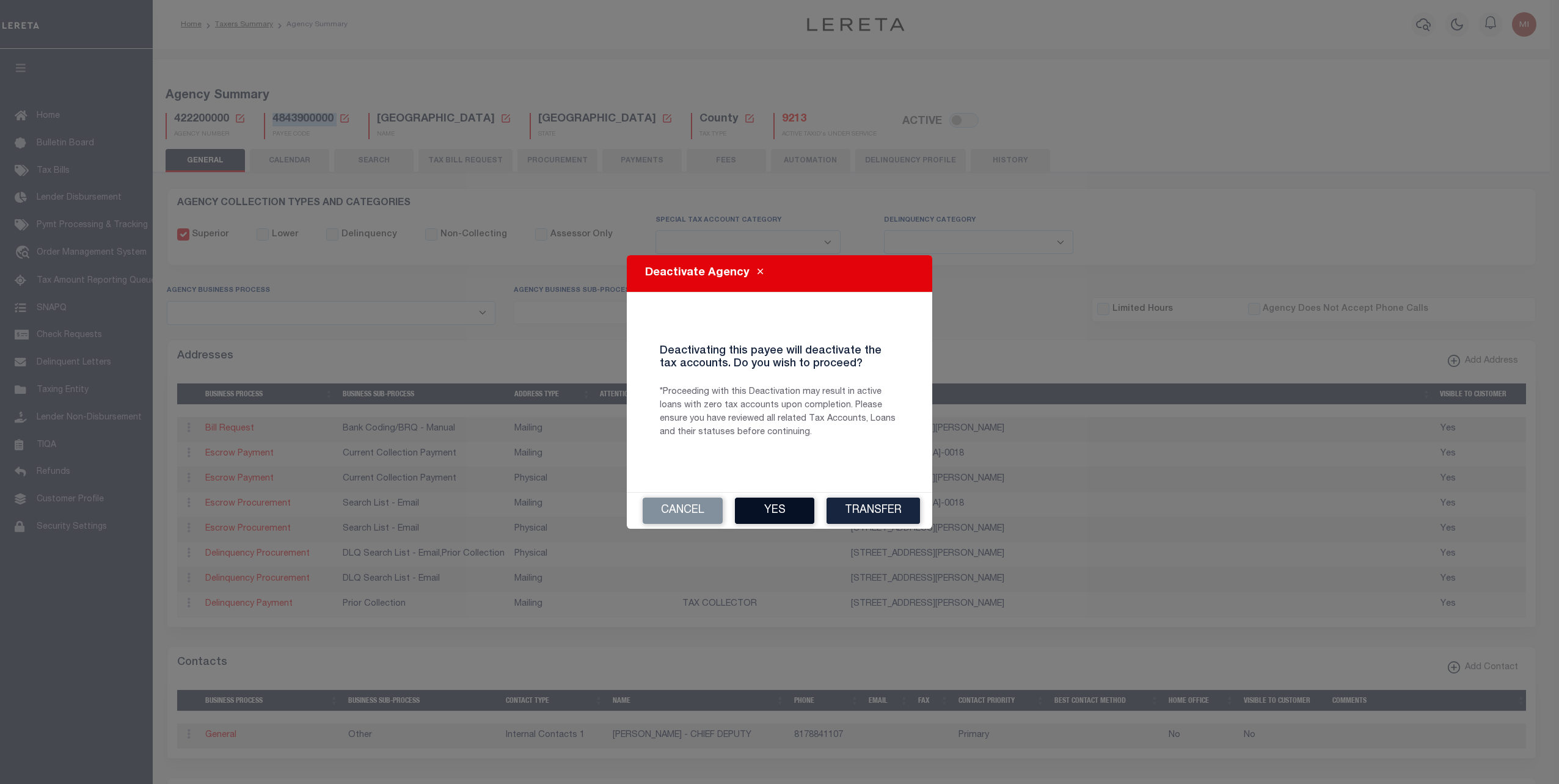
click at [793, 503] on button "Yes" at bounding box center [774, 511] width 79 height 26
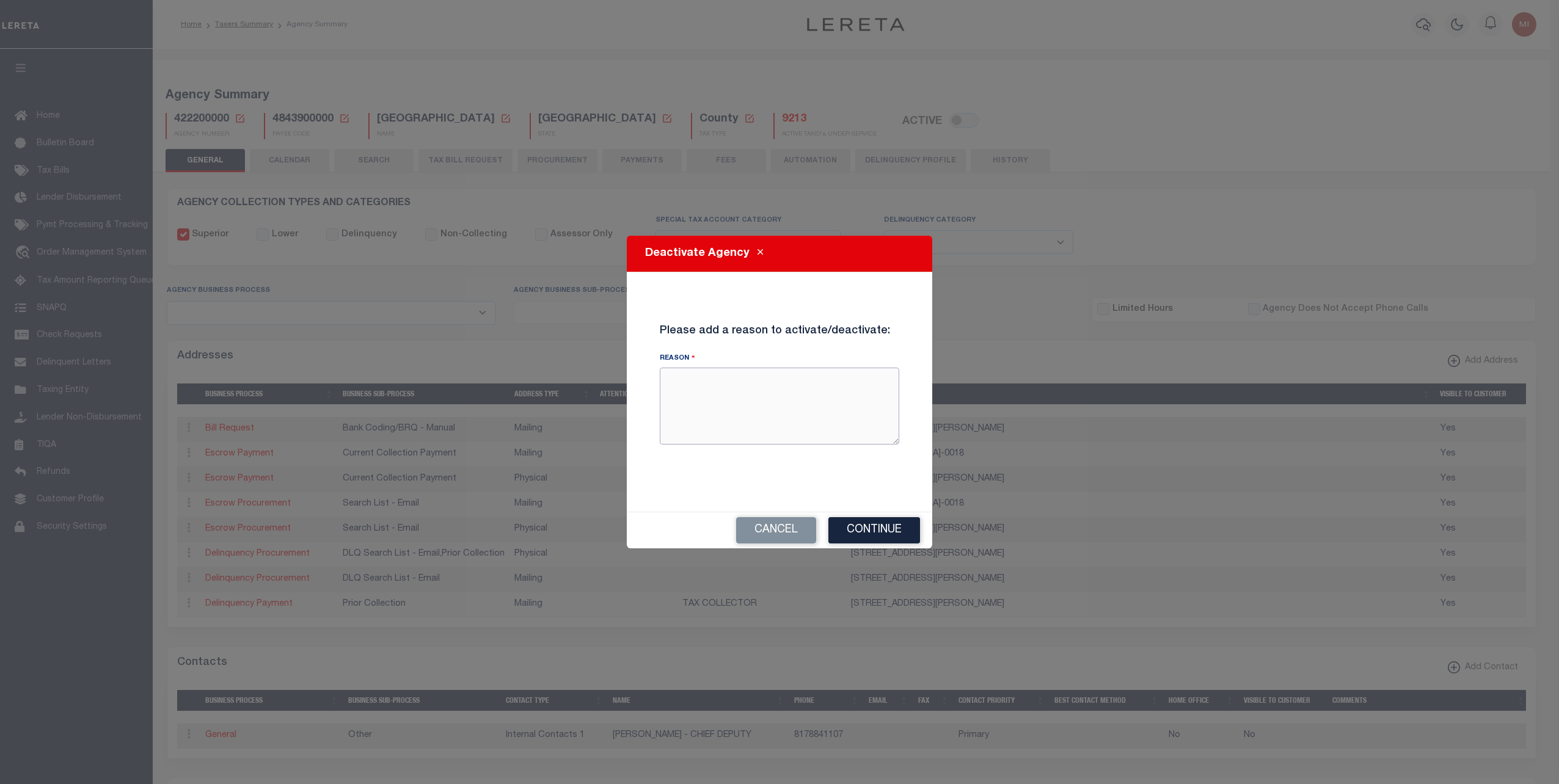
click at [778, 411] on textarea "Reason" at bounding box center [779, 406] width 239 height 77
type textarea "testing"
click at [876, 534] on button "Continue" at bounding box center [874, 530] width 91 height 26
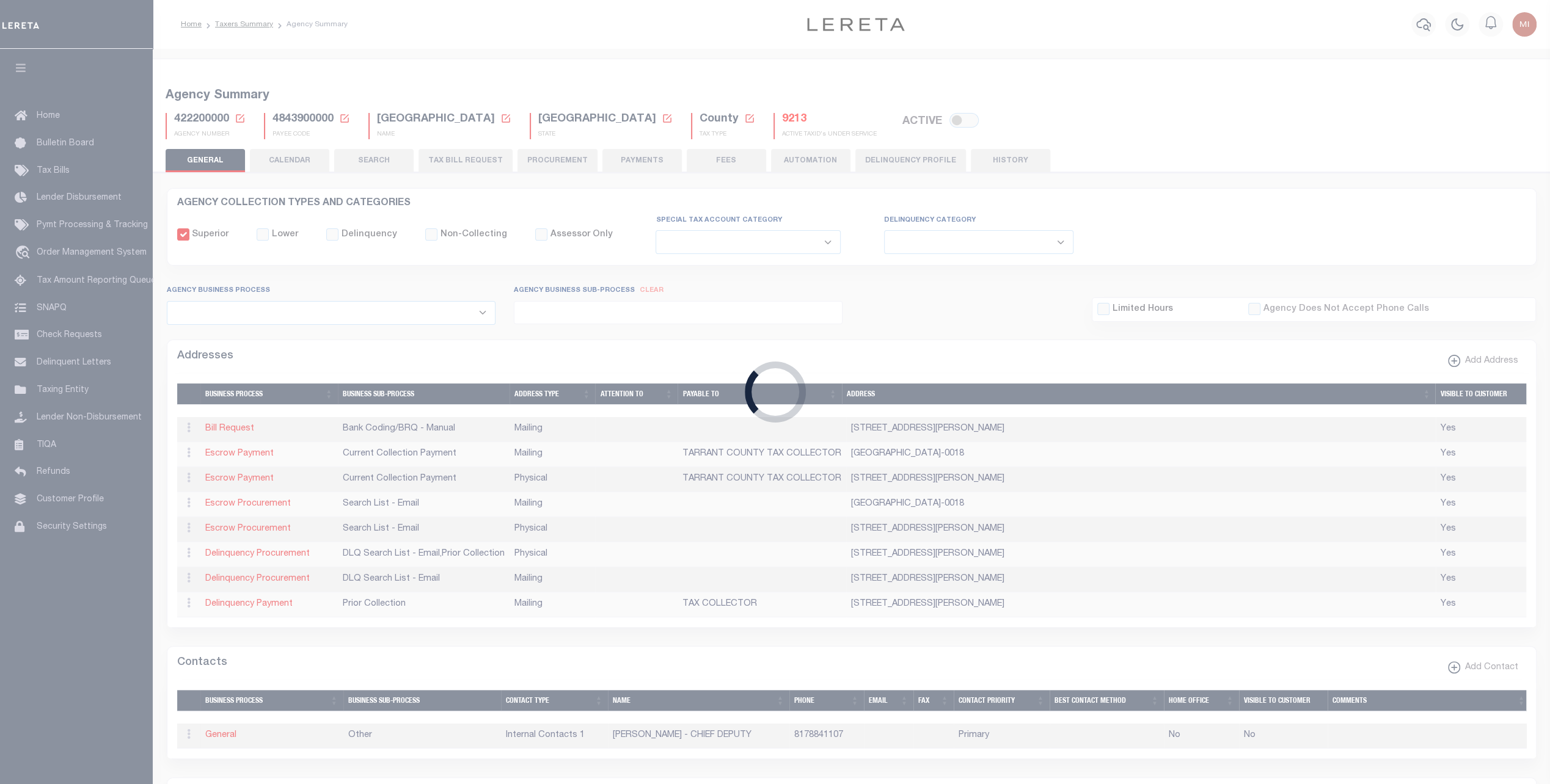
click at [770, 391] on div "Loading..." at bounding box center [774, 392] width 82 height 82
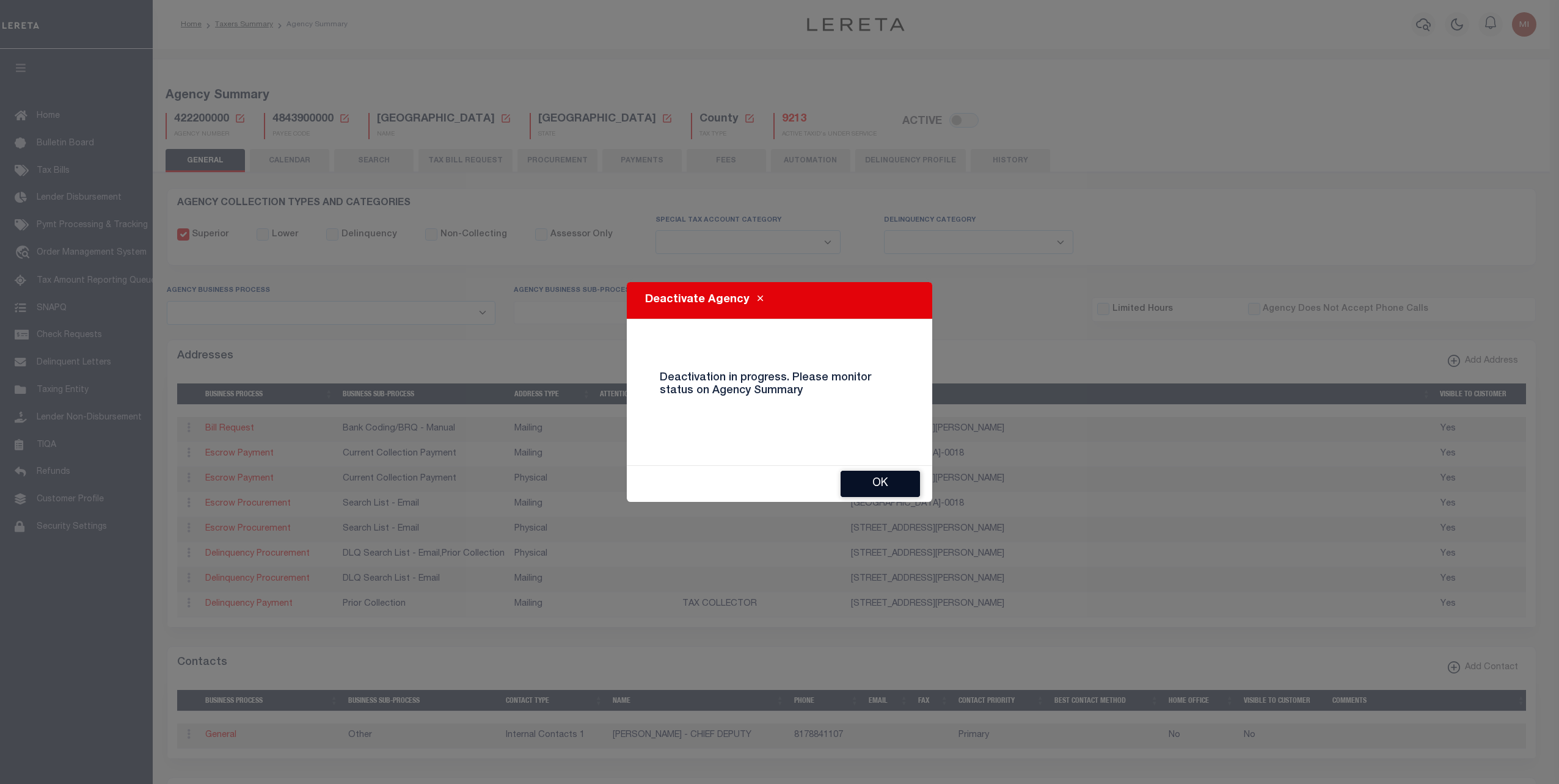
click at [882, 486] on button "OK" at bounding box center [880, 483] width 79 height 26
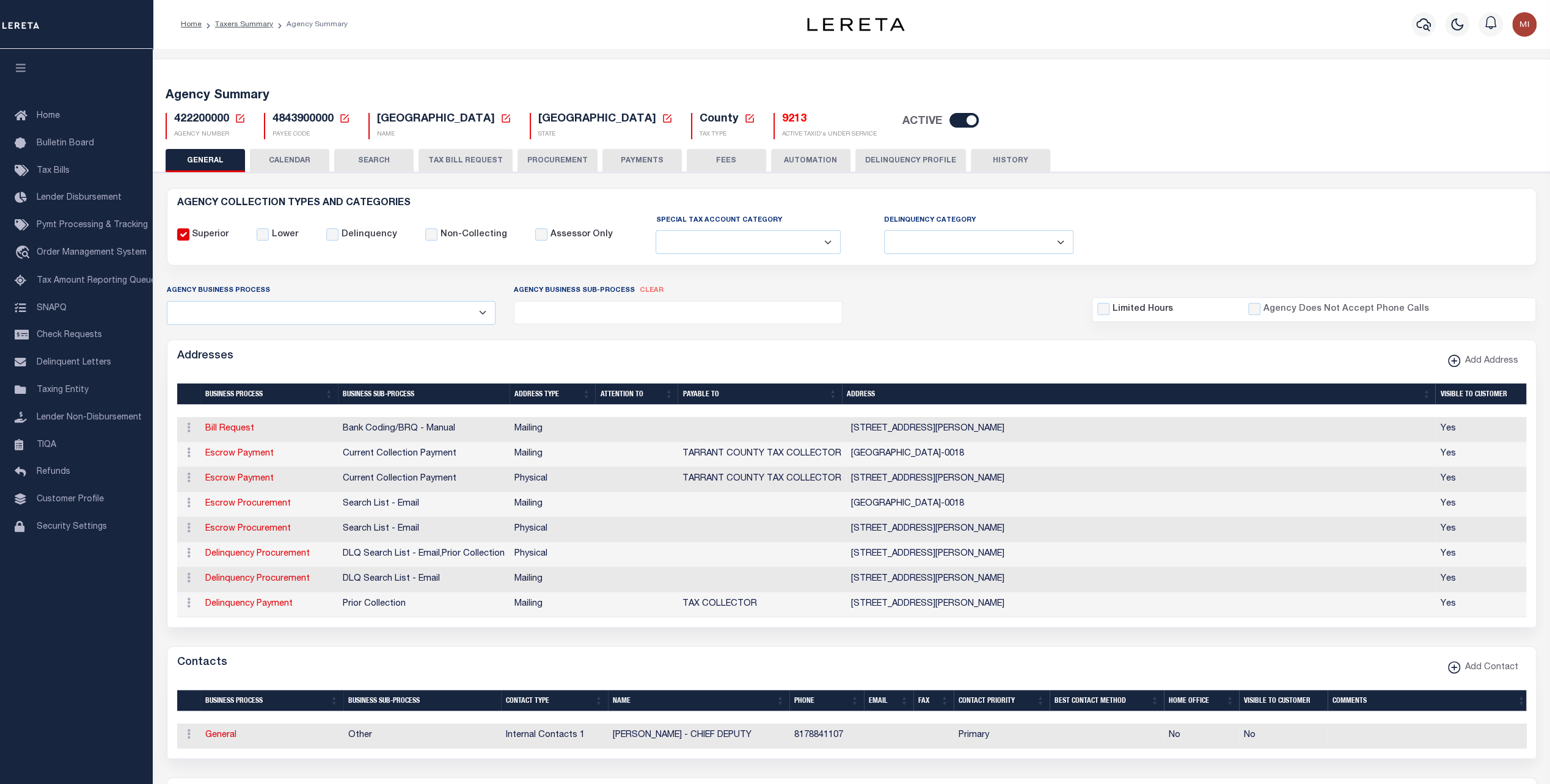
checkbox input "true"
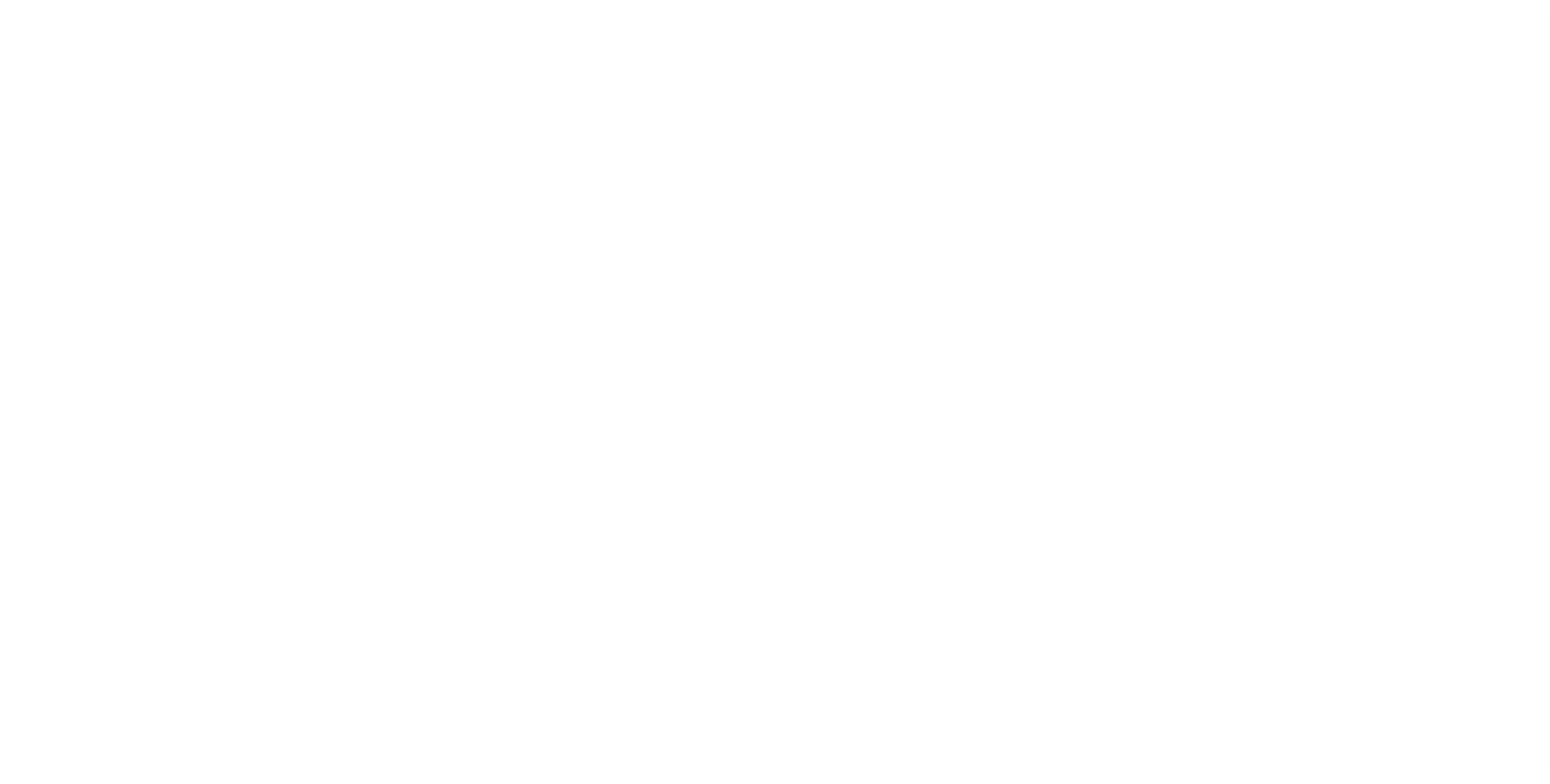
select select
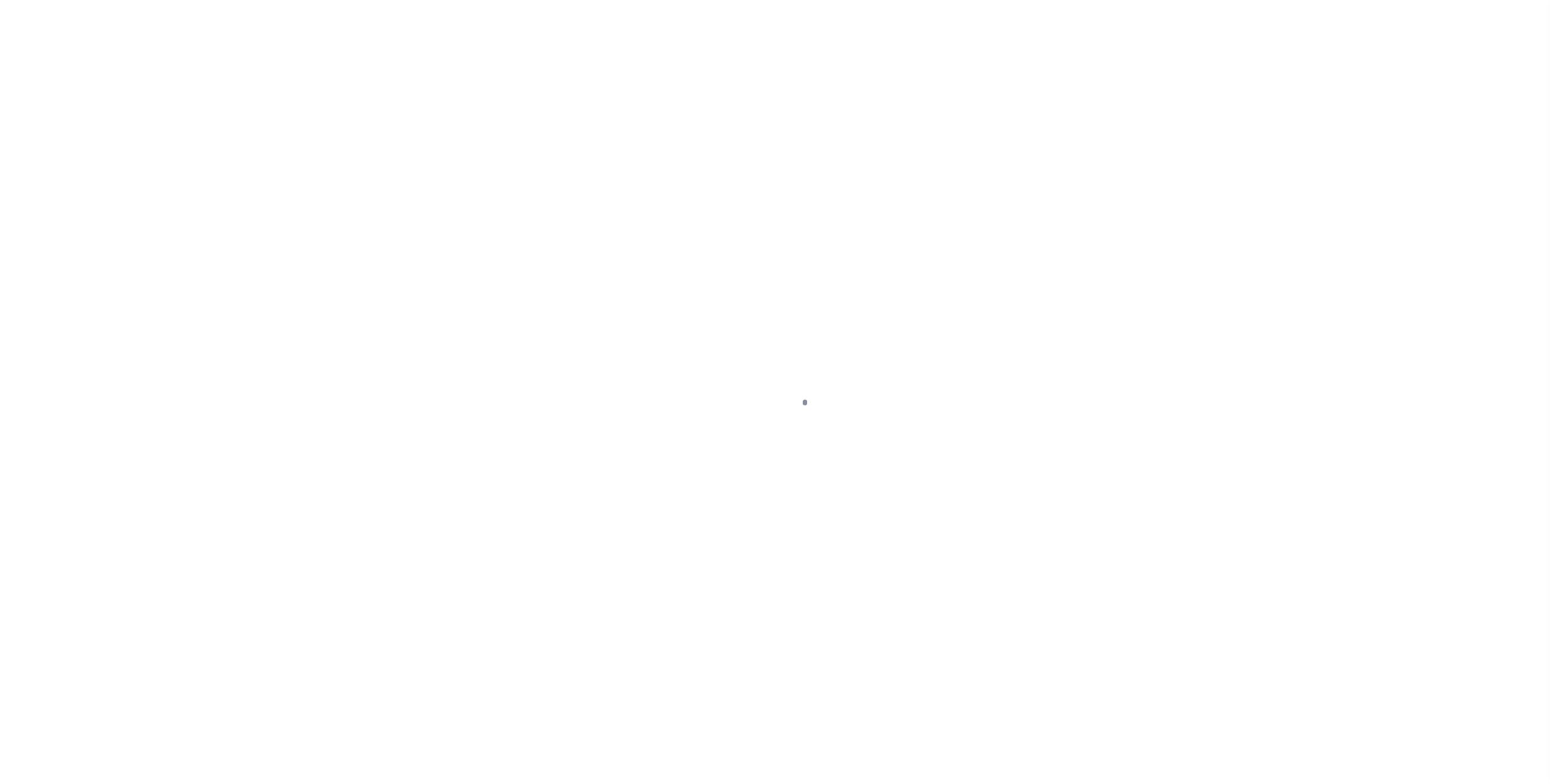
checkbox input "false"
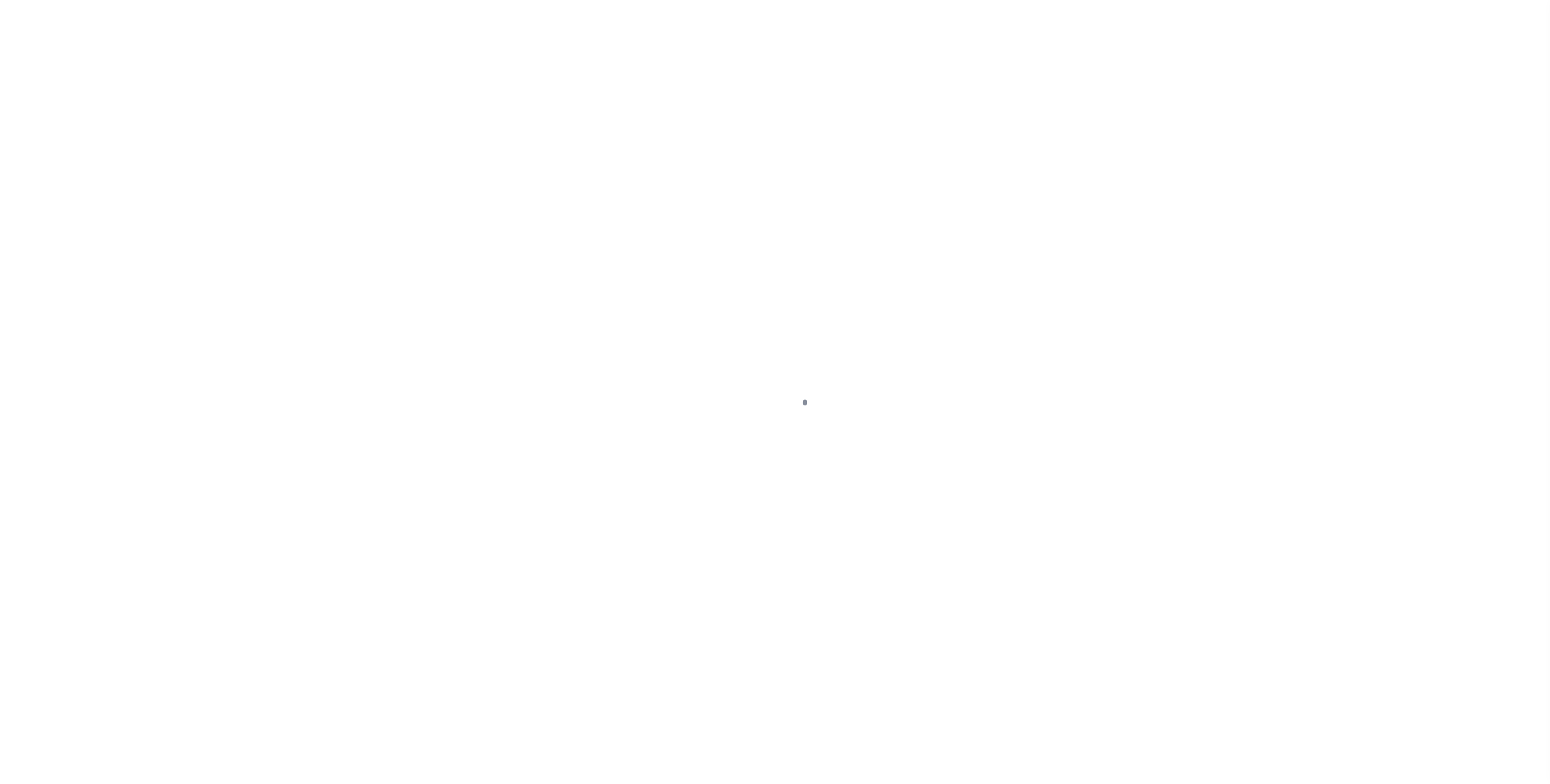
type input "4843900000"
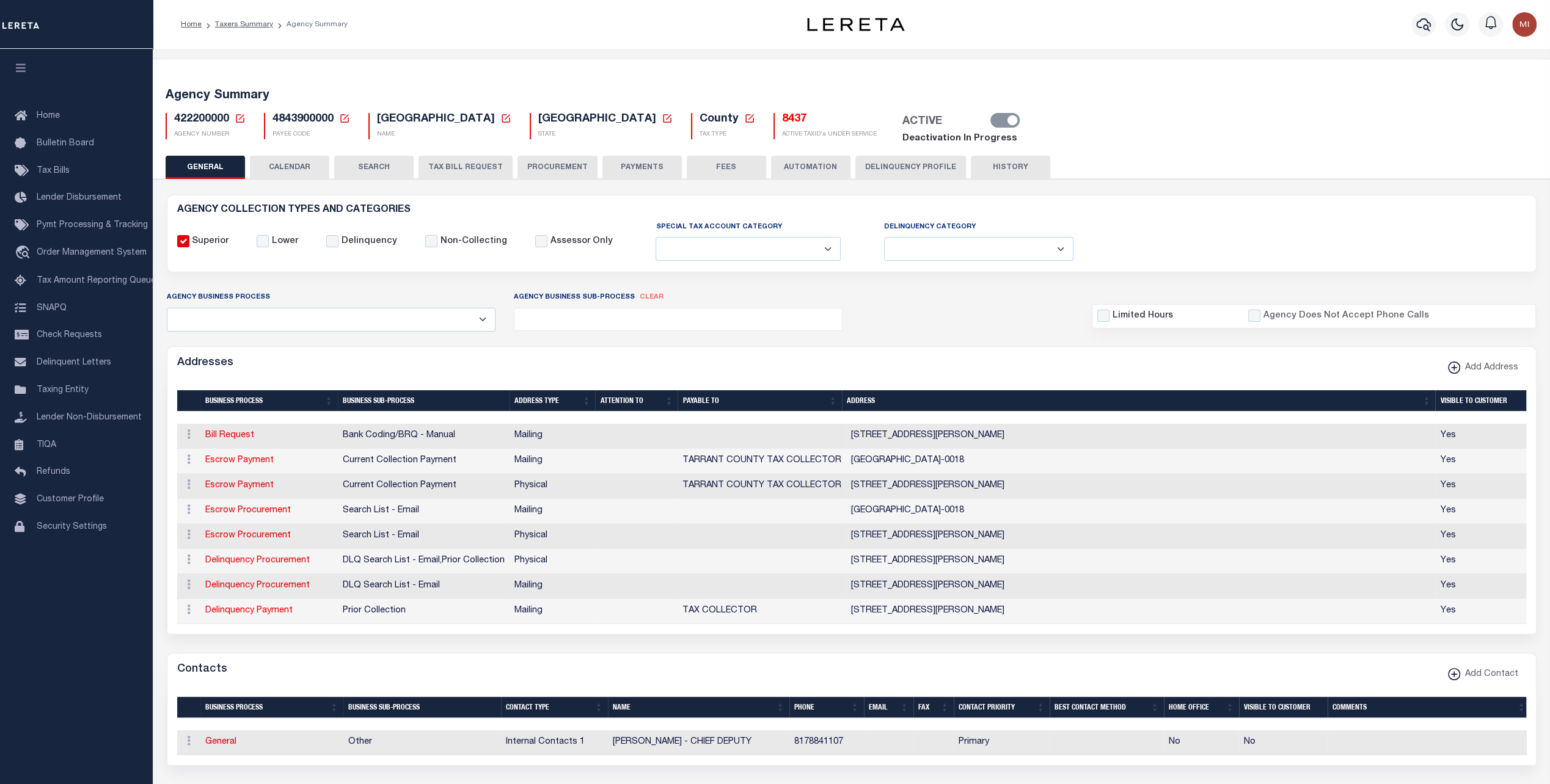
click at [895, 145] on div "Deactivation In Progress" at bounding box center [956, 139] width 122 height 14
click at [902, 138] on link "Deactivation In Progress" at bounding box center [959, 138] width 115 height 9
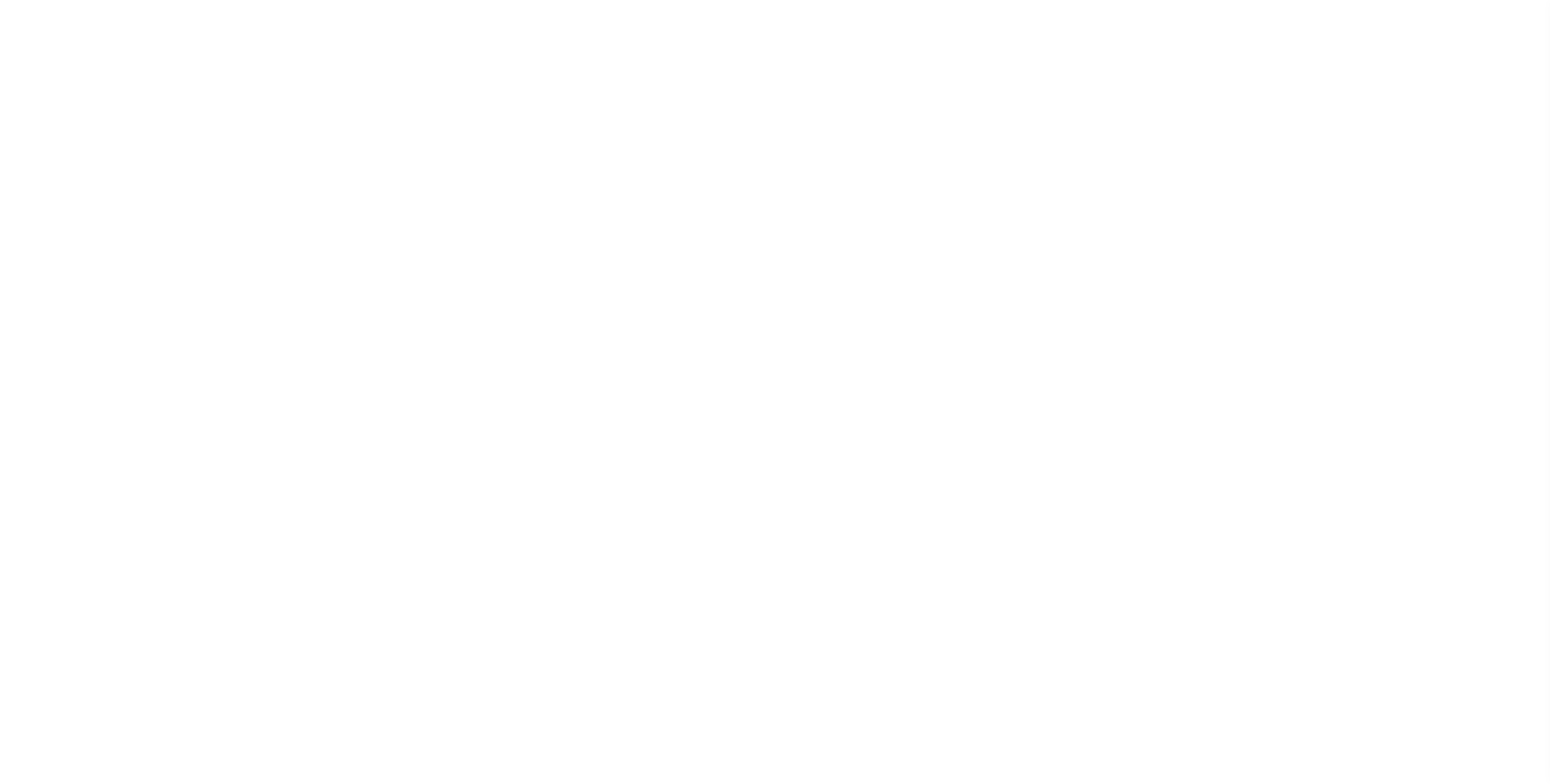
select select
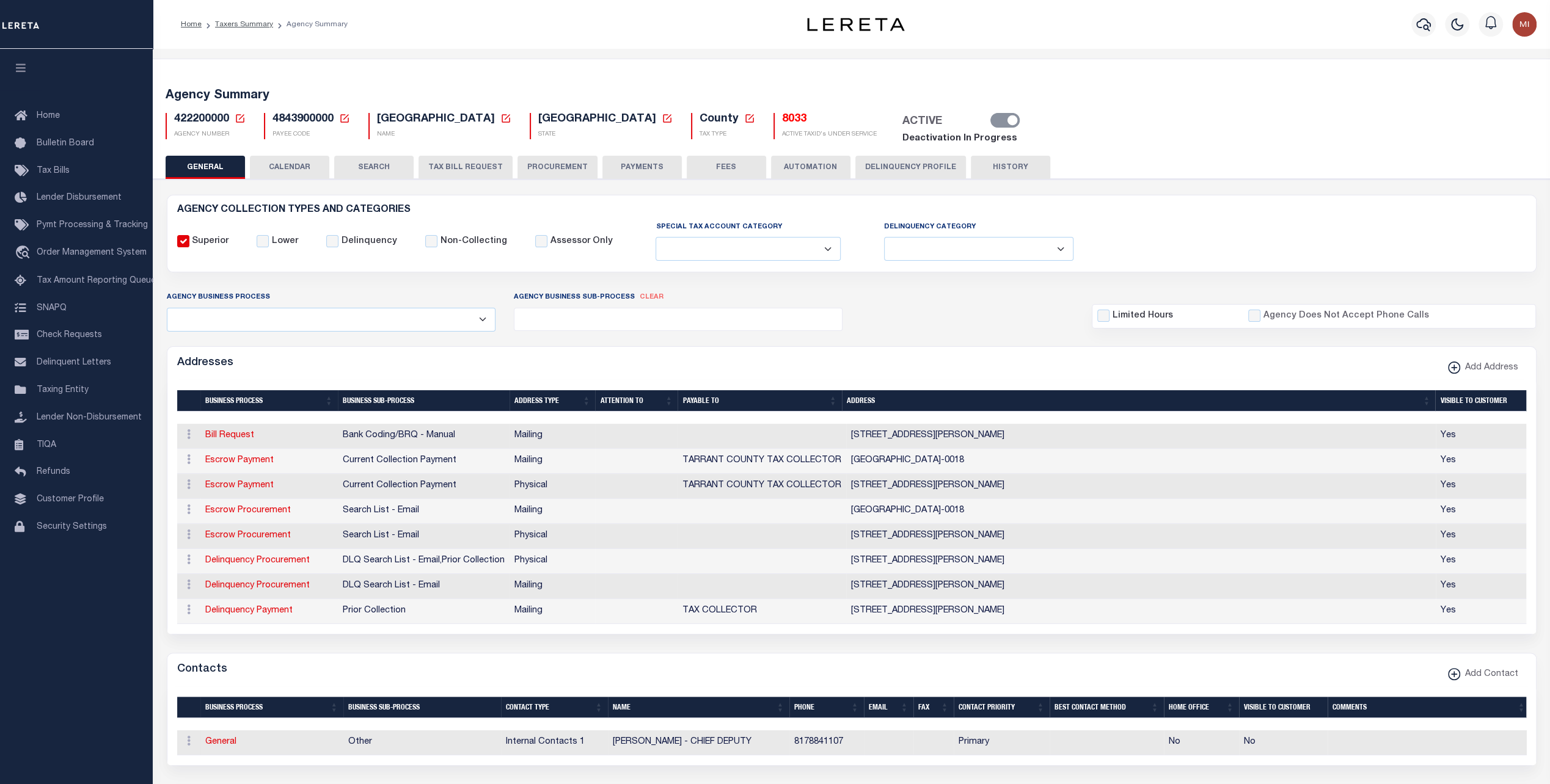
drag, startPoint x: 94, startPoint y: 615, endPoint x: 101, endPoint y: 602, distance: 14.8
click at [96, 609] on div "Home Bulletin Board Tax Bills Lender Disbursement Pymt Processing & Tracking tr…" at bounding box center [76, 416] width 153 height 735
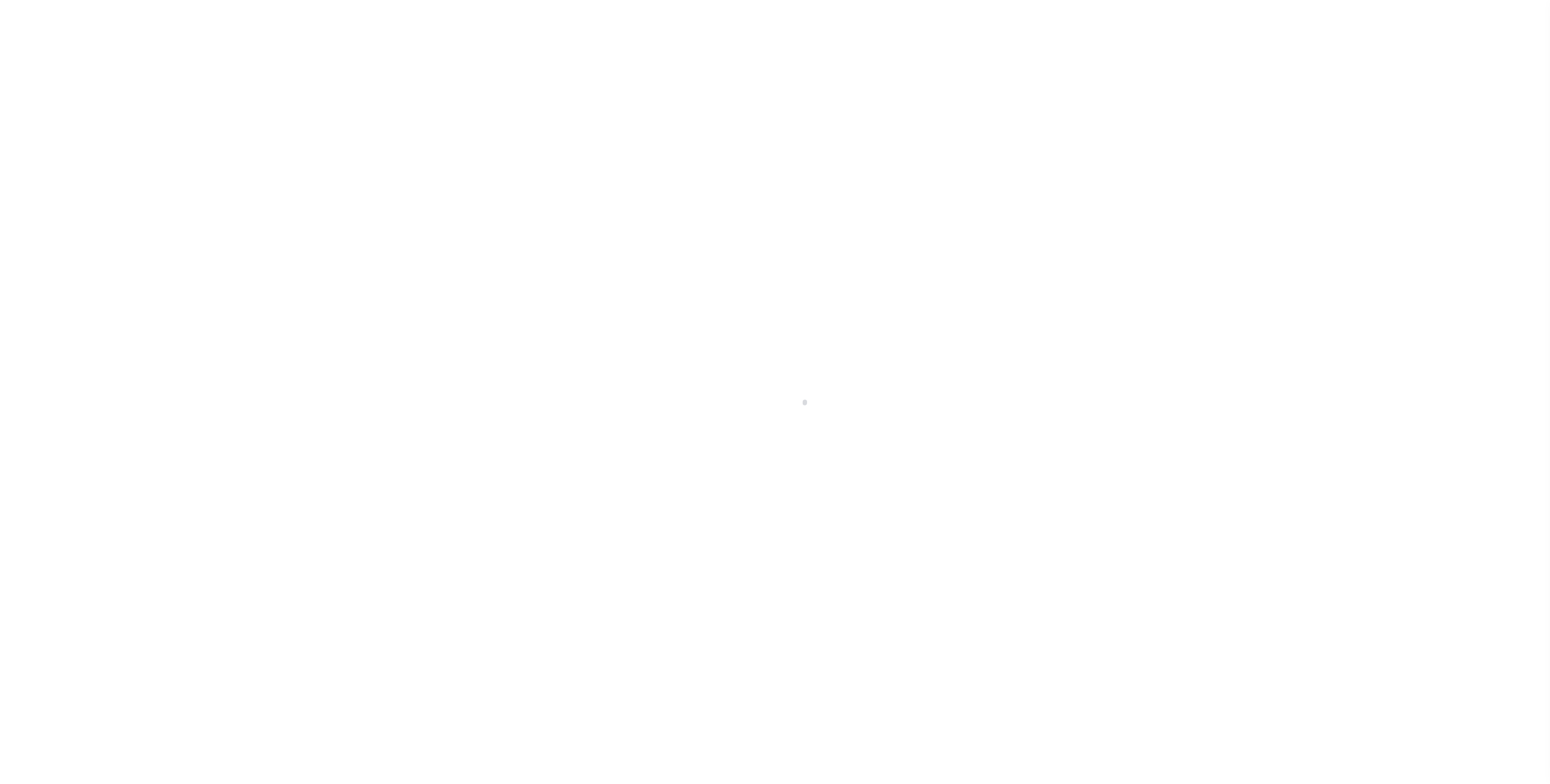
select select
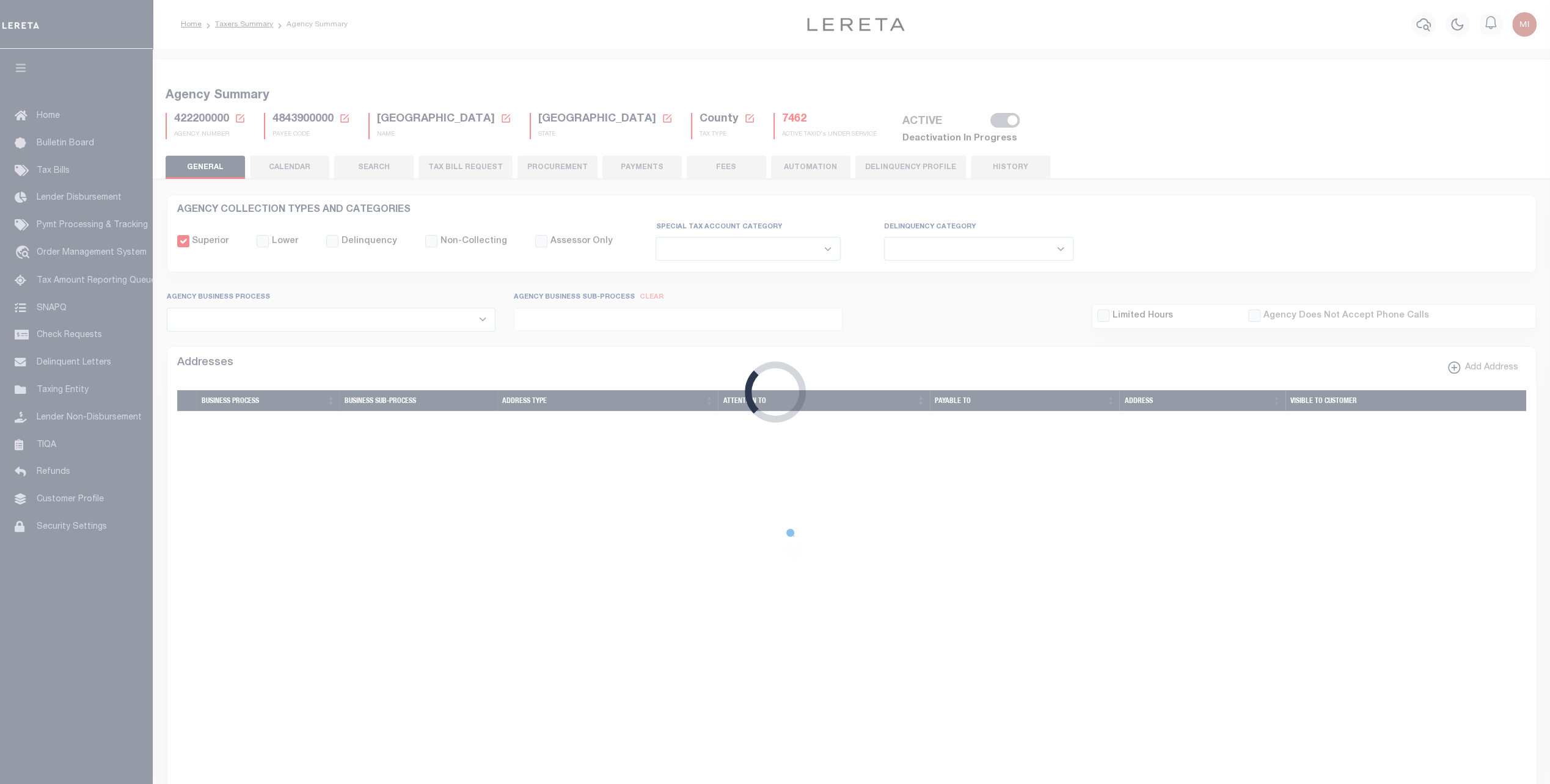
checkbox input "false"
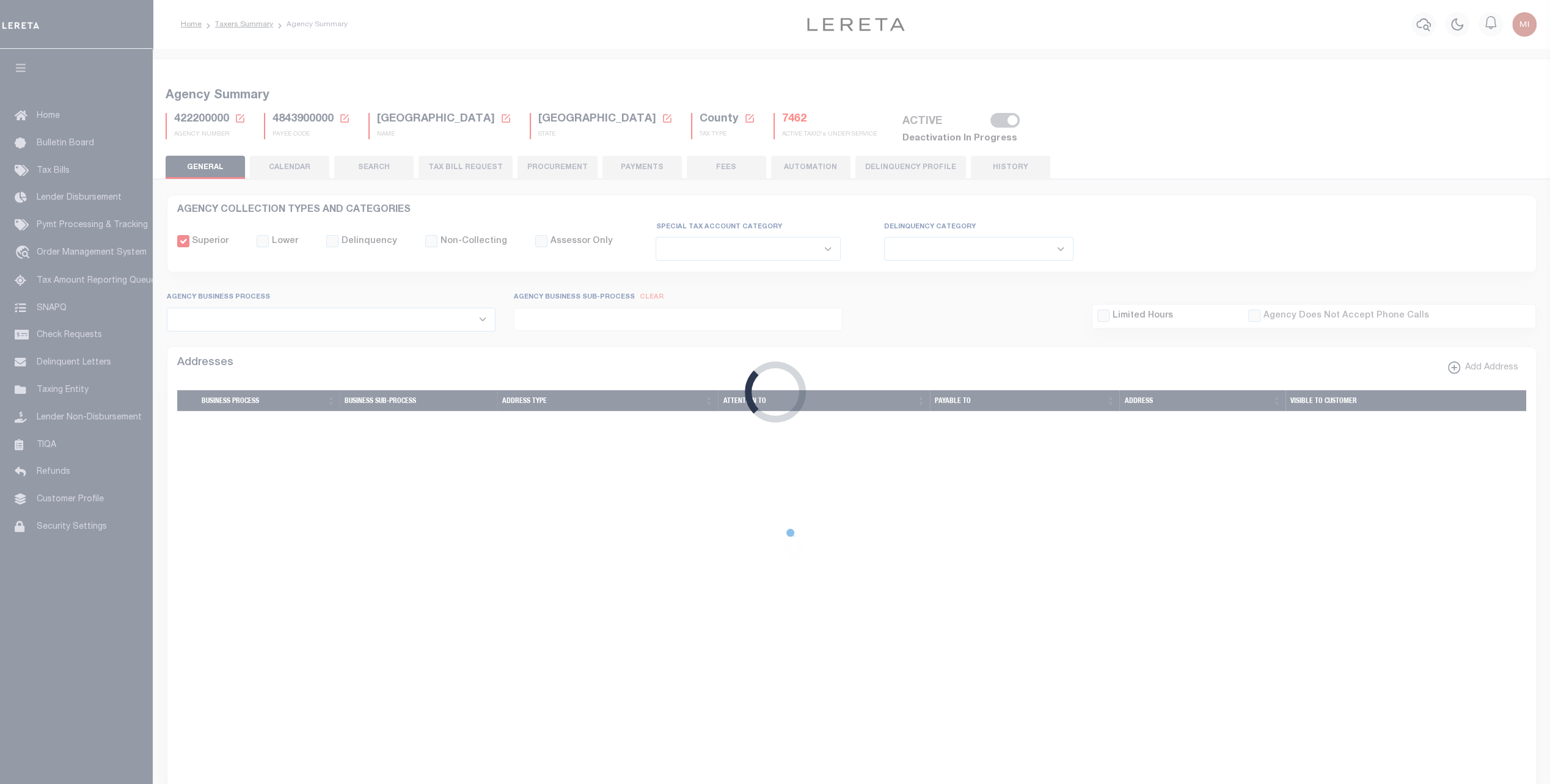
type input "4843900000"
